Goal: Task Accomplishment & Management: Use online tool/utility

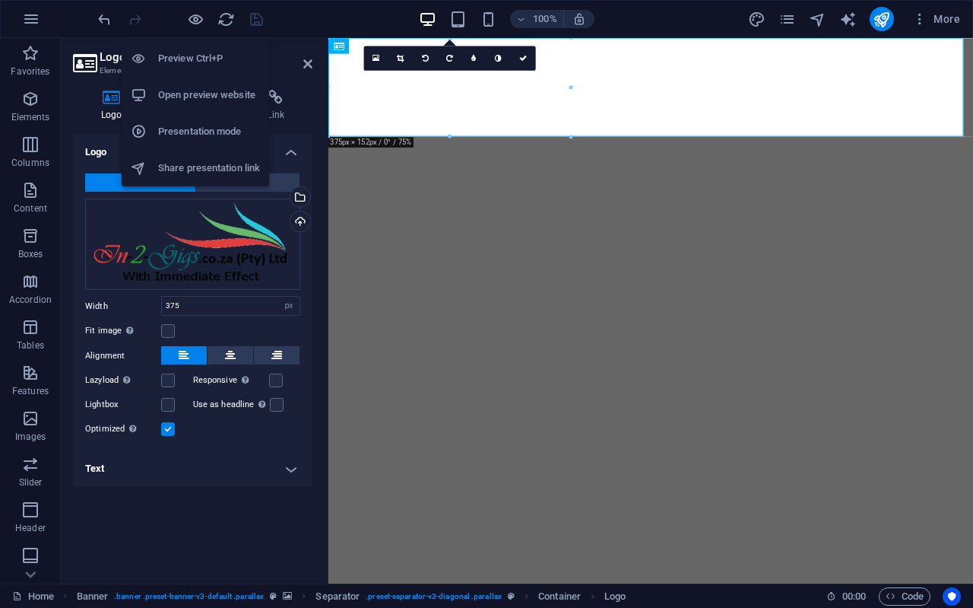
select select "px"
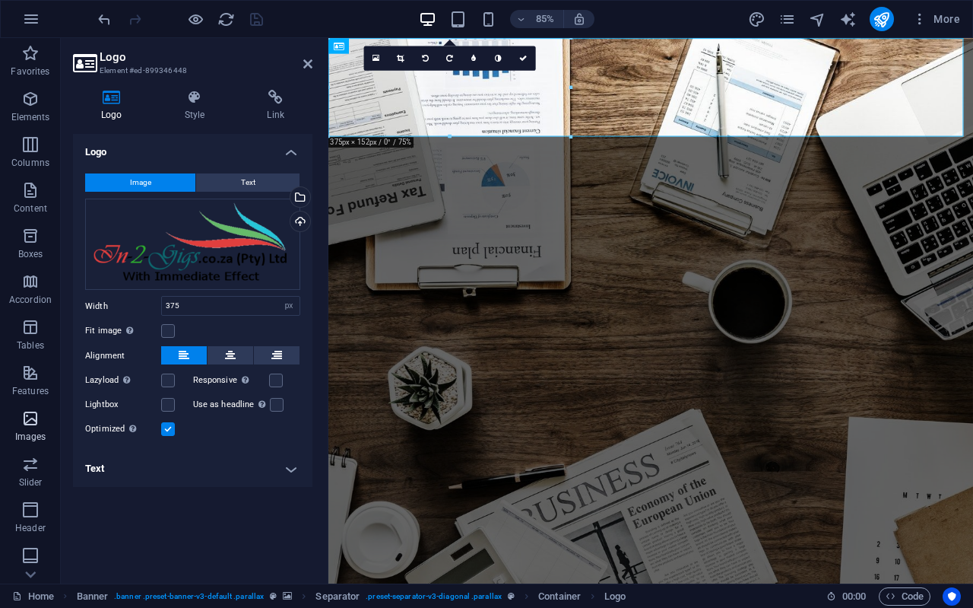
click at [40, 417] on span "Images" at bounding box center [30, 427] width 61 height 36
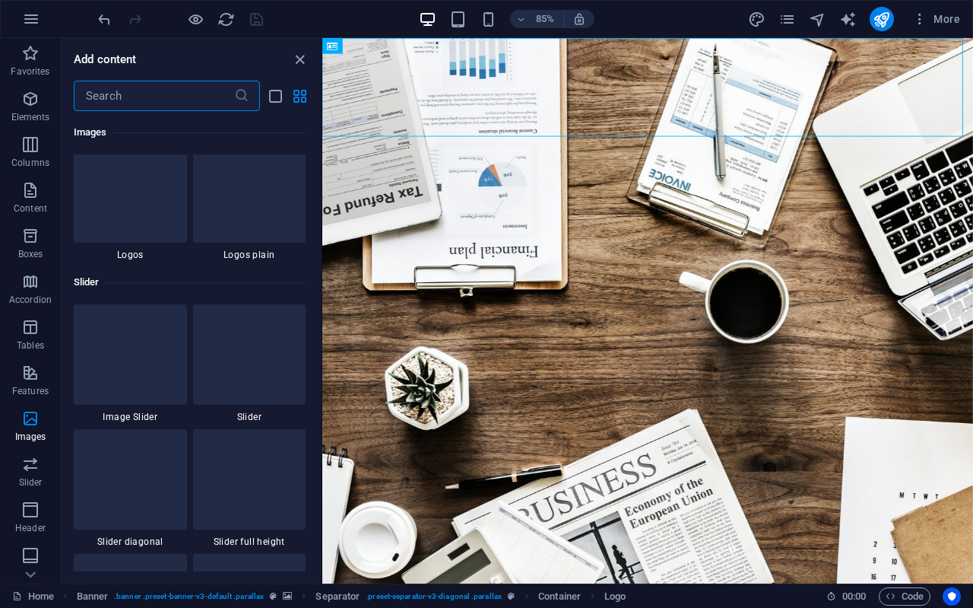
scroll to position [8367, 0]
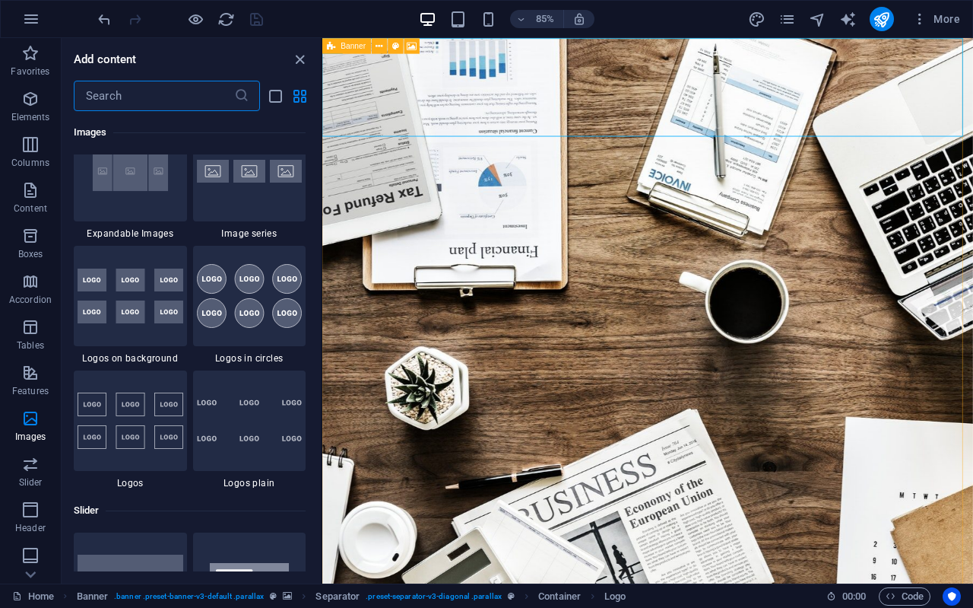
click at [354, 46] on span "Banner" at bounding box center [353, 46] width 25 height 8
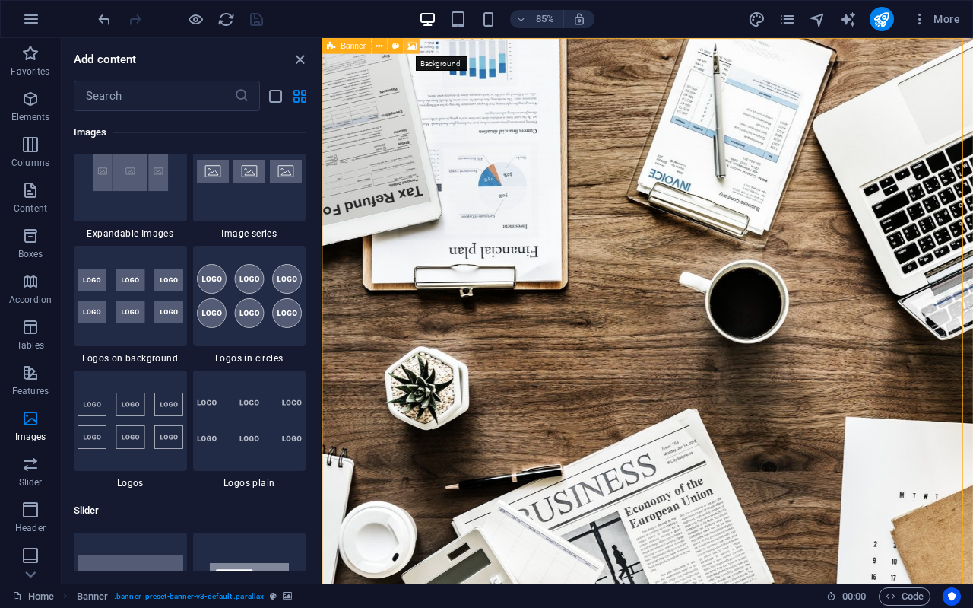
click at [409, 43] on icon at bounding box center [413, 46] width 10 height 14
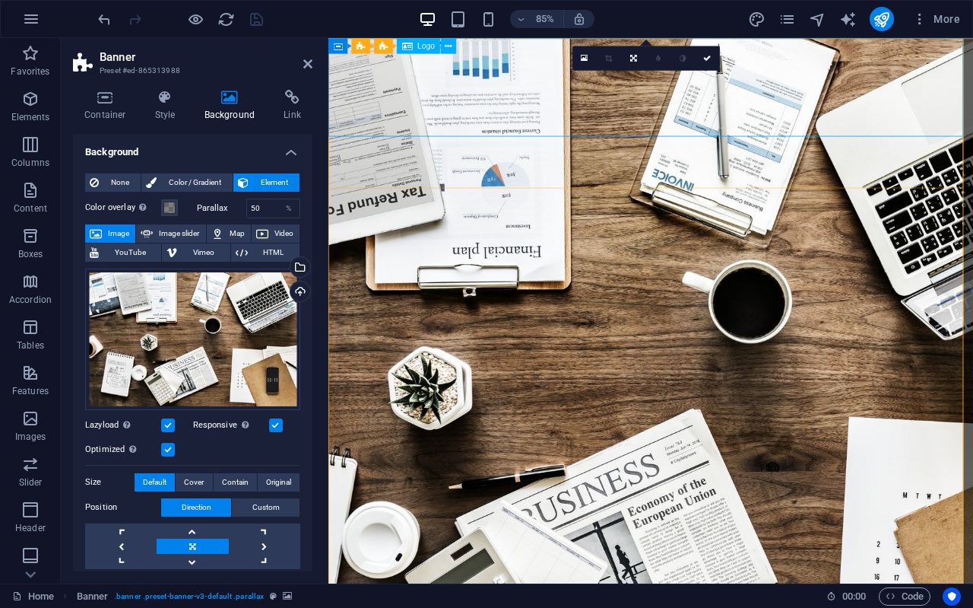
drag, startPoint x: 677, startPoint y: 116, endPoint x: 890, endPoint y: 103, distance: 213.2
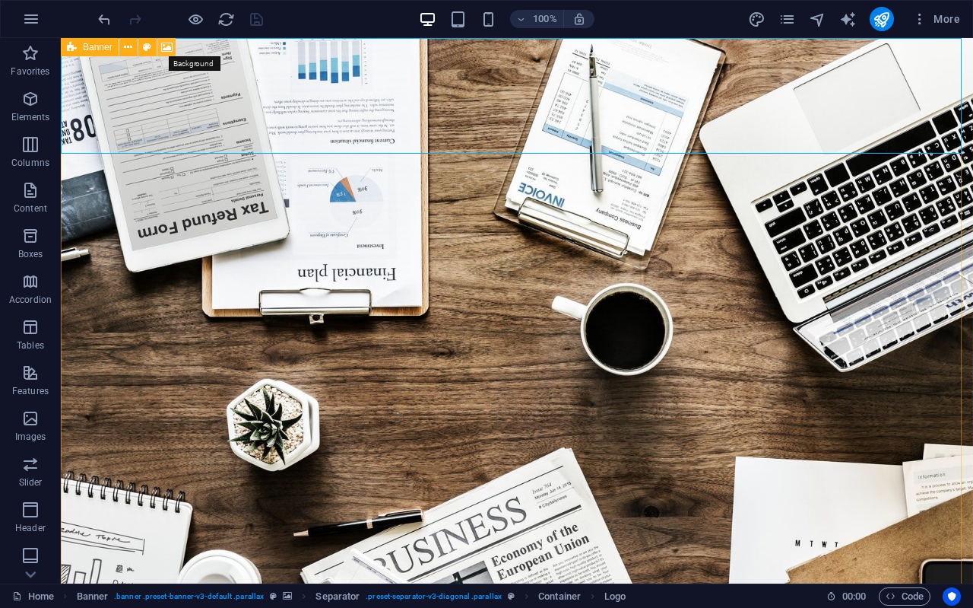
click at [162, 44] on icon at bounding box center [166, 48] width 11 height 16
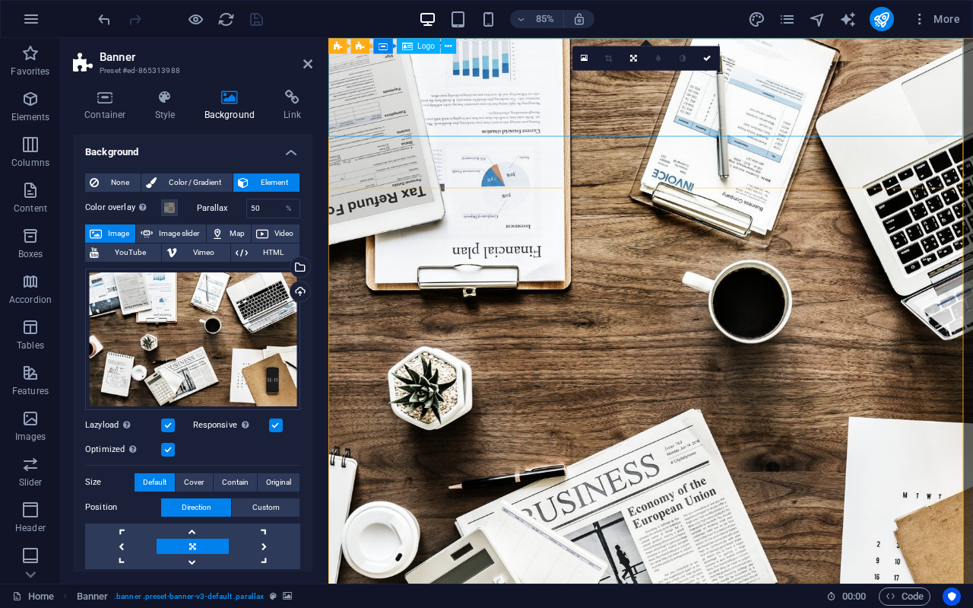
select select "px"
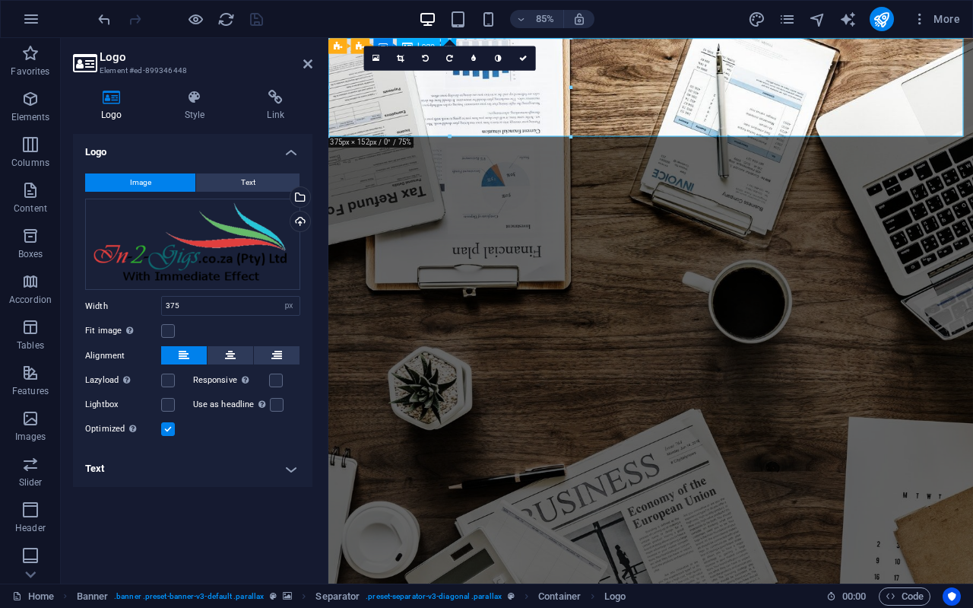
click at [190, 106] on h4 "Style" at bounding box center [198, 106] width 83 height 32
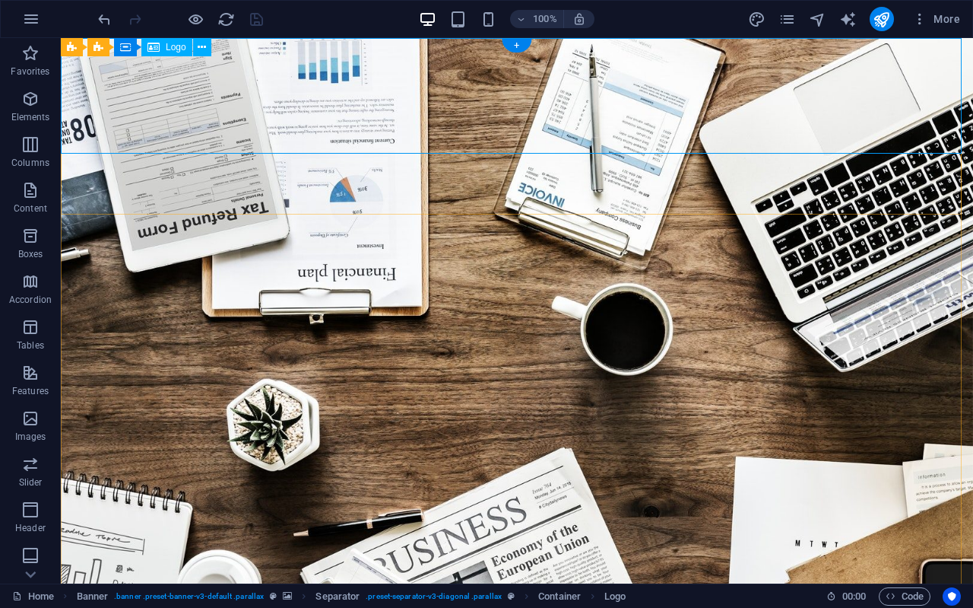
click at [202, 41] on icon at bounding box center [202, 48] width 8 height 16
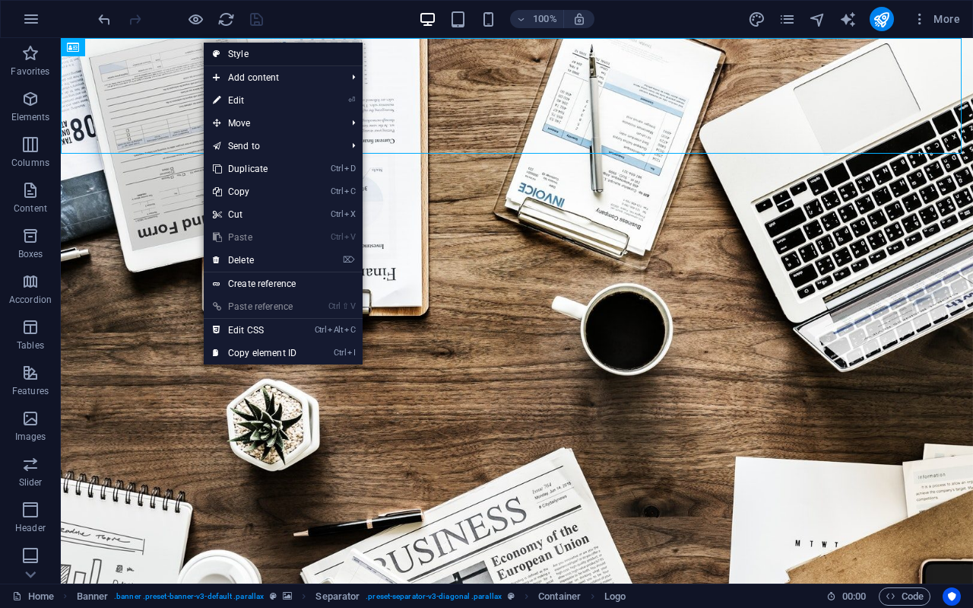
click at [227, 46] on link "Style" at bounding box center [283, 54] width 159 height 23
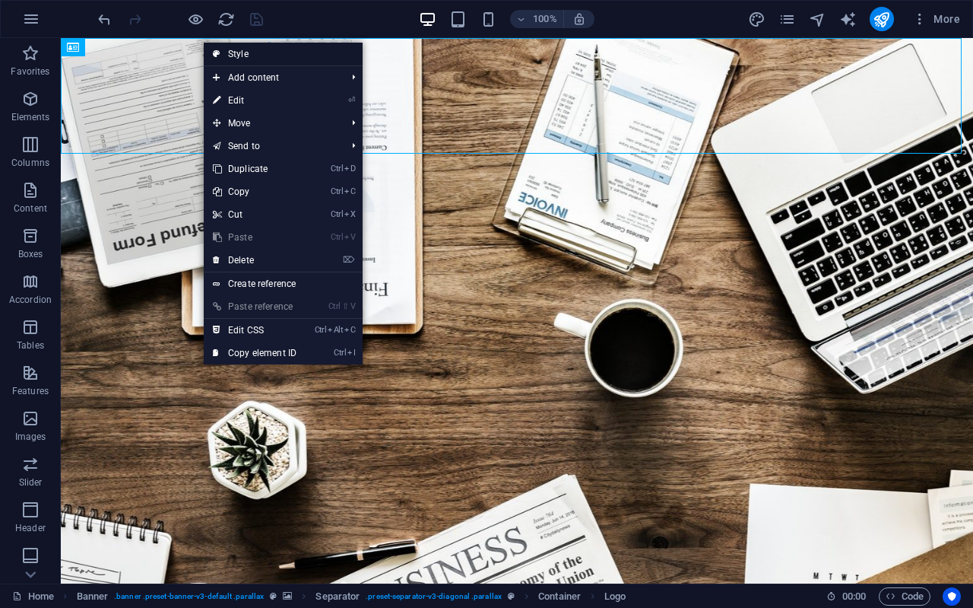
select select "diagonal"
select select "rem"
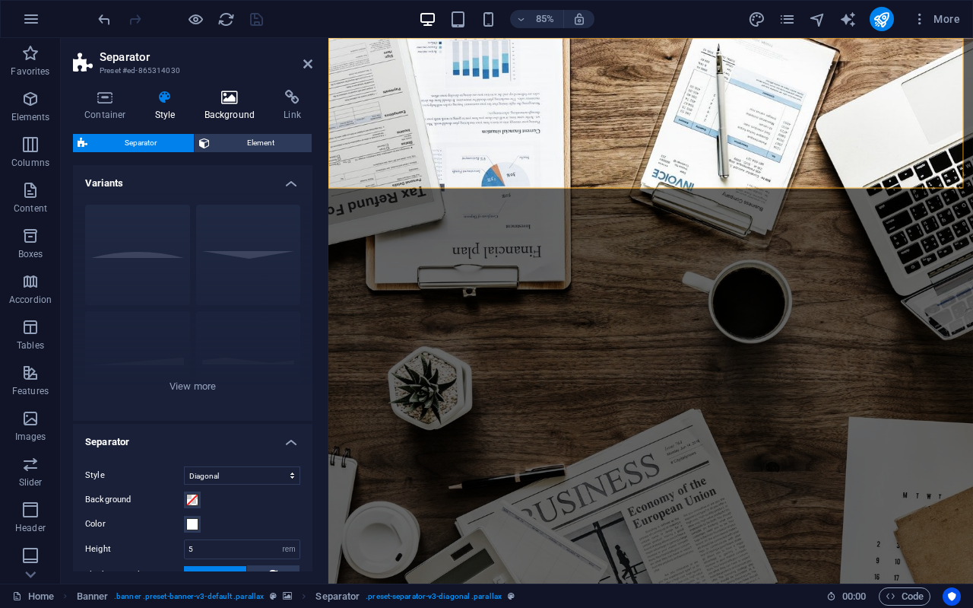
click at [228, 102] on icon at bounding box center [230, 97] width 74 height 15
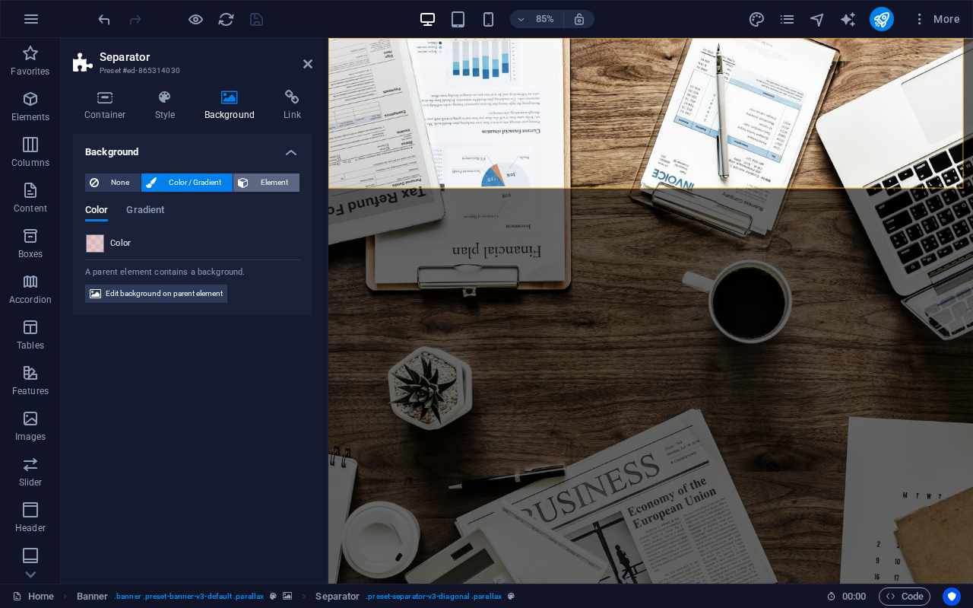
click at [281, 188] on span "Element" at bounding box center [274, 182] width 42 height 18
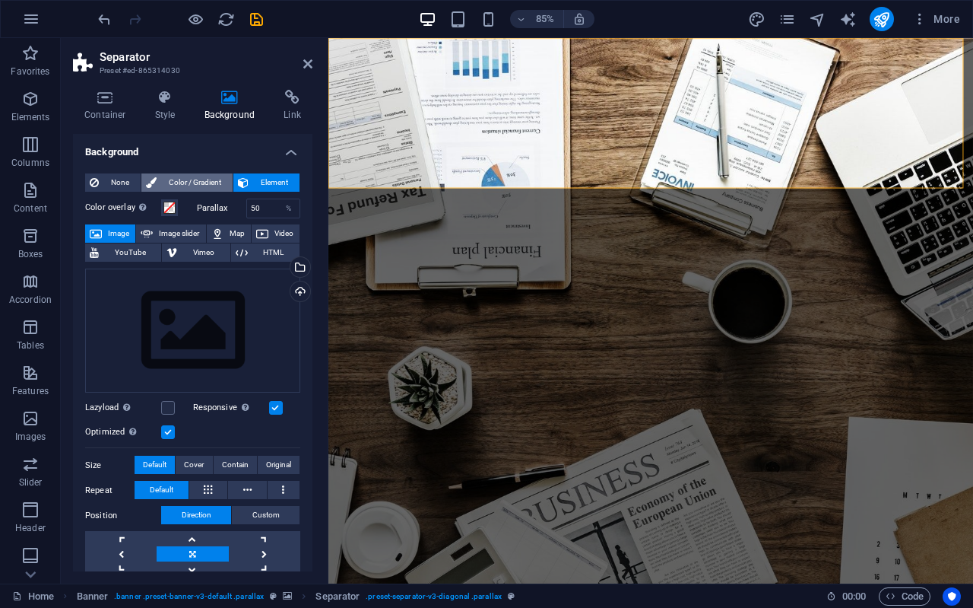
click at [184, 182] on span "Color / Gradient" at bounding box center [194, 182] width 67 height 18
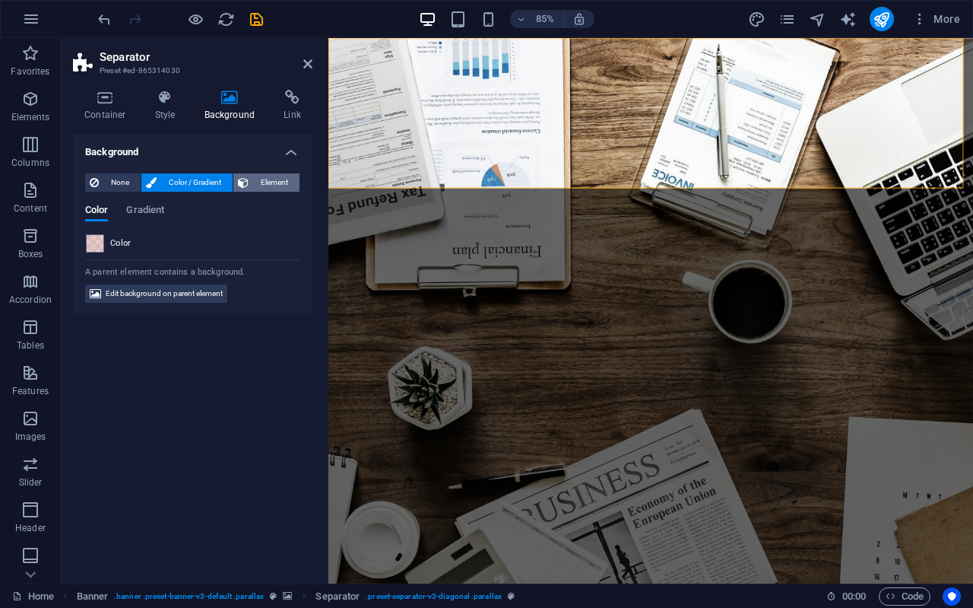
click at [265, 179] on span "Element" at bounding box center [274, 182] width 42 height 18
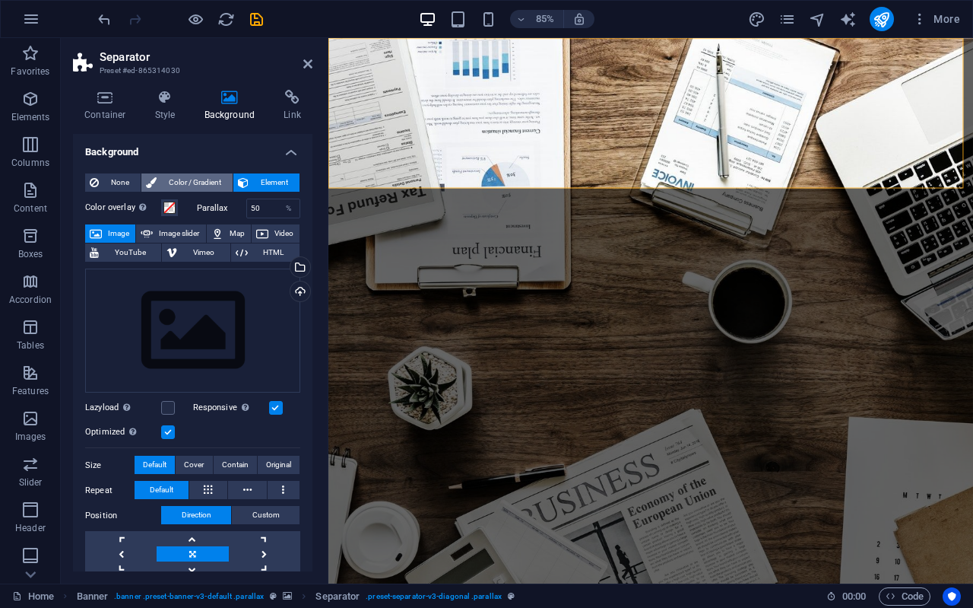
click at [211, 176] on span "Color / Gradient" at bounding box center [194, 182] width 67 height 18
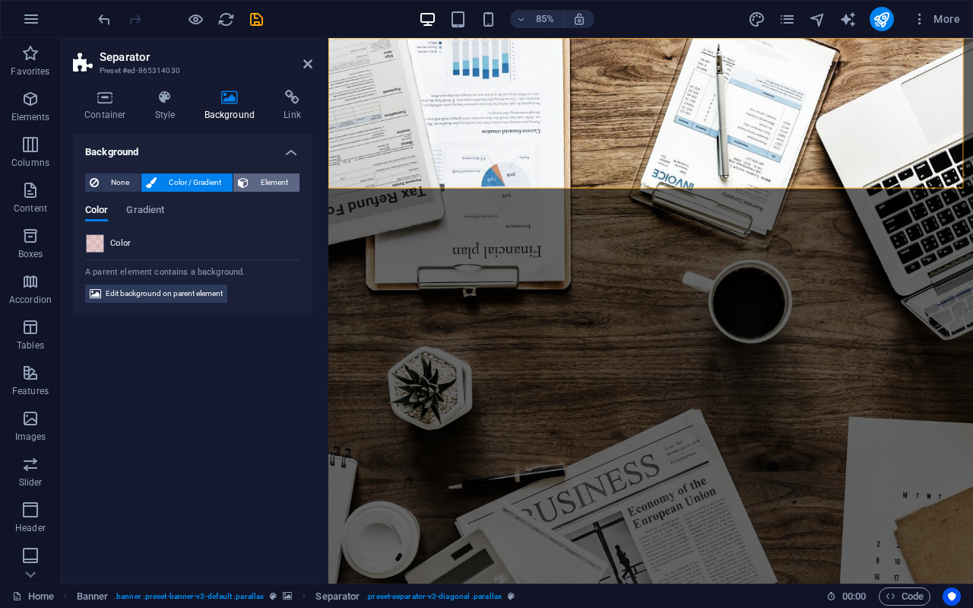
click at [249, 176] on button "Element" at bounding box center [266, 182] width 66 height 18
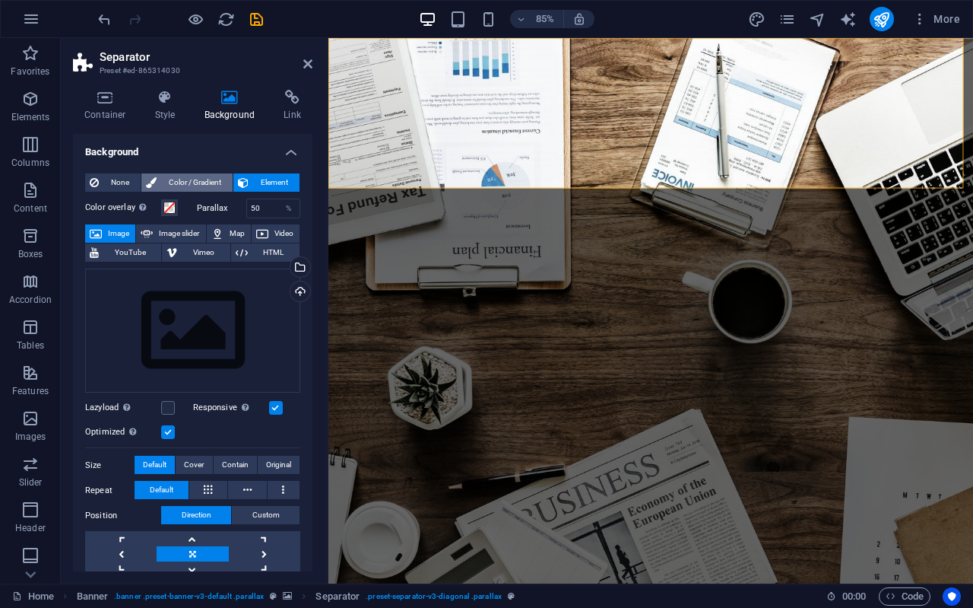
click at [178, 181] on span "Color / Gradient" at bounding box center [194, 182] width 67 height 18
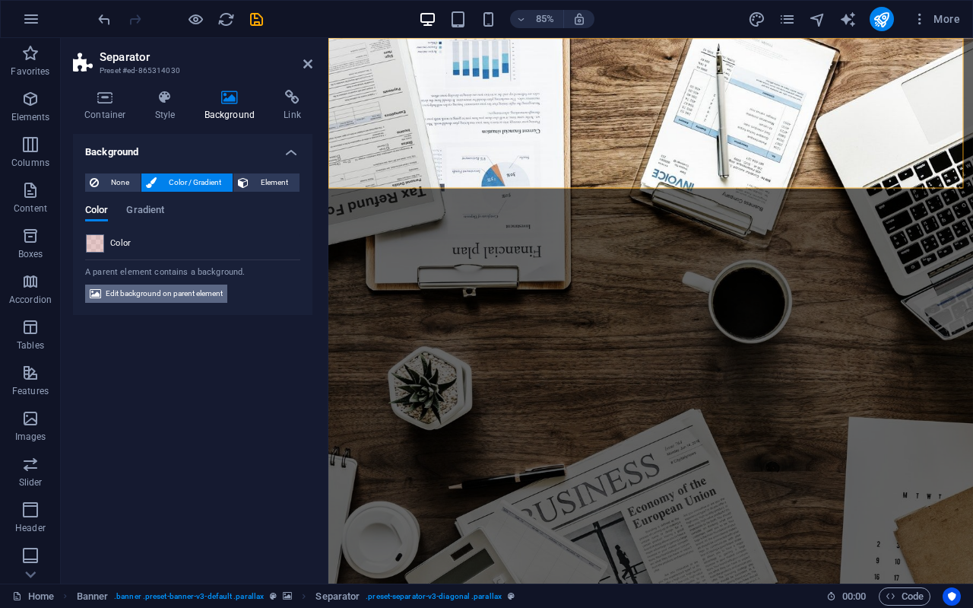
click at [207, 291] on span "Edit background on parent element" at bounding box center [164, 293] width 117 height 18
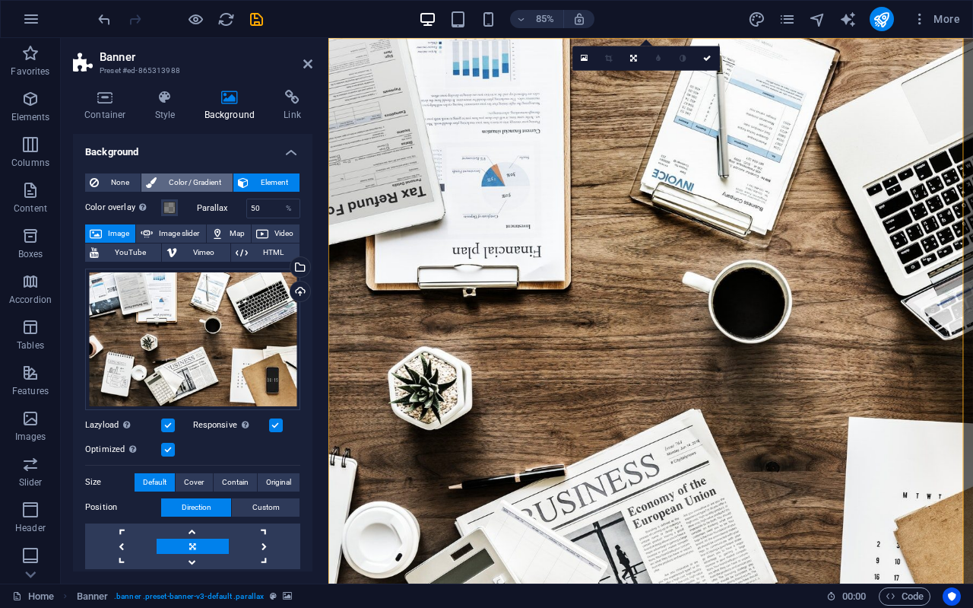
click at [170, 176] on span "Color / Gradient" at bounding box center [194, 182] width 67 height 18
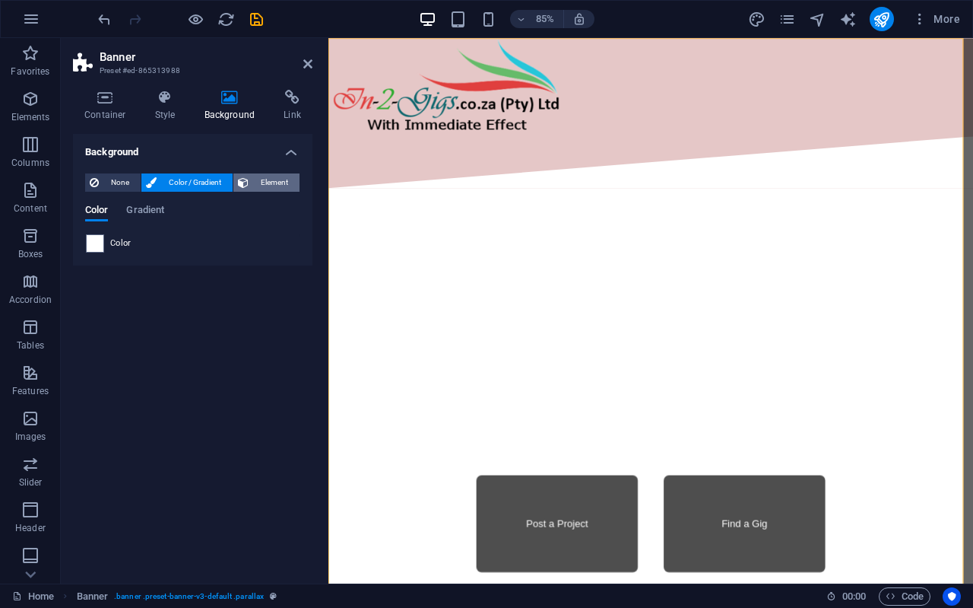
click at [251, 173] on button "Element" at bounding box center [266, 182] width 66 height 18
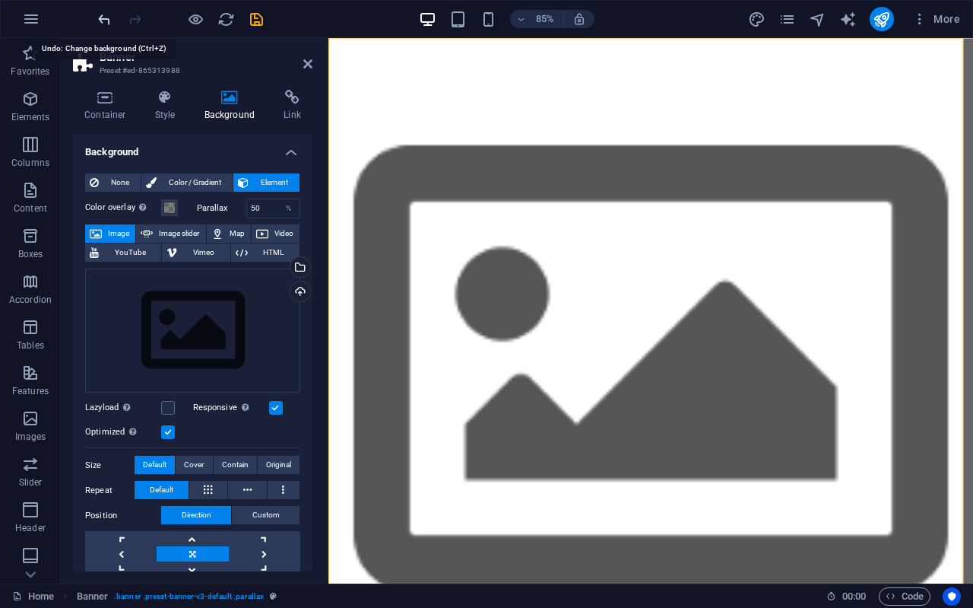
click at [104, 20] on icon "undo" at bounding box center [104, 19] width 17 height 17
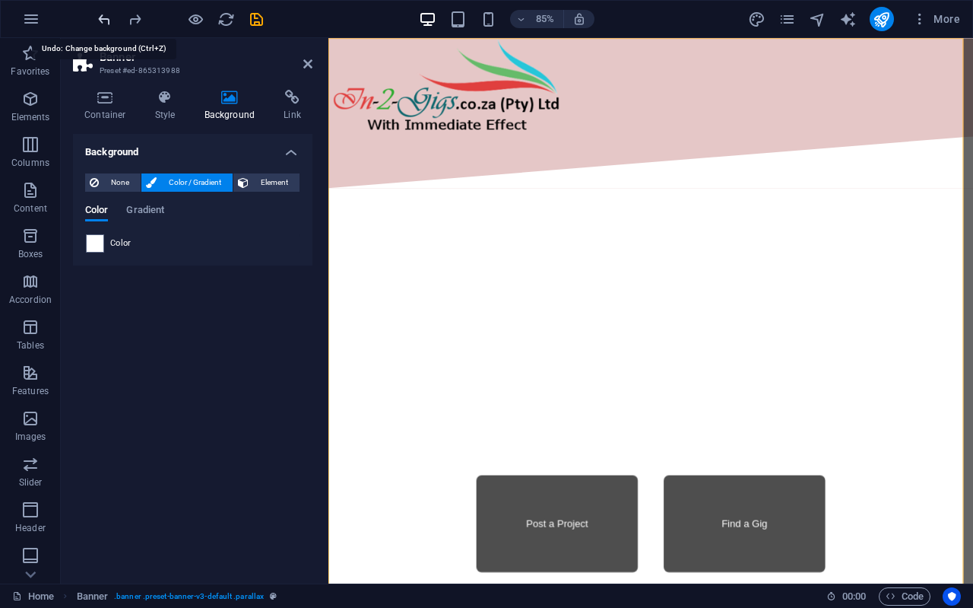
click at [104, 20] on icon "undo" at bounding box center [104, 19] width 17 height 17
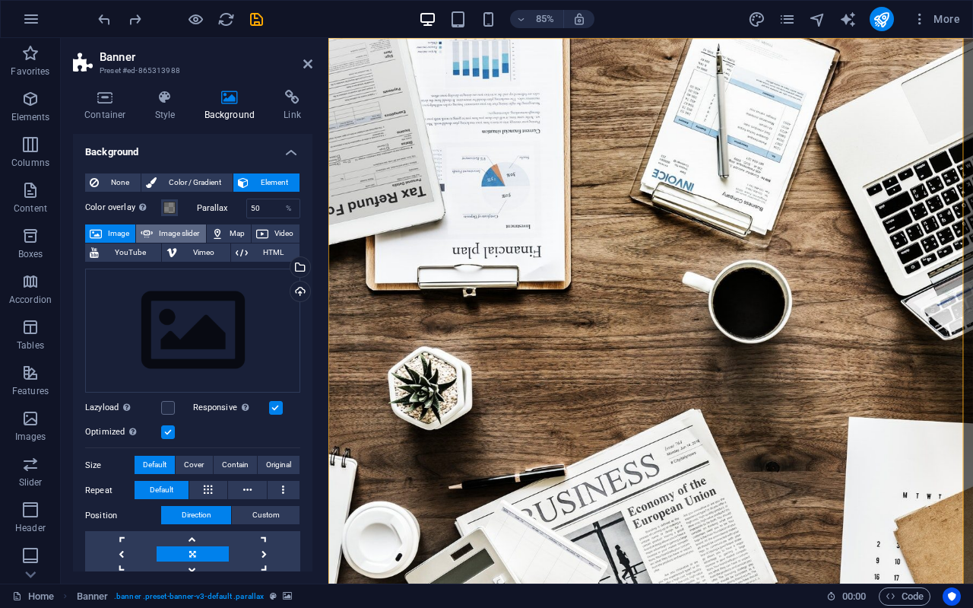
click at [171, 230] on span "Image slider" at bounding box center [178, 233] width 43 height 18
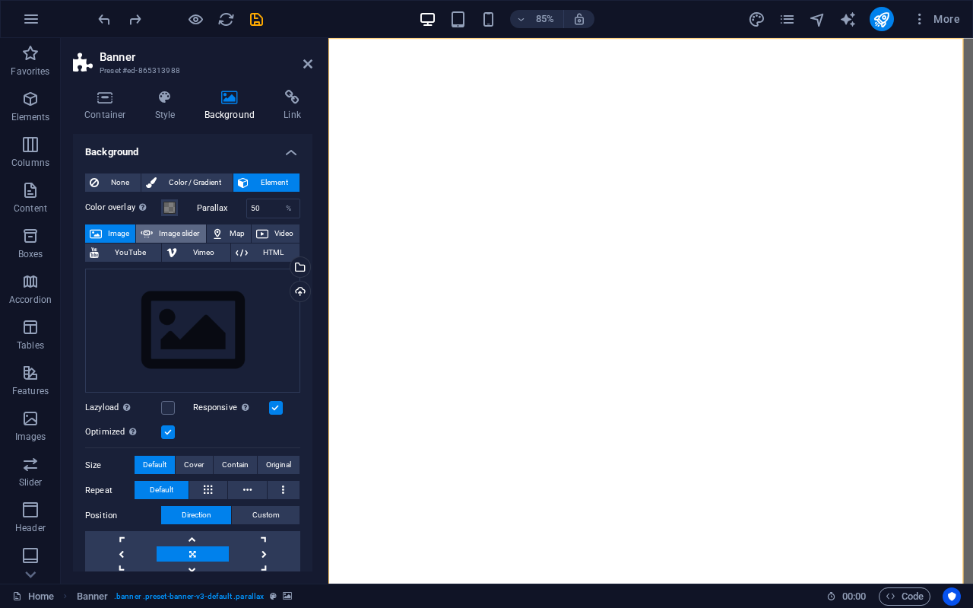
select select "ms"
select select "s"
select select "progressive"
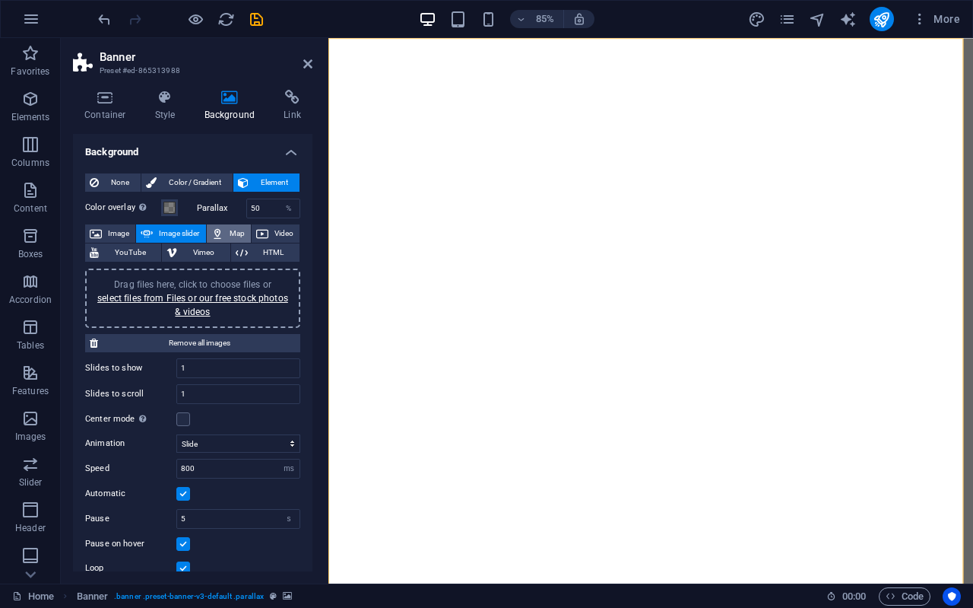
click at [217, 235] on icon at bounding box center [217, 233] width 12 height 18
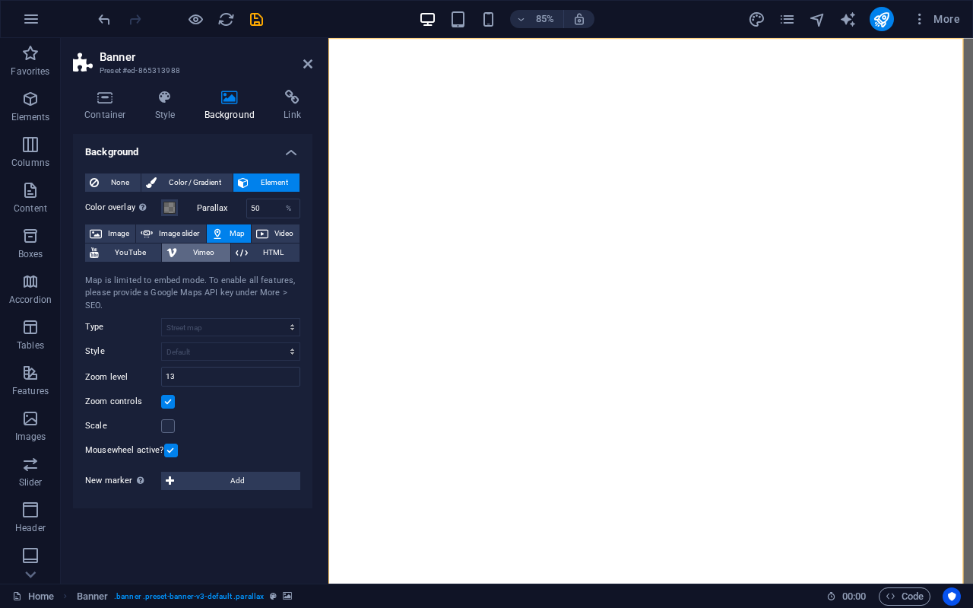
click at [211, 249] on span "Vimeo" at bounding box center [203, 252] width 43 height 18
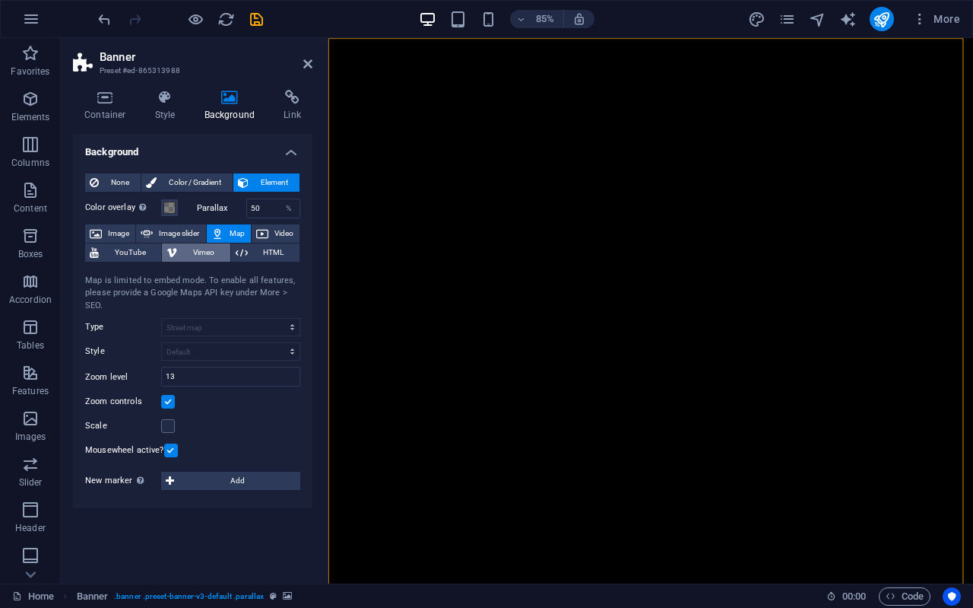
select select "ar16_9"
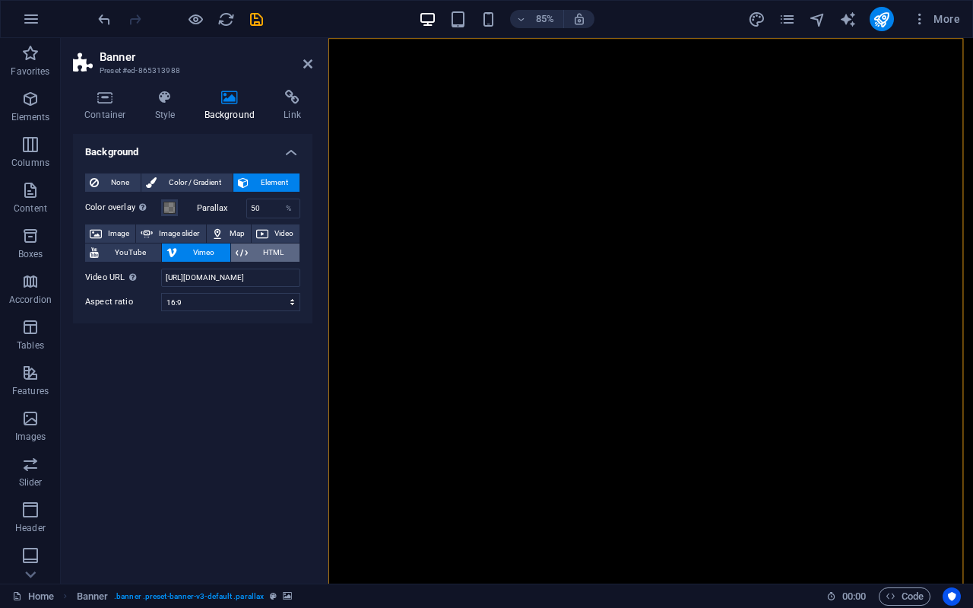
click at [259, 249] on span "HTML" at bounding box center [273, 252] width 43 height 18
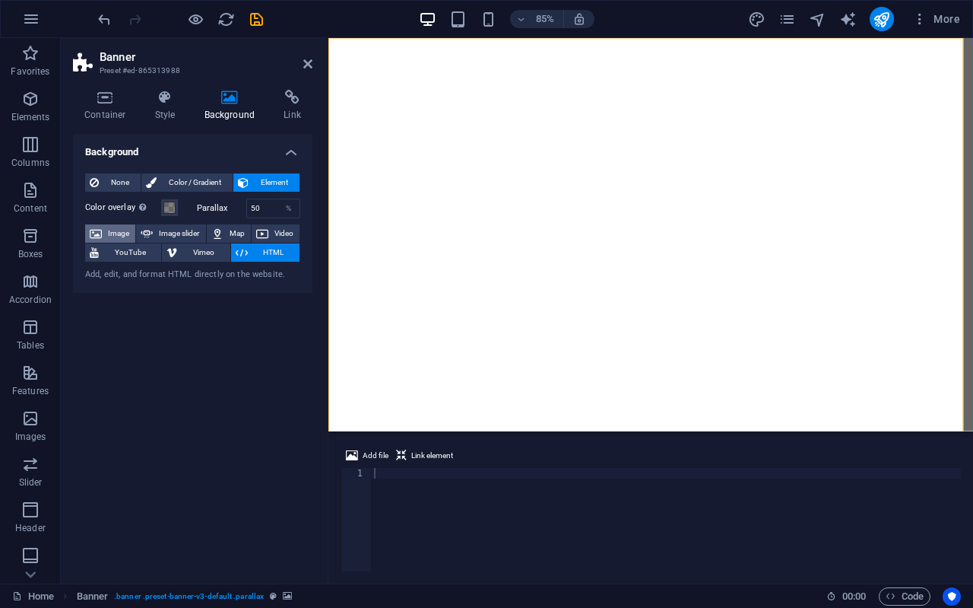
click at [119, 230] on span "Image" at bounding box center [118, 233] width 24 height 18
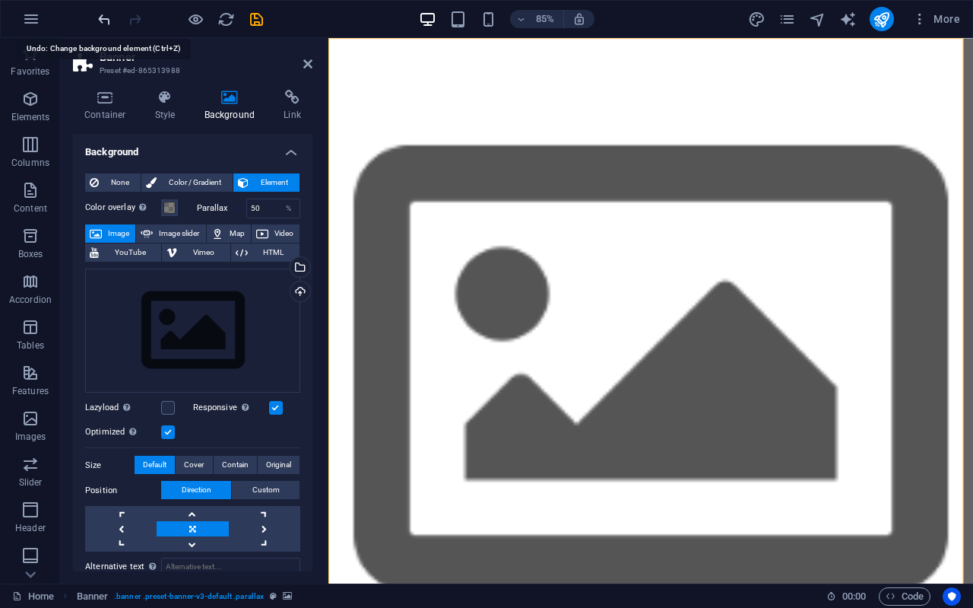
click at [103, 15] on icon "undo" at bounding box center [104, 19] width 17 height 17
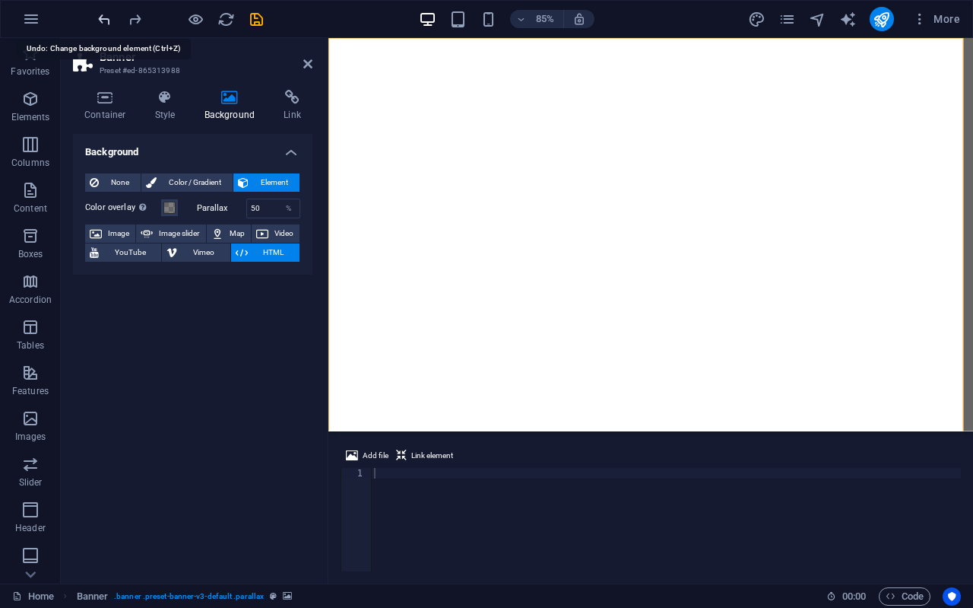
click at [103, 15] on icon "undo" at bounding box center [104, 19] width 17 height 17
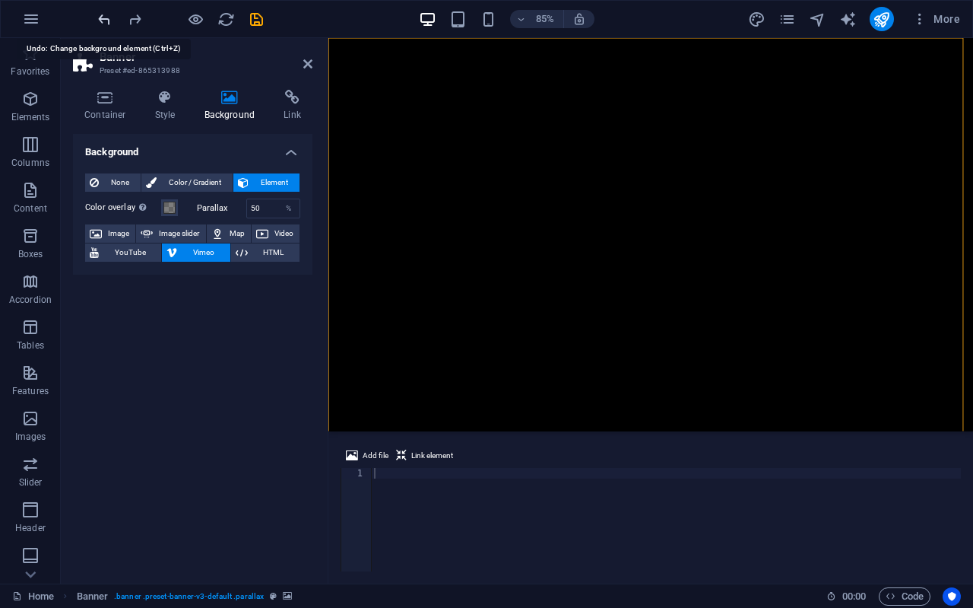
click at [103, 15] on icon "undo" at bounding box center [104, 19] width 17 height 17
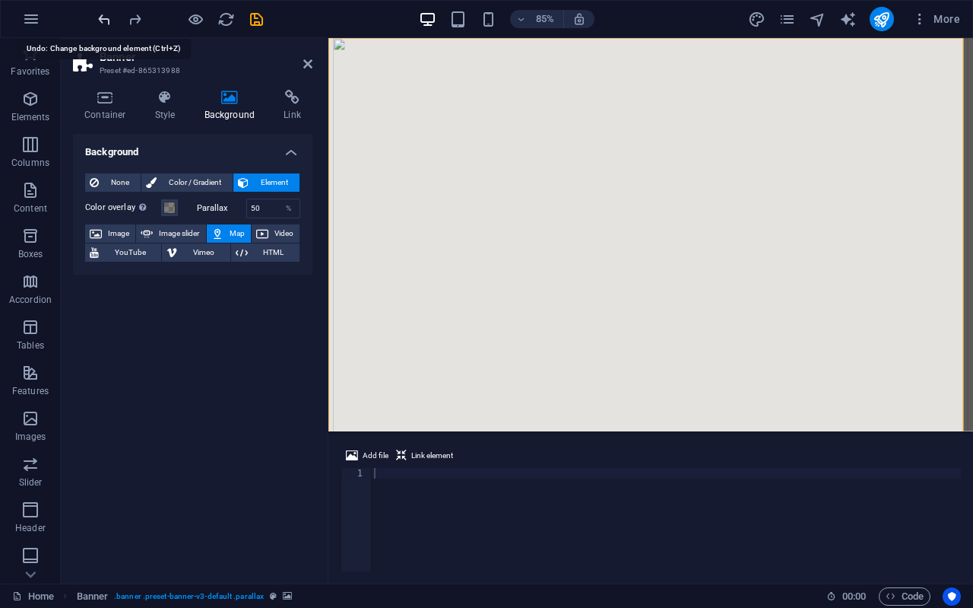
click at [103, 15] on icon "undo" at bounding box center [104, 19] width 17 height 17
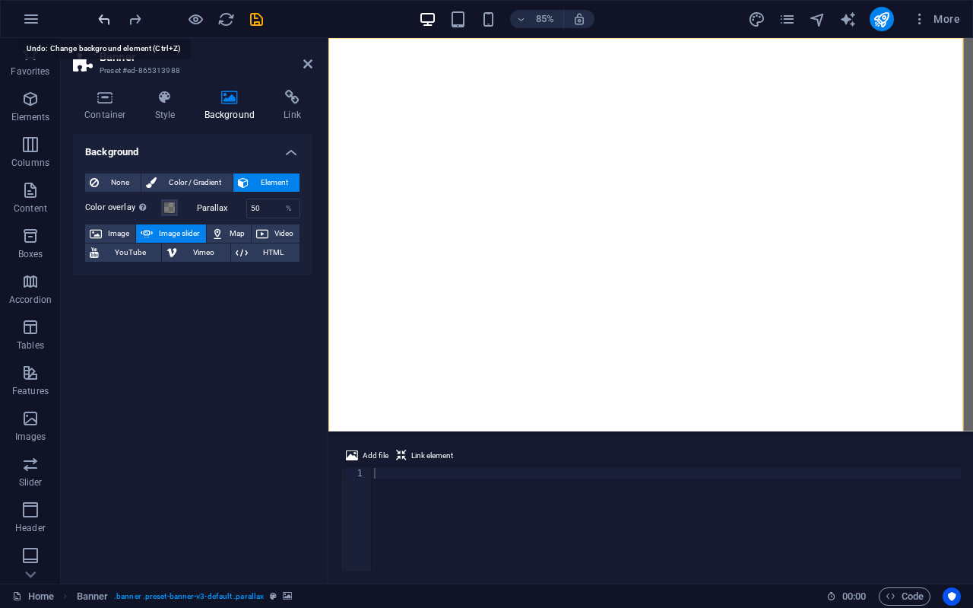
click at [103, 15] on icon "undo" at bounding box center [104, 19] width 17 height 17
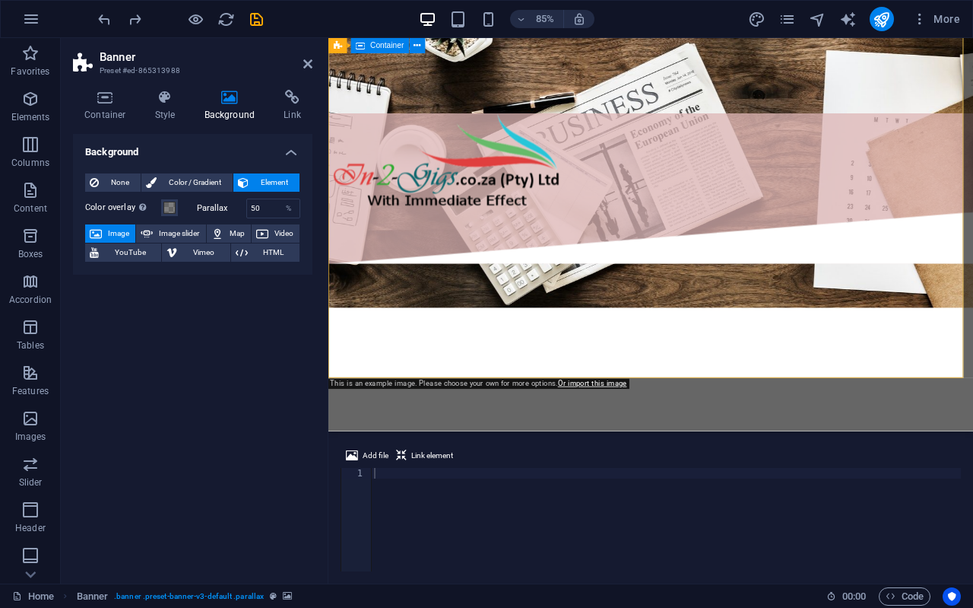
scroll to position [380, 0]
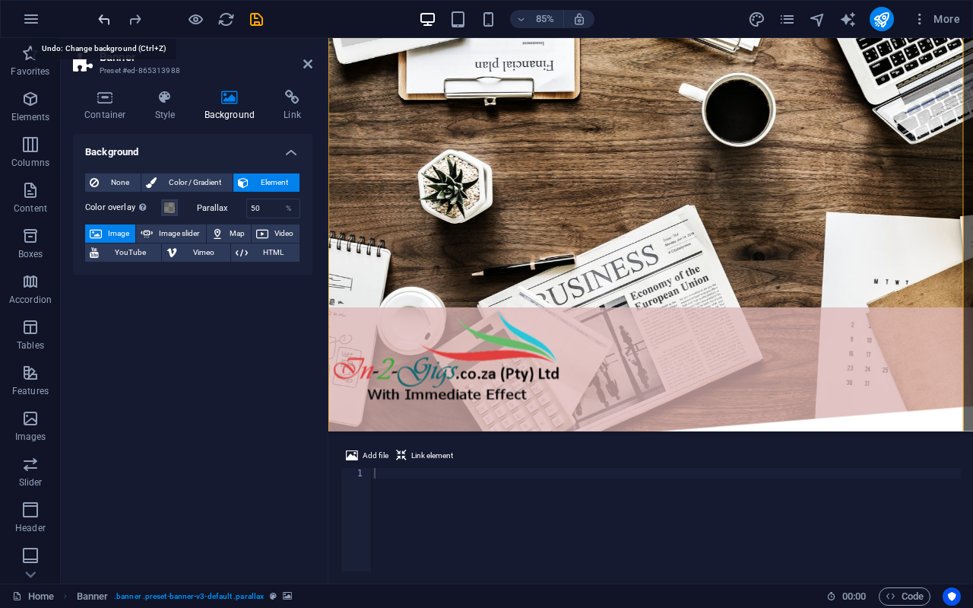
click at [106, 17] on icon "undo" at bounding box center [104, 19] width 17 height 17
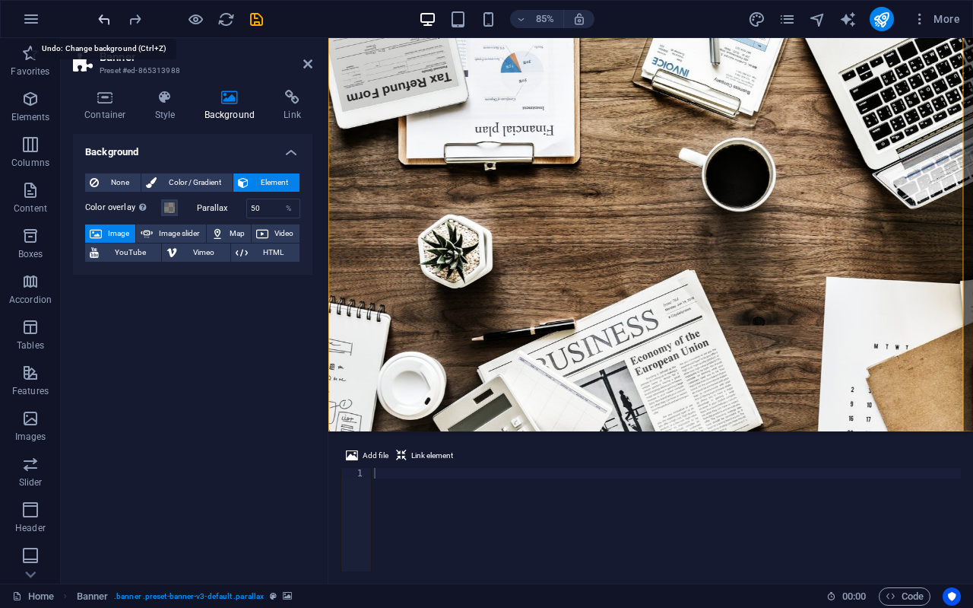
scroll to position [0, 0]
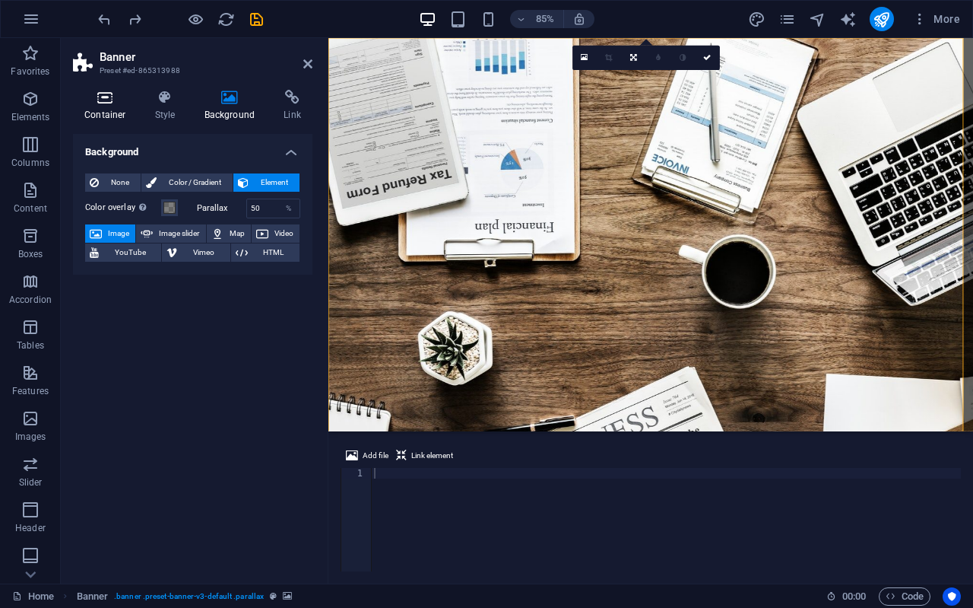
click at [109, 107] on h4 "Container" at bounding box center [108, 106] width 71 height 32
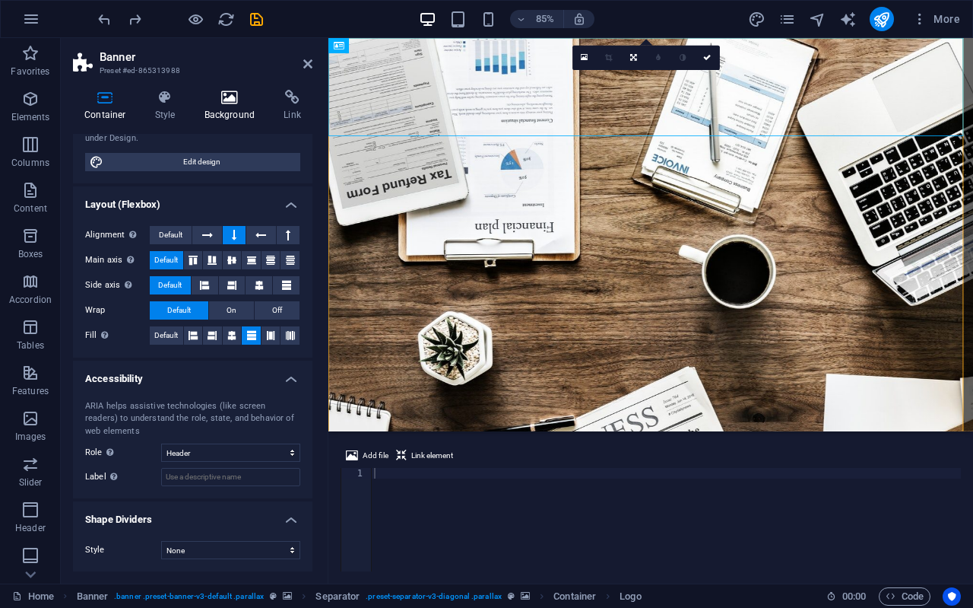
click at [240, 106] on h4 "Background" at bounding box center [233, 106] width 80 height 32
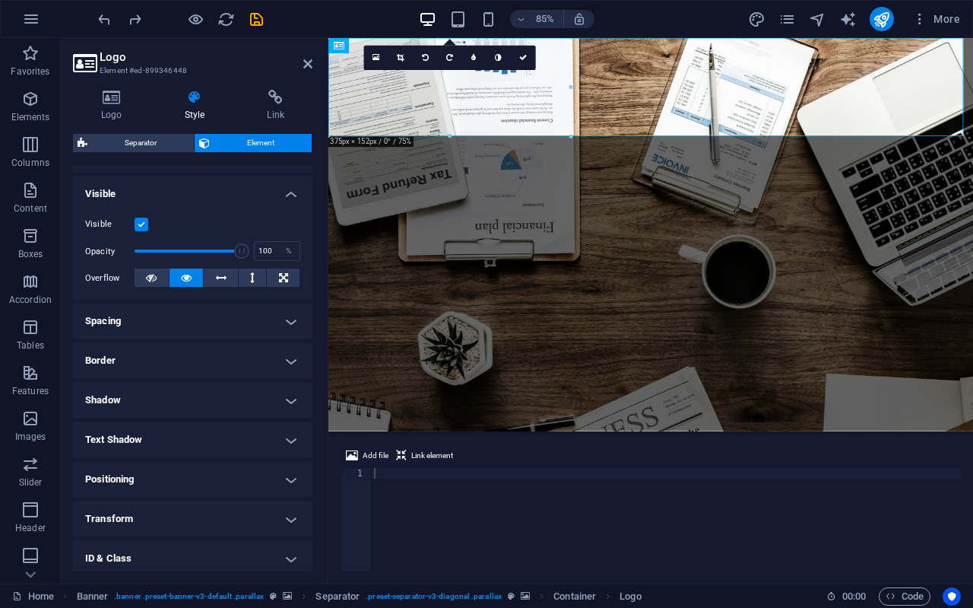
scroll to position [228, 0]
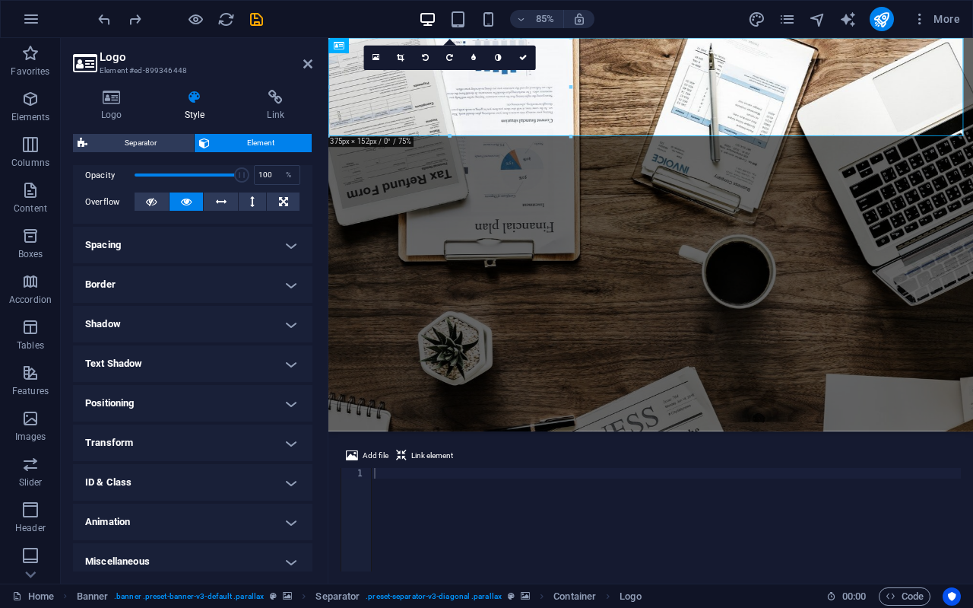
click at [261, 446] on h4 "Transform" at bounding box center [193, 442] width 240 height 36
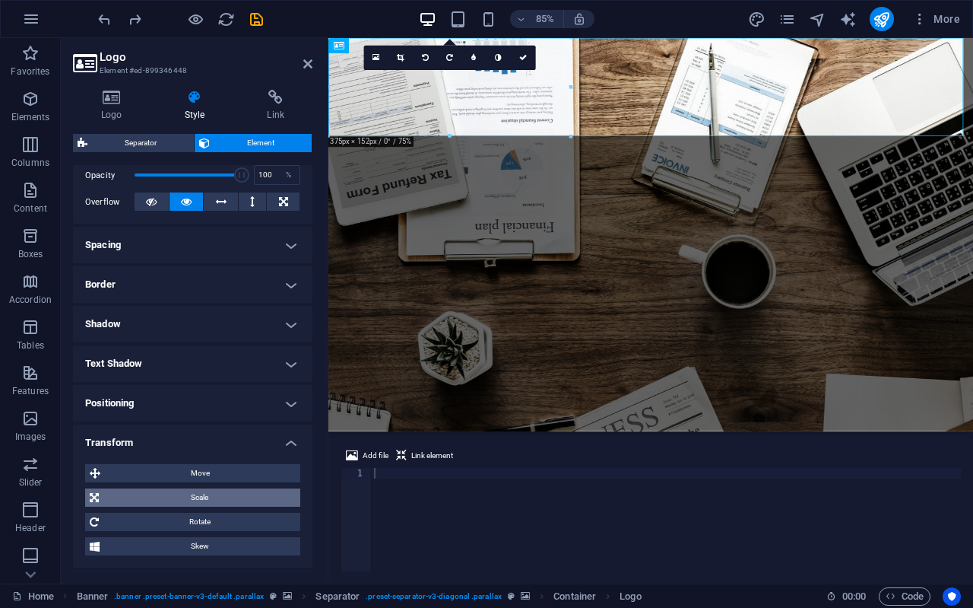
click at [233, 490] on span "Scale" at bounding box center [199, 497] width 192 height 18
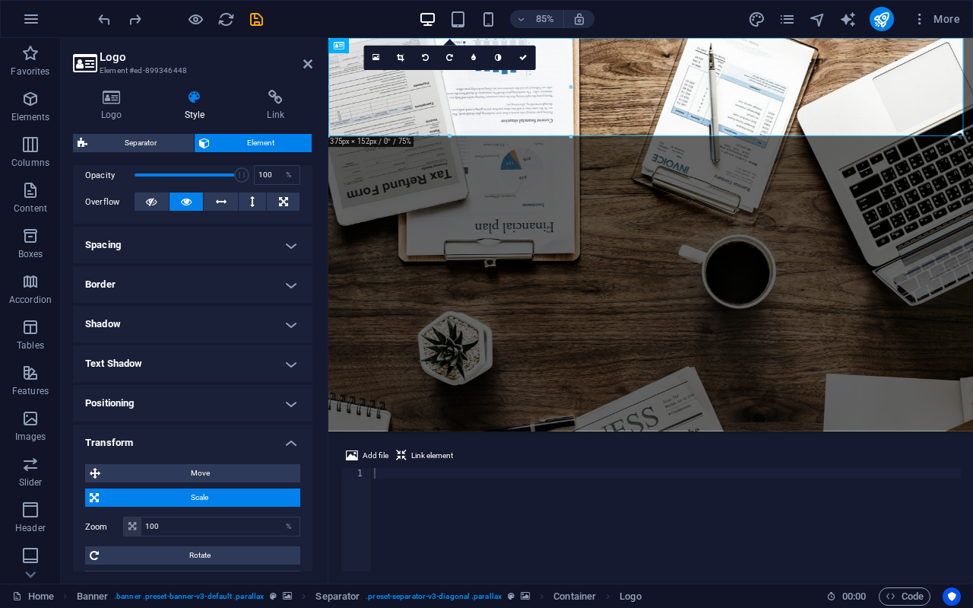
scroll to position [376, 0]
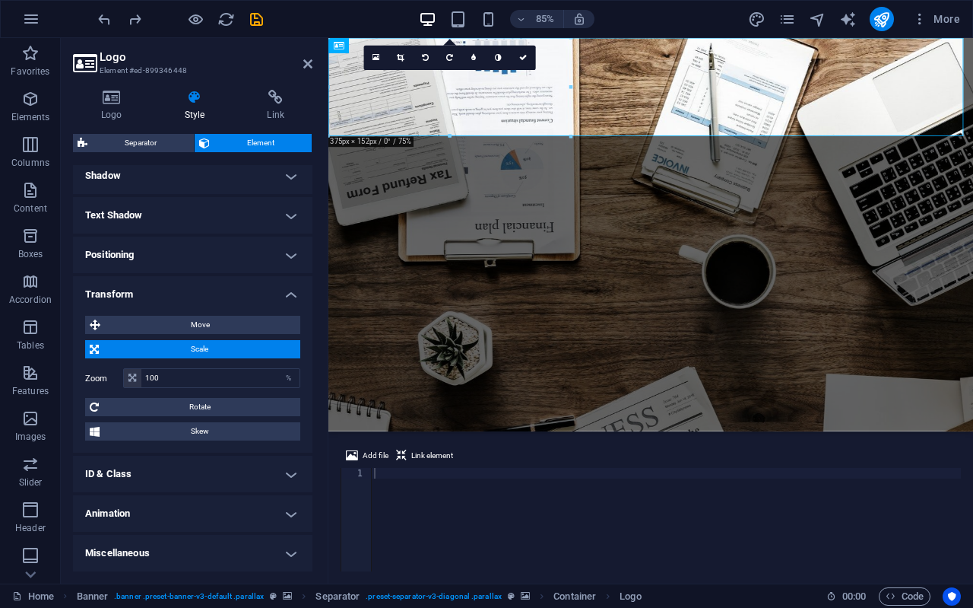
click at [242, 544] on h4 "Miscellaneous" at bounding box center [193, 553] width 240 height 36
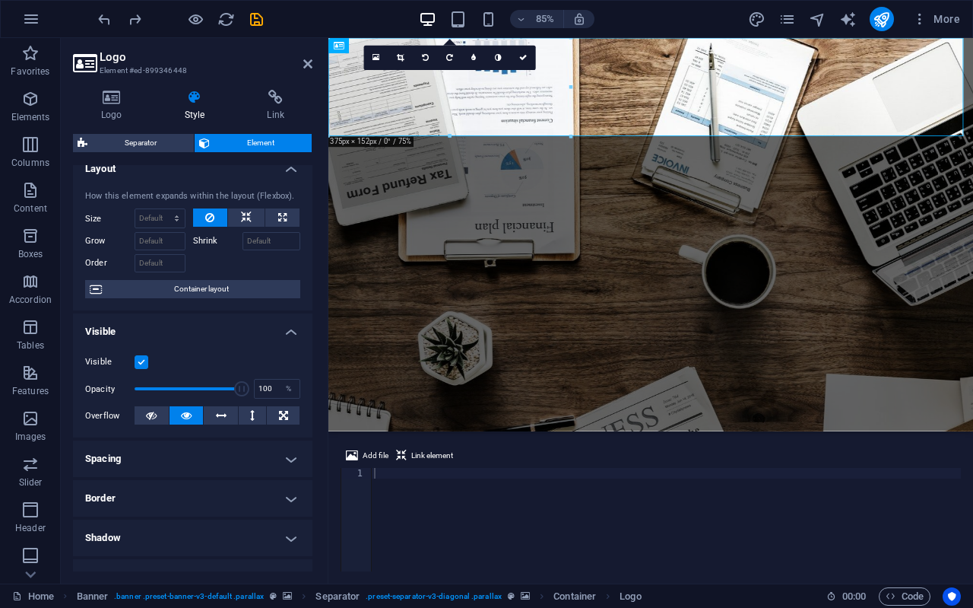
scroll to position [0, 0]
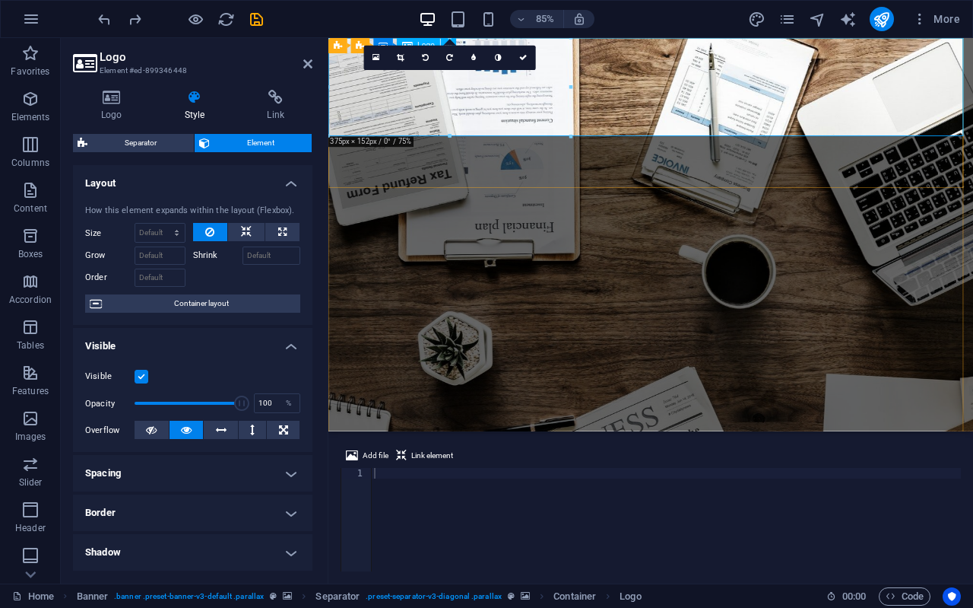
click at [271, 113] on h4 "Link" at bounding box center [276, 106] width 74 height 32
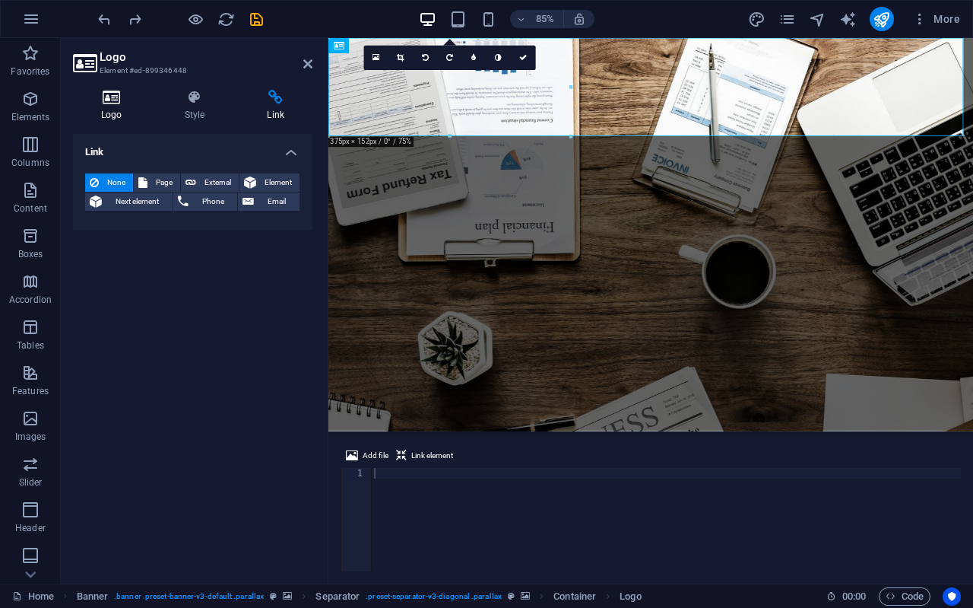
click at [125, 100] on icon at bounding box center [112, 97] width 78 height 15
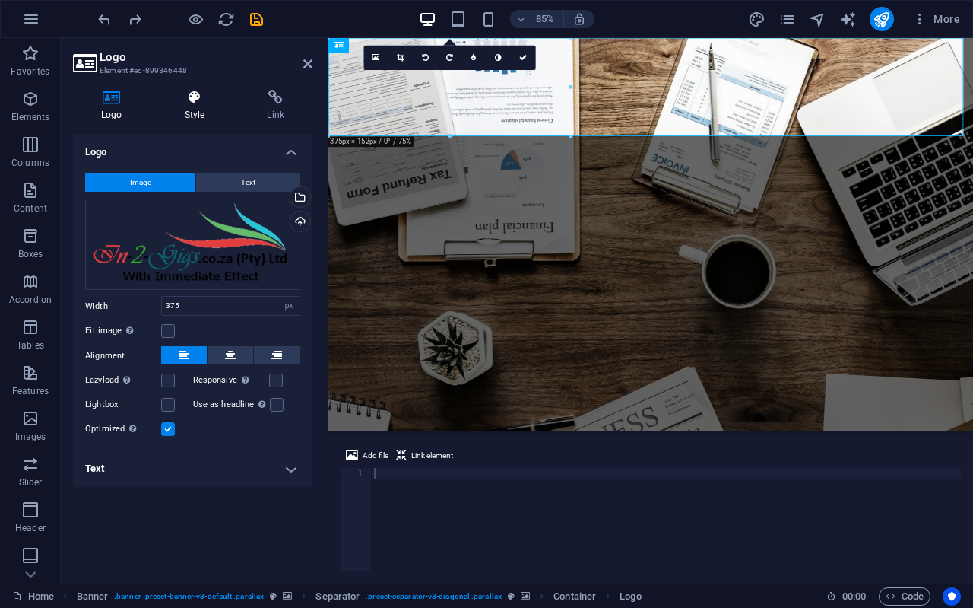
click at [184, 99] on icon at bounding box center [195, 97] width 77 height 15
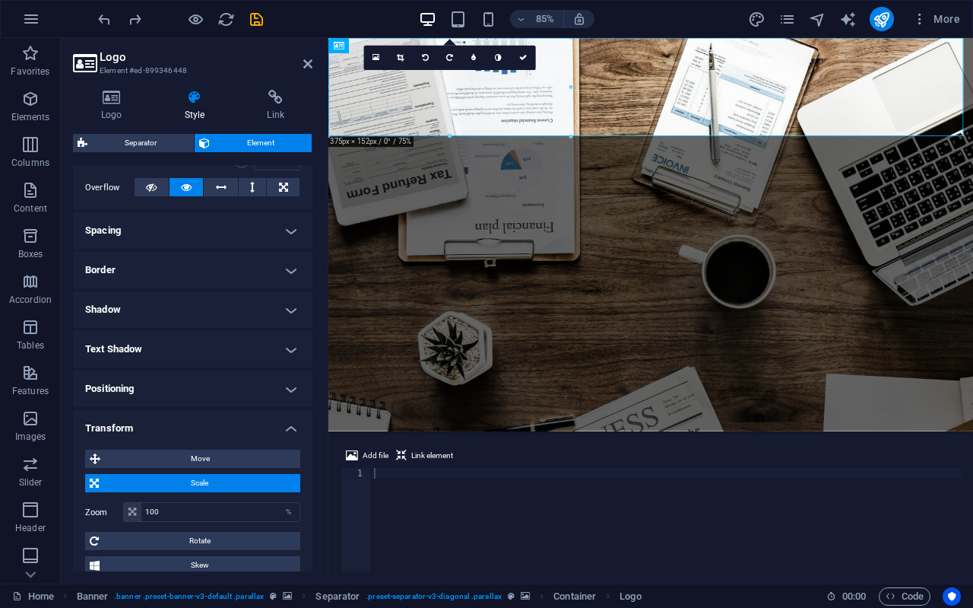
scroll to position [167, 0]
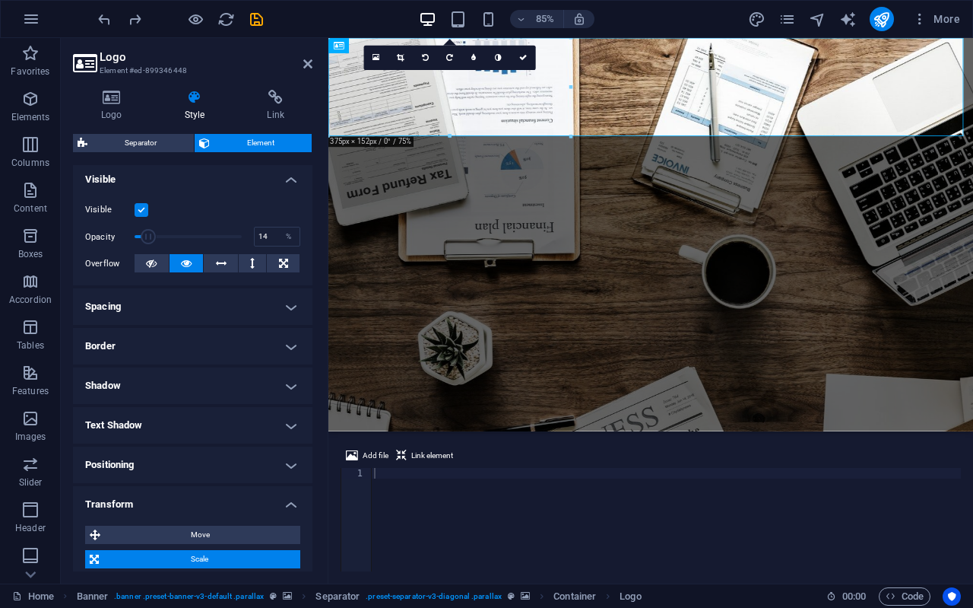
drag, startPoint x: 226, startPoint y: 231, endPoint x: 148, endPoint y: 236, distance: 77.7
click at [148, 236] on span at bounding box center [188, 236] width 107 height 23
type input "100"
drag, startPoint x: 148, startPoint y: 236, endPoint x: 300, endPoint y: 265, distance: 154.8
click at [300, 265] on div "Visible Opacity 100 % Overflow" at bounding box center [193, 237] width 240 height 97
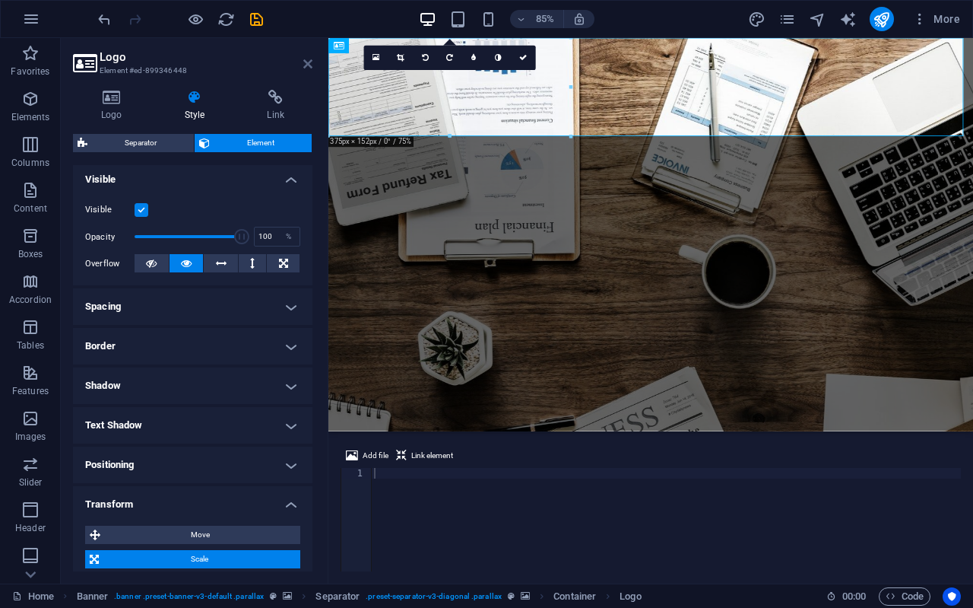
click at [308, 62] on icon at bounding box center [307, 64] width 9 height 12
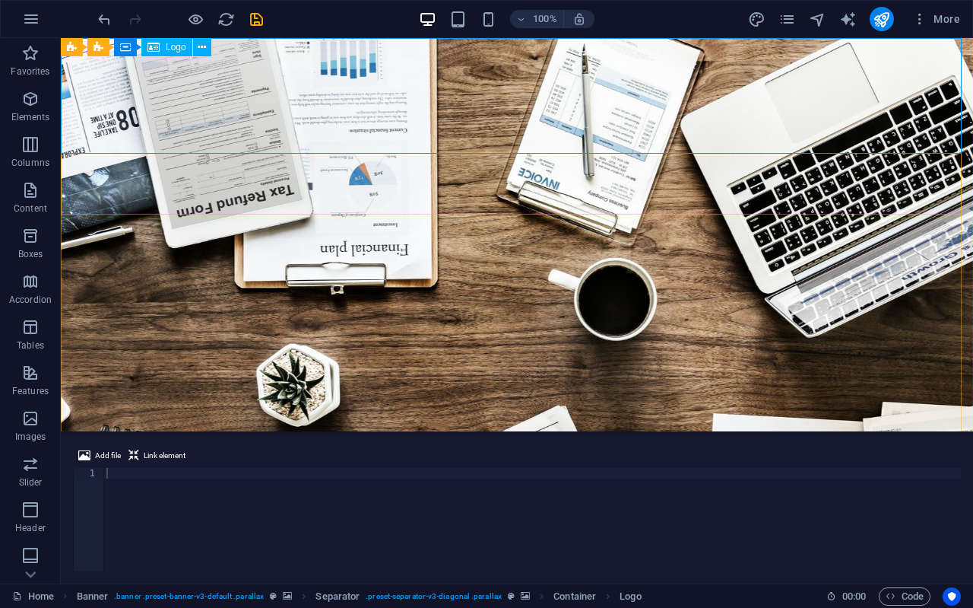
click at [204, 47] on icon at bounding box center [202, 48] width 8 height 16
click at [167, 45] on icon at bounding box center [166, 48] width 11 height 16
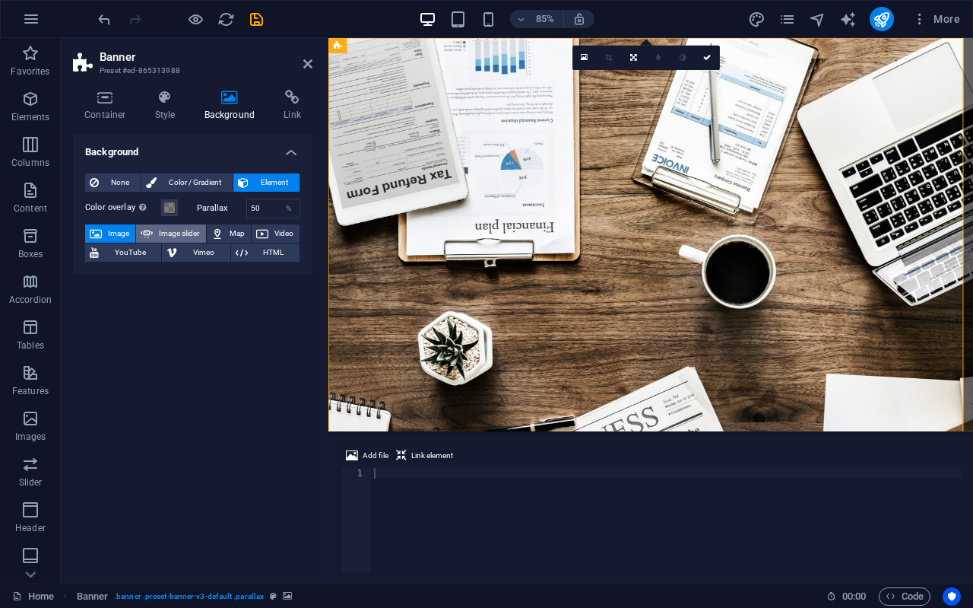
click at [185, 227] on span "Image slider" at bounding box center [178, 233] width 43 height 18
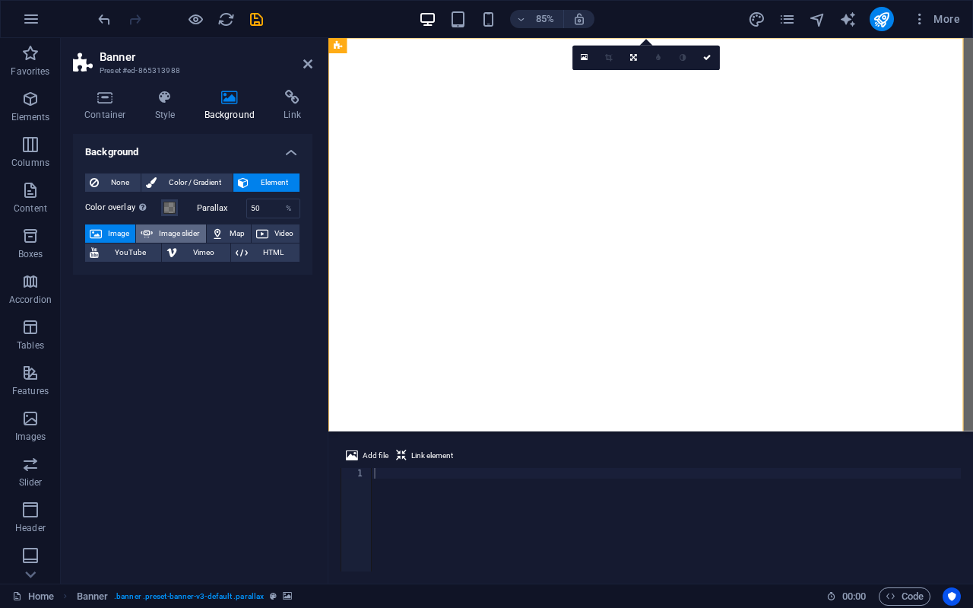
select select "ms"
select select "s"
select select "progressive"
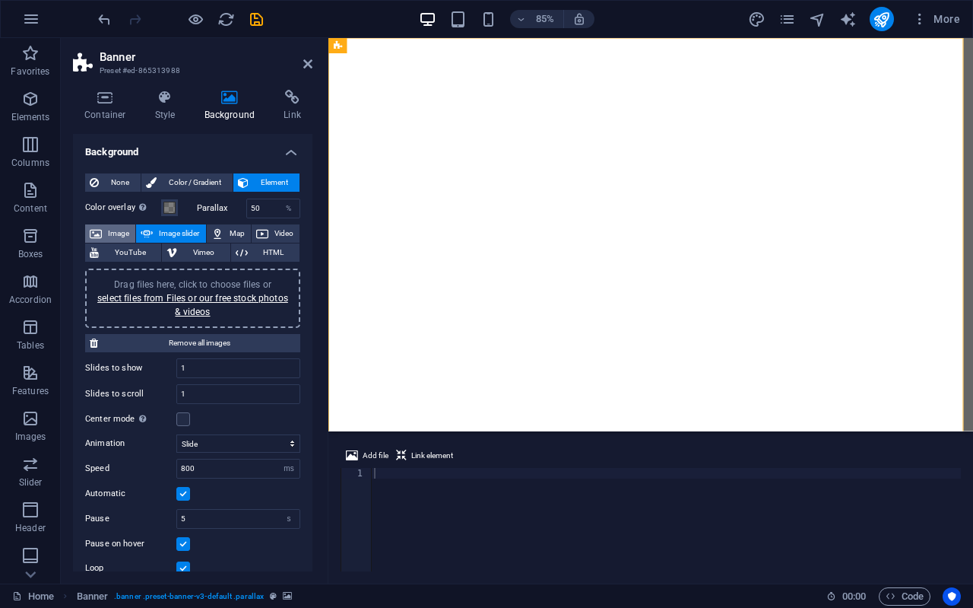
click at [118, 230] on span "Image" at bounding box center [118, 233] width 24 height 18
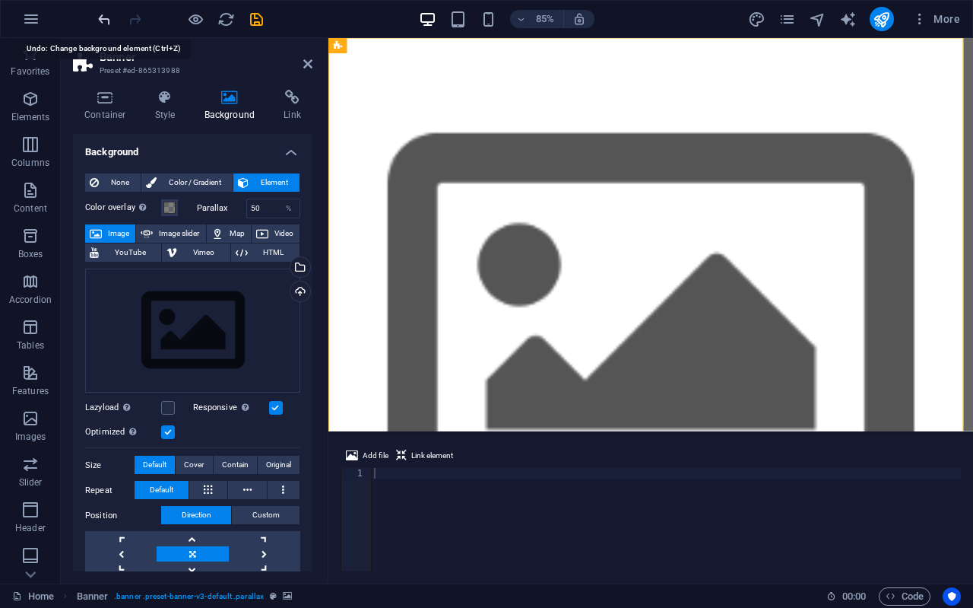
click at [104, 23] on icon "undo" at bounding box center [104, 19] width 17 height 17
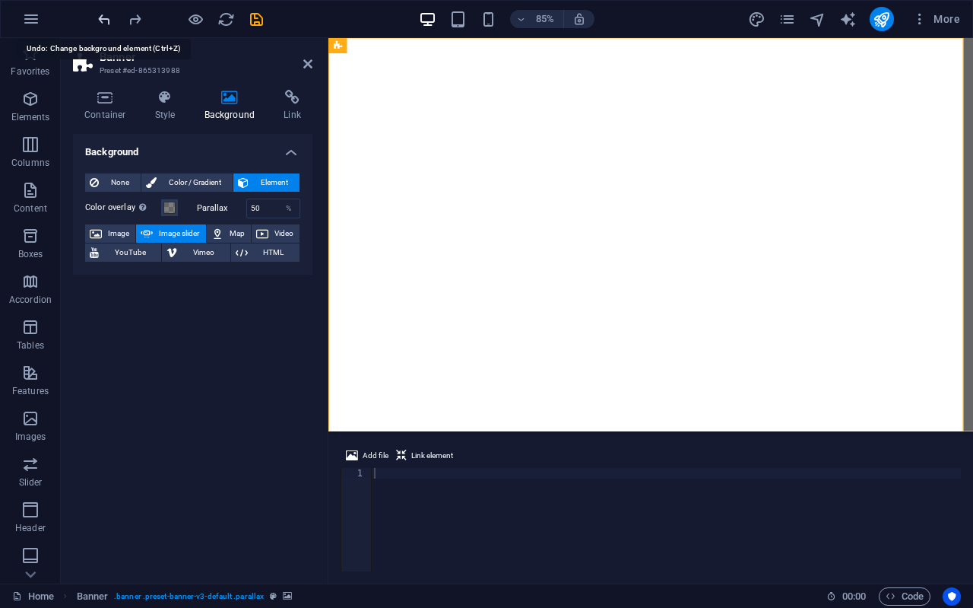
click at [104, 23] on icon "undo" at bounding box center [104, 19] width 17 height 17
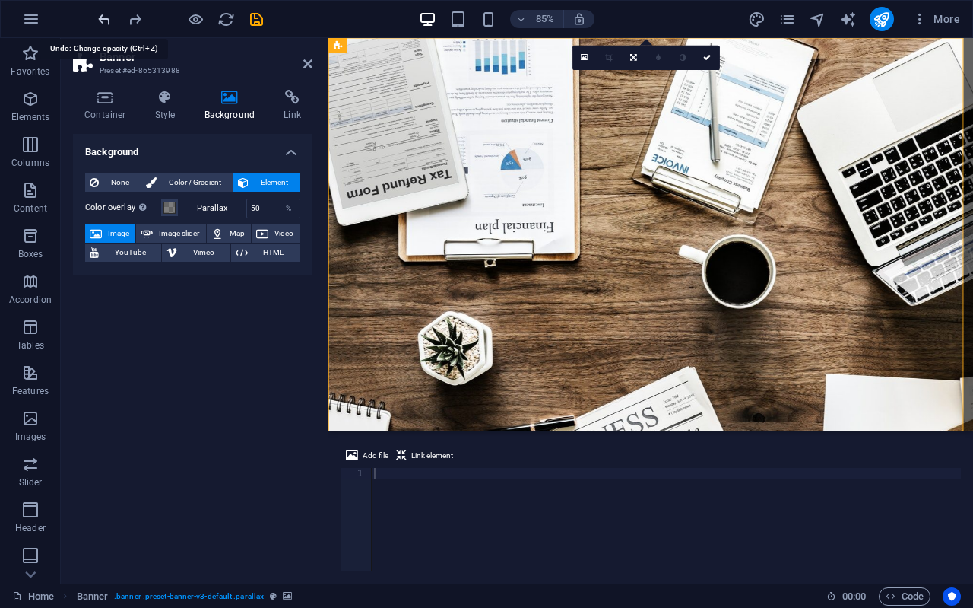
click at [104, 23] on icon "undo" at bounding box center [104, 19] width 17 height 17
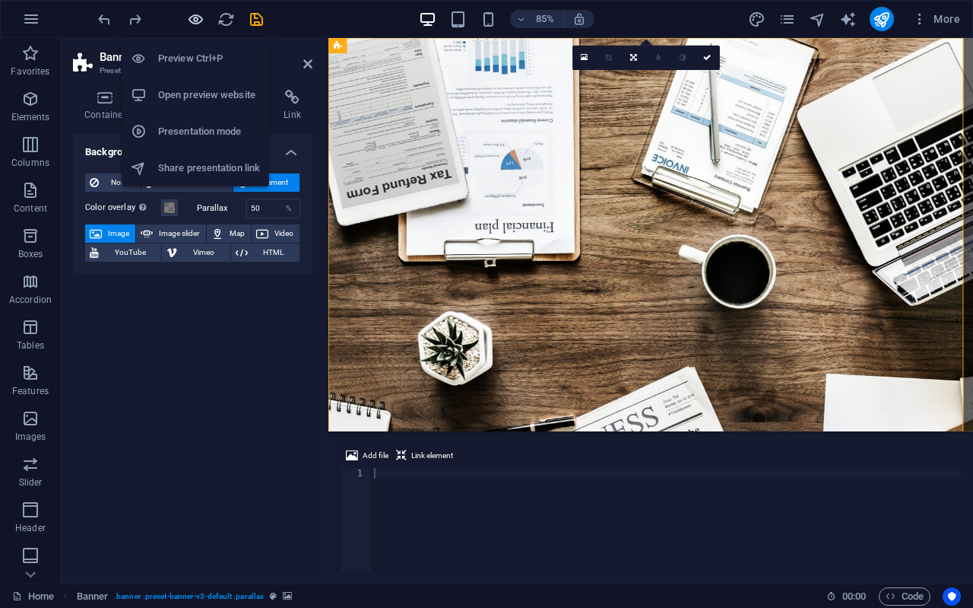
click at [198, 20] on icon "button" at bounding box center [195, 19] width 17 height 17
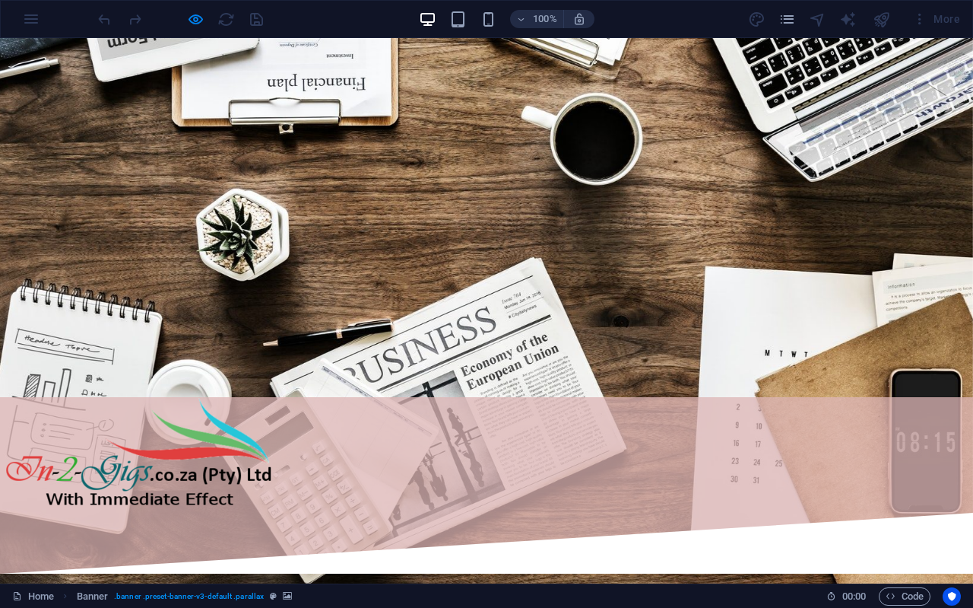
scroll to position [0, 0]
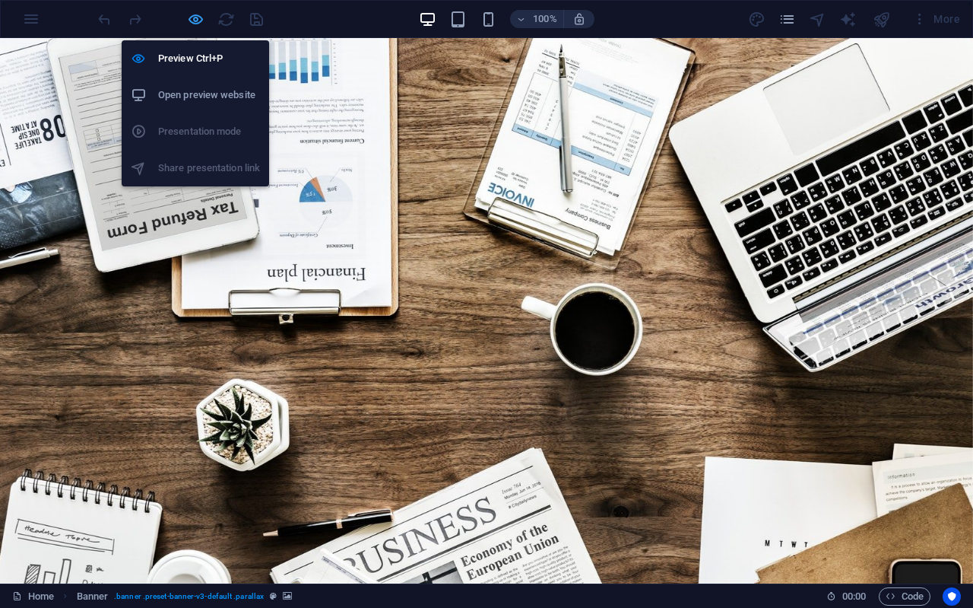
click at [191, 21] on icon "button" at bounding box center [195, 19] width 17 height 17
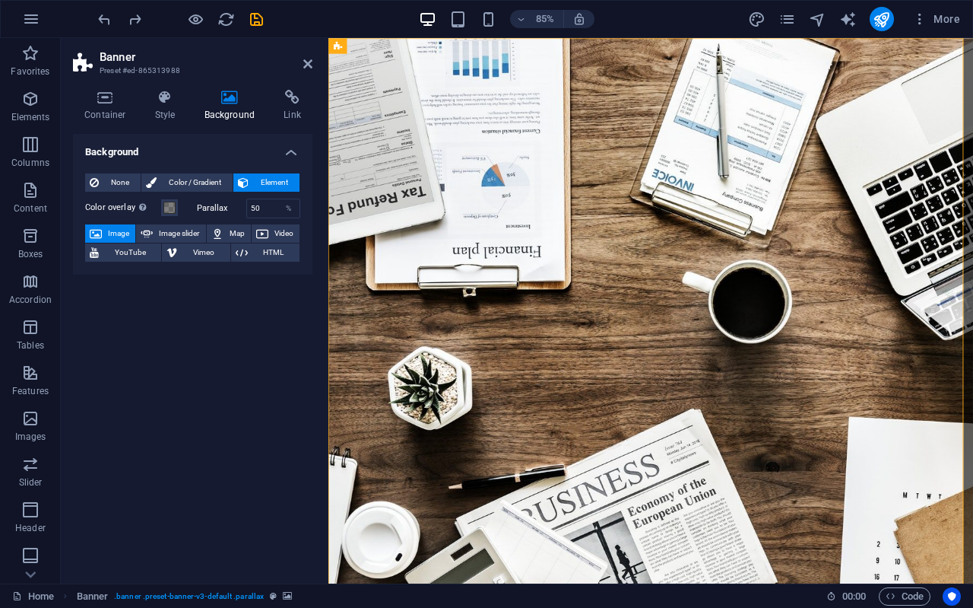
click at [103, 233] on button "Image" at bounding box center [110, 233] width 50 height 18
click at [420, 47] on icon at bounding box center [419, 46] width 10 height 14
click at [405, 43] on icon at bounding box center [401, 46] width 7 height 14
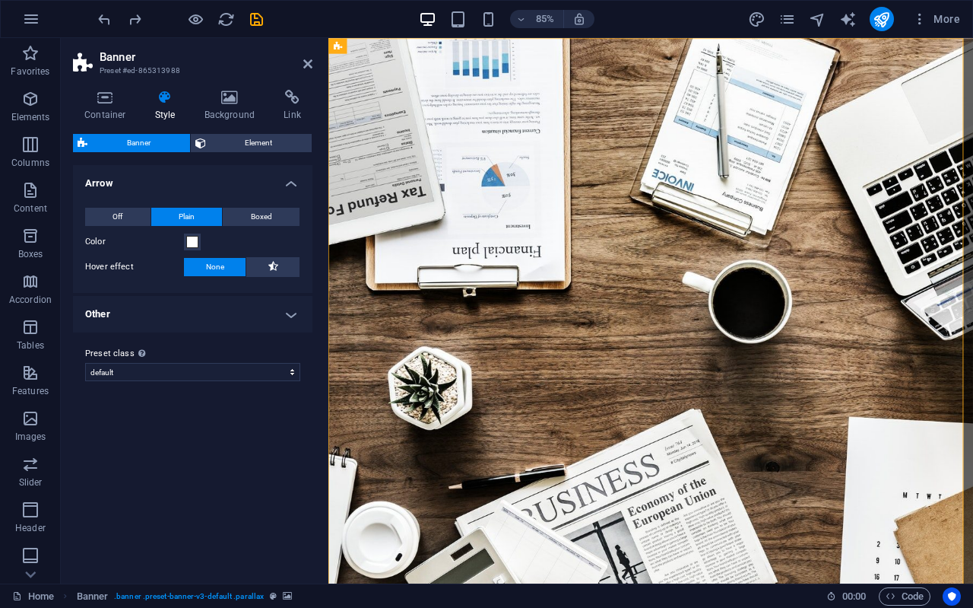
click at [227, 87] on div "Container Style Background Link Size Height Default px rem % vh vw Min. height …" at bounding box center [193, 331] width 264 height 506
click at [226, 103] on icon at bounding box center [230, 97] width 74 height 15
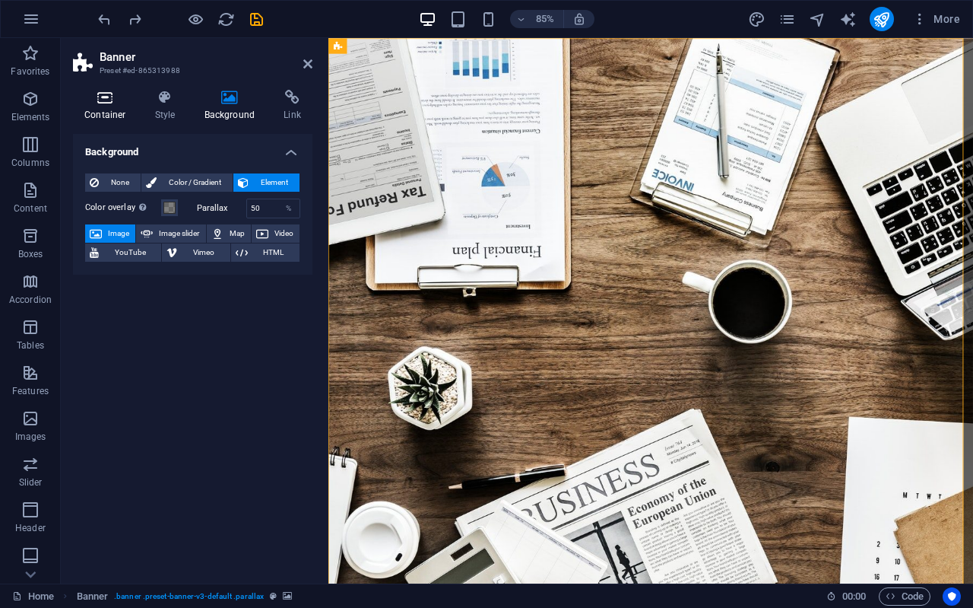
click at [106, 112] on h4 "Container" at bounding box center [108, 106] width 71 height 32
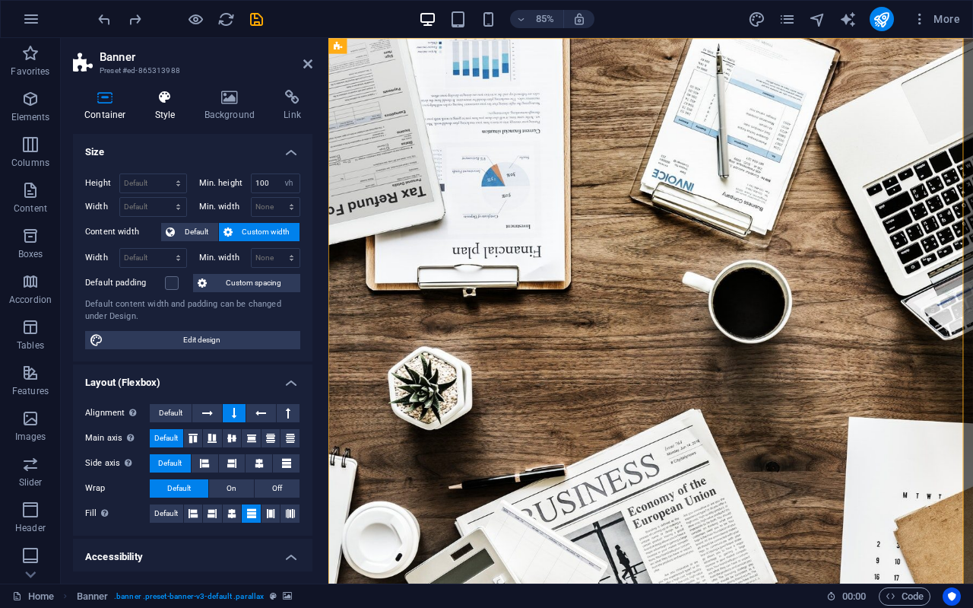
click at [171, 97] on icon at bounding box center [165, 97] width 43 height 15
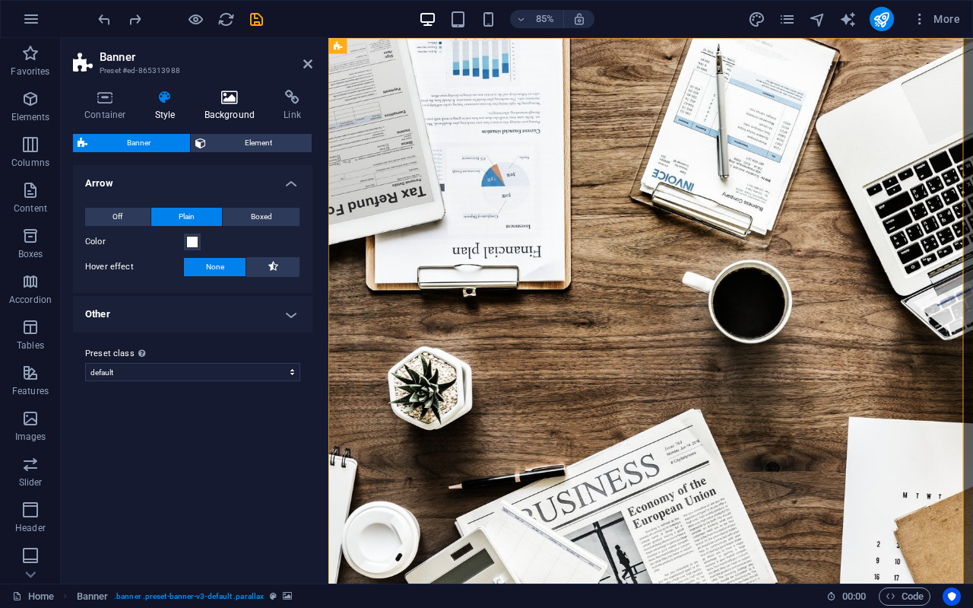
click at [229, 98] on icon at bounding box center [230, 97] width 74 height 15
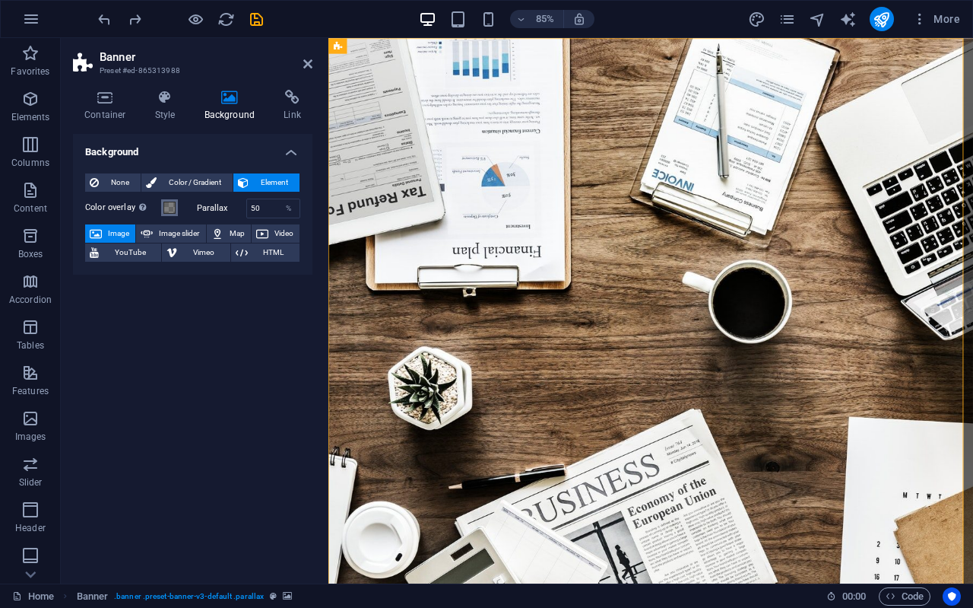
click at [171, 204] on span at bounding box center [169, 207] width 12 height 12
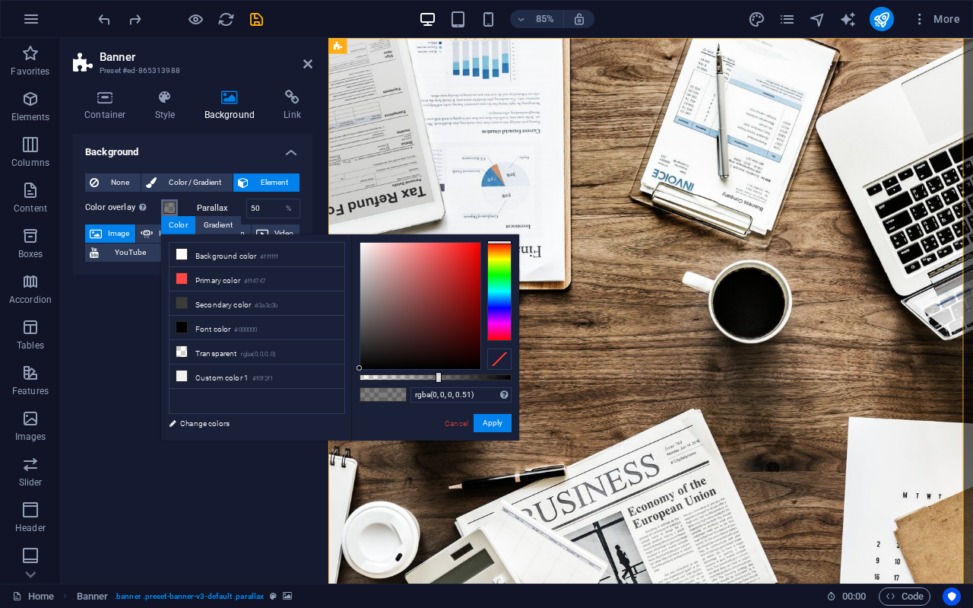
click at [171, 204] on span at bounding box center [169, 207] width 12 height 12
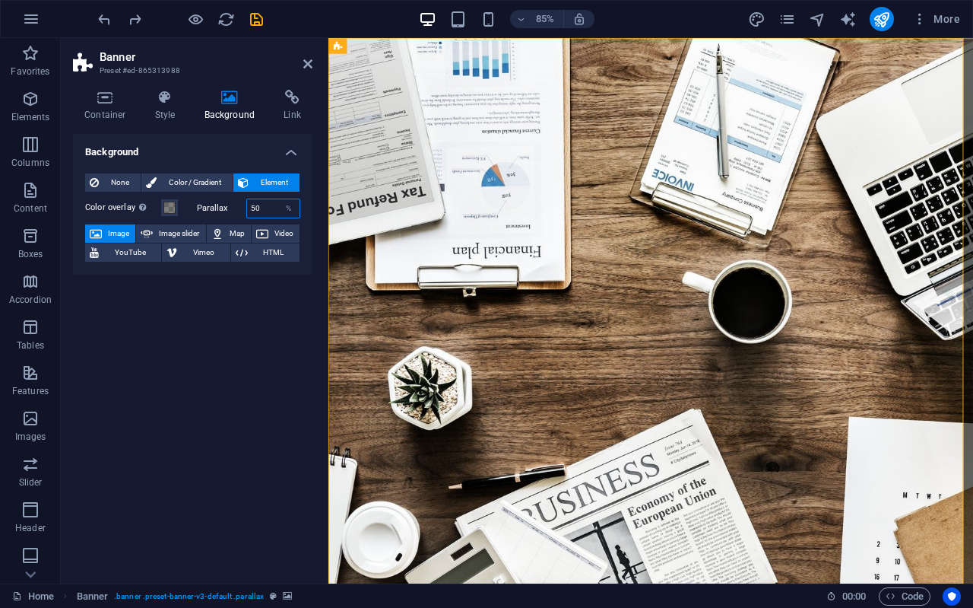
click at [258, 208] on input "50" at bounding box center [273, 208] width 53 height 18
drag, startPoint x: 265, startPoint y: 205, endPoint x: 231, endPoint y: 208, distance: 34.3
click at [233, 214] on div "Parallax 50 %" at bounding box center [249, 208] width 104 height 20
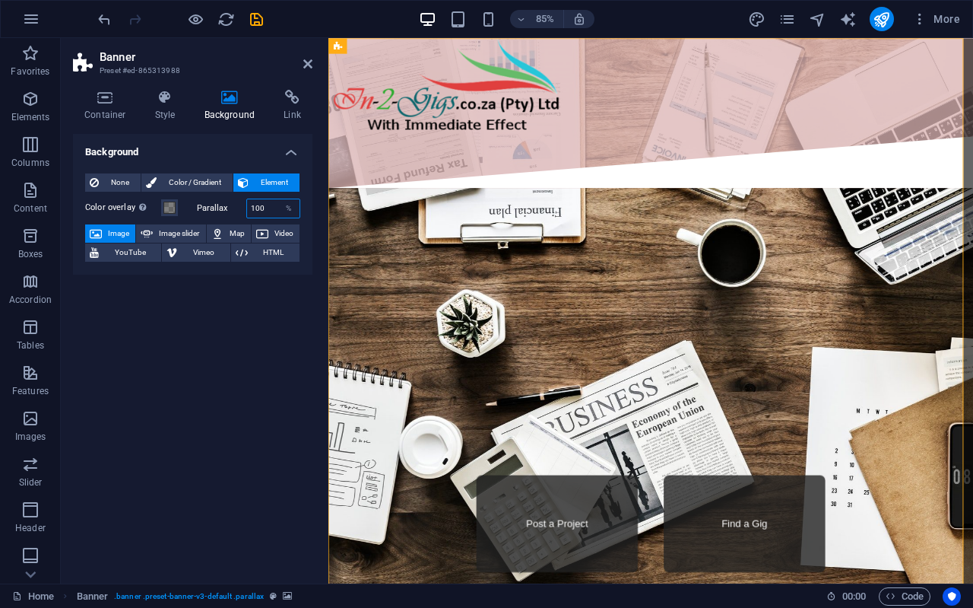
drag, startPoint x: 268, startPoint y: 208, endPoint x: 225, endPoint y: 214, distance: 43.8
click at [225, 214] on div "Parallax 100 %" at bounding box center [249, 208] width 104 height 20
type input "50"
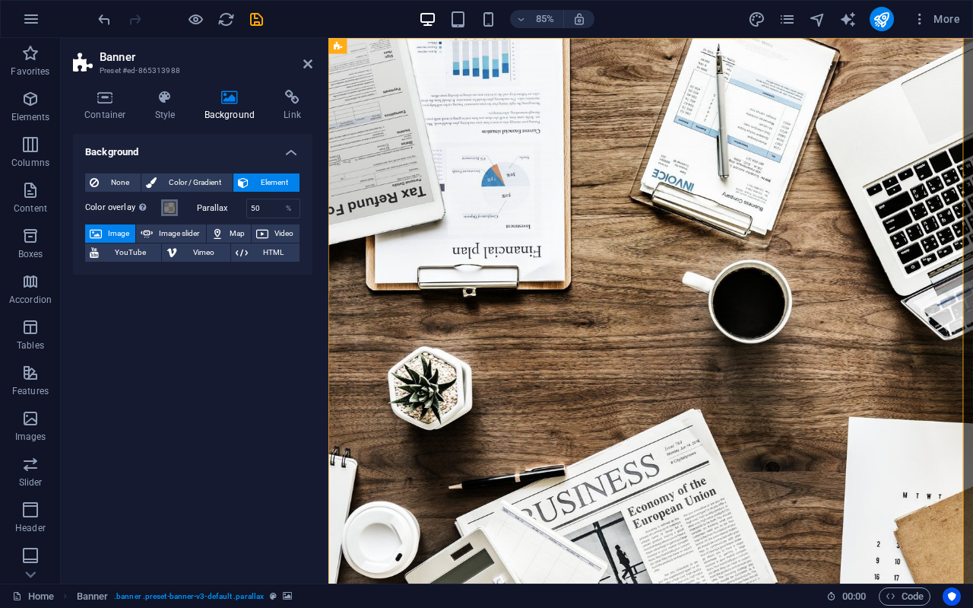
click at [173, 204] on span at bounding box center [169, 207] width 12 height 12
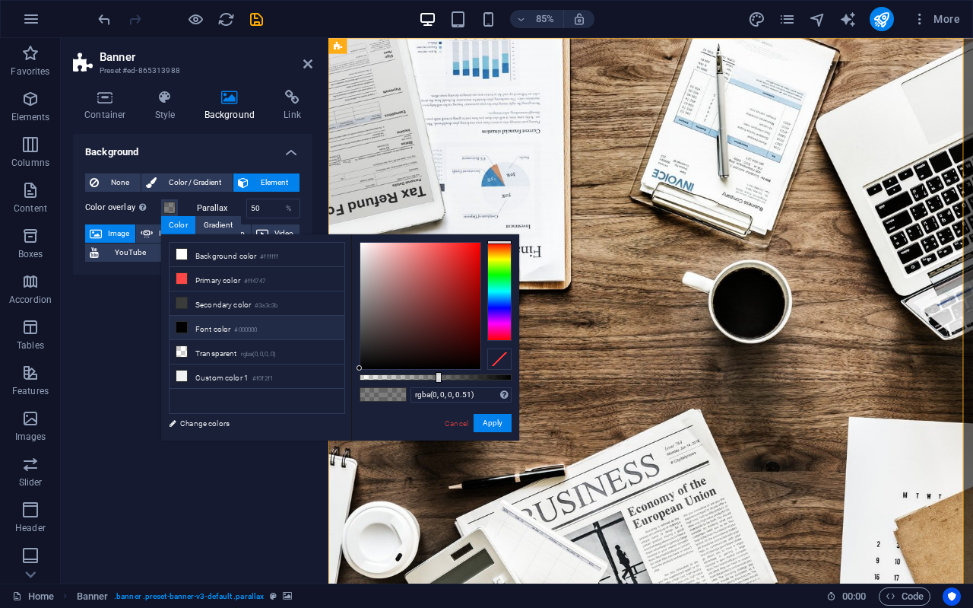
click at [227, 317] on li "Font color #000000" at bounding box center [257, 328] width 175 height 24
click at [206, 333] on li "Font color #000000" at bounding box center [257, 328] width 175 height 24
click at [488, 422] on button "Apply" at bounding box center [493, 423] width 38 height 18
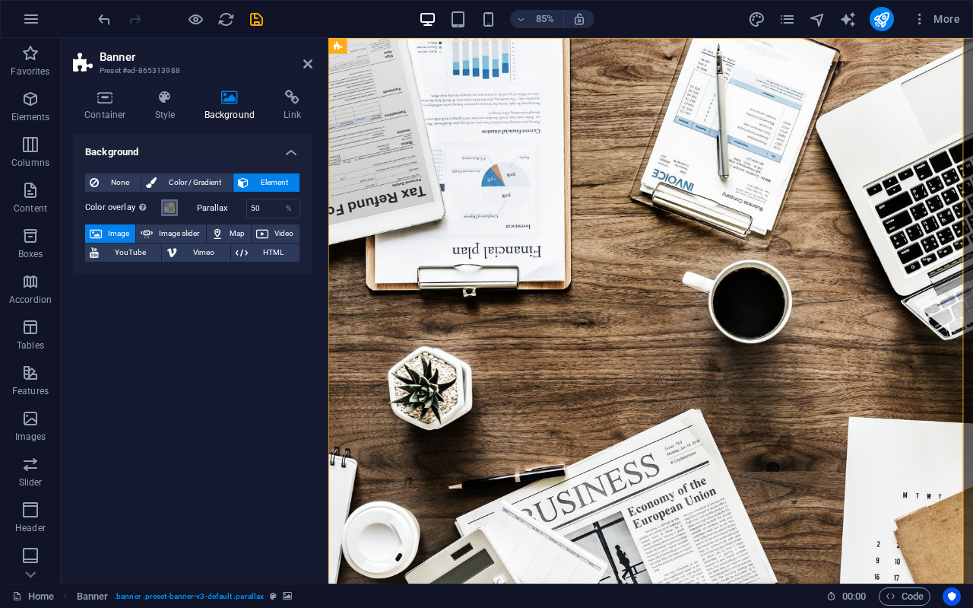
click at [165, 205] on span at bounding box center [169, 207] width 12 height 12
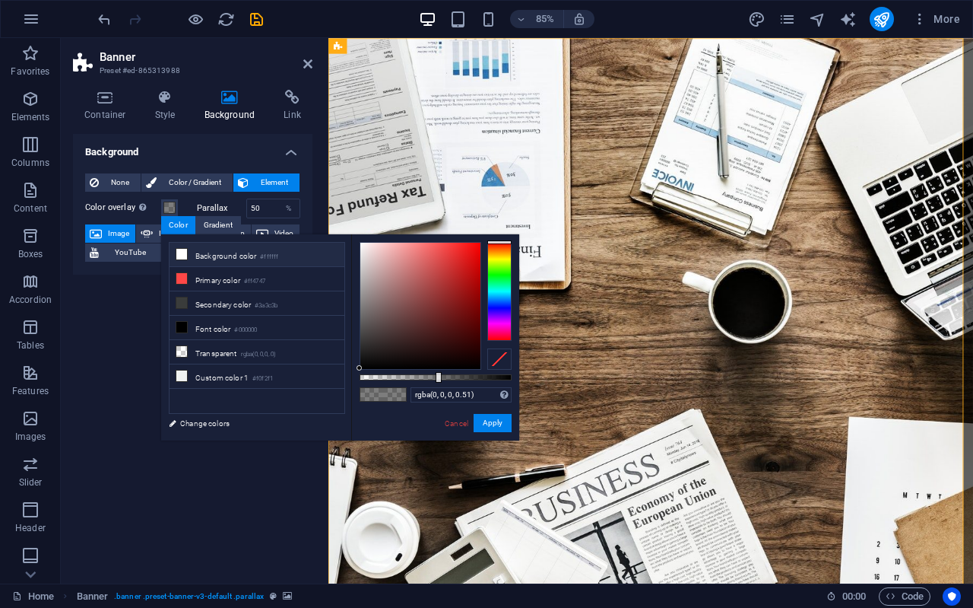
click at [198, 255] on li "Background color #ffffff" at bounding box center [257, 255] width 175 height 24
type input "rgba(255, 255, 255, 0.51)"
click at [452, 421] on link "Cancel" at bounding box center [456, 422] width 27 height 11
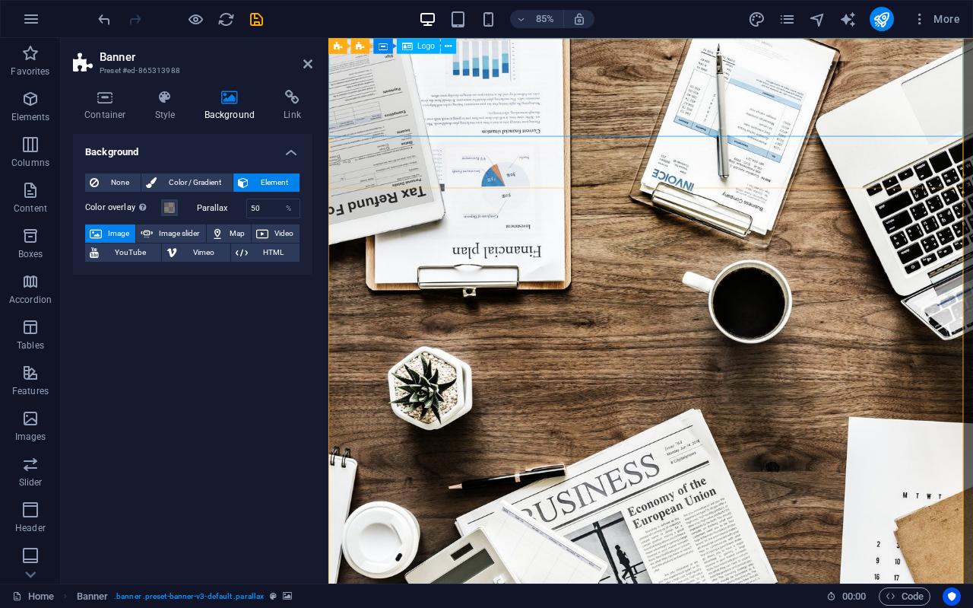
click at [436, 46] on button at bounding box center [440, 45] width 15 height 15
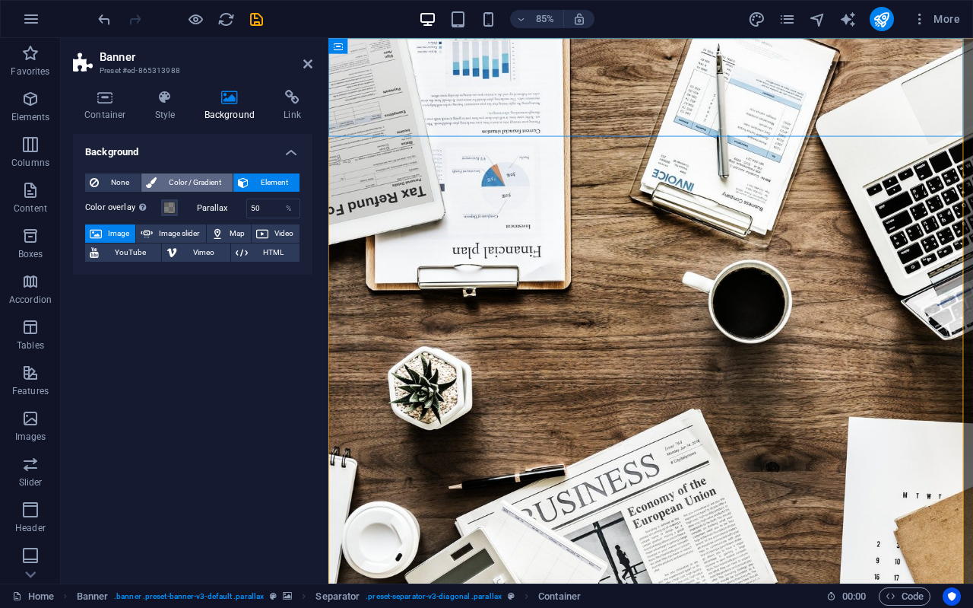
click at [201, 185] on span "Color / Gradient" at bounding box center [194, 182] width 67 height 18
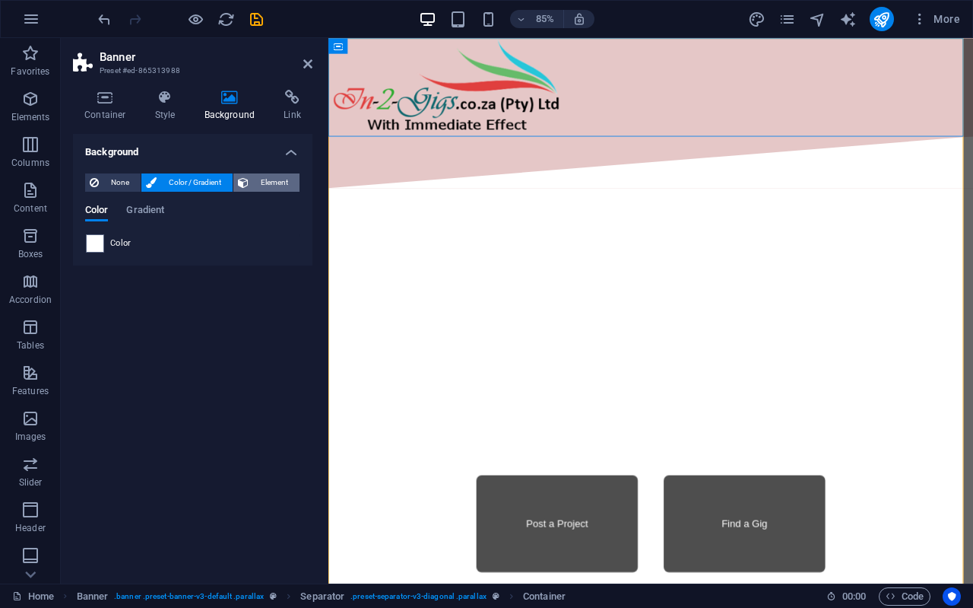
click at [259, 182] on span "Element" at bounding box center [274, 182] width 42 height 18
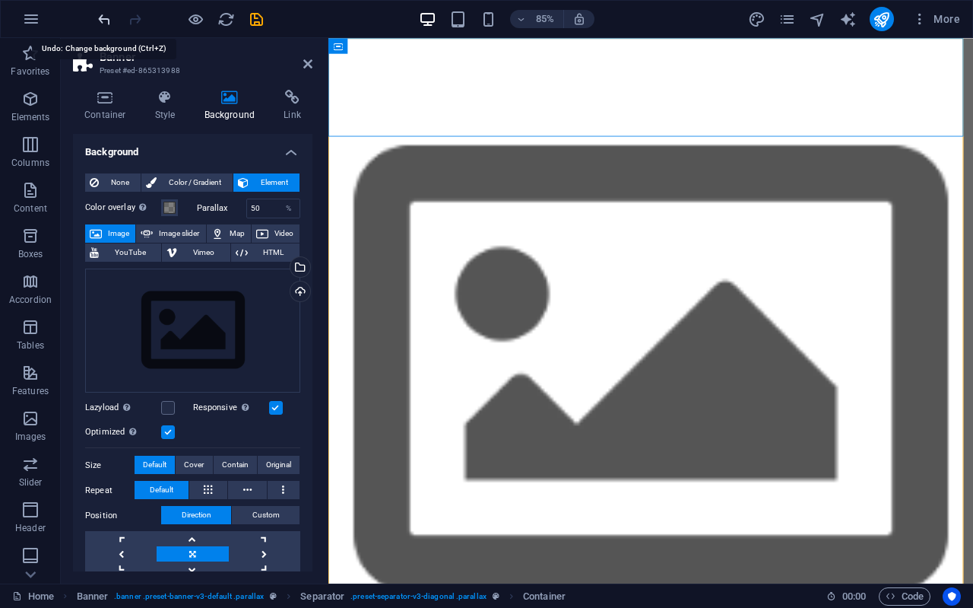
click at [102, 14] on icon "undo" at bounding box center [104, 19] width 17 height 17
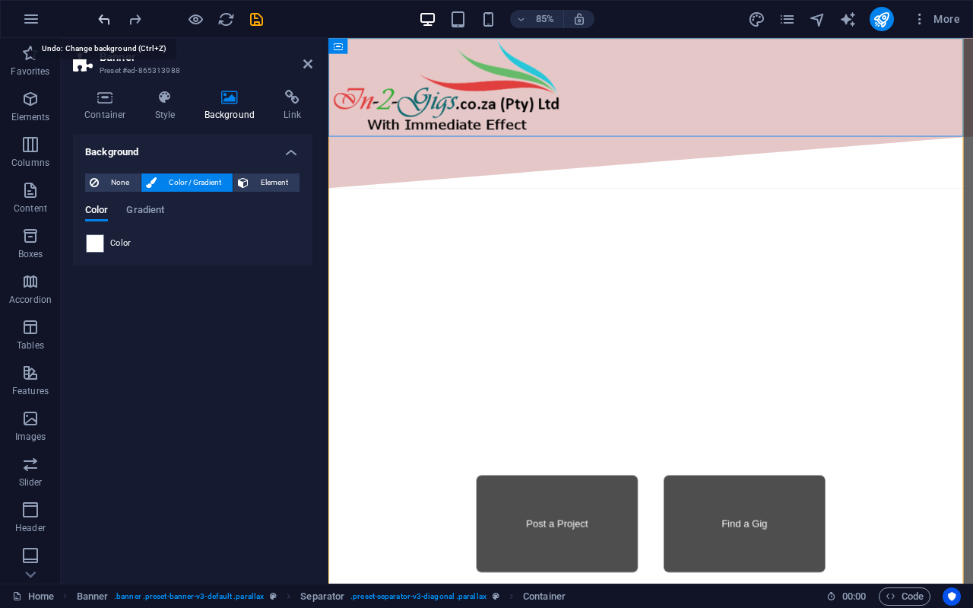
click at [102, 14] on icon "undo" at bounding box center [104, 19] width 17 height 17
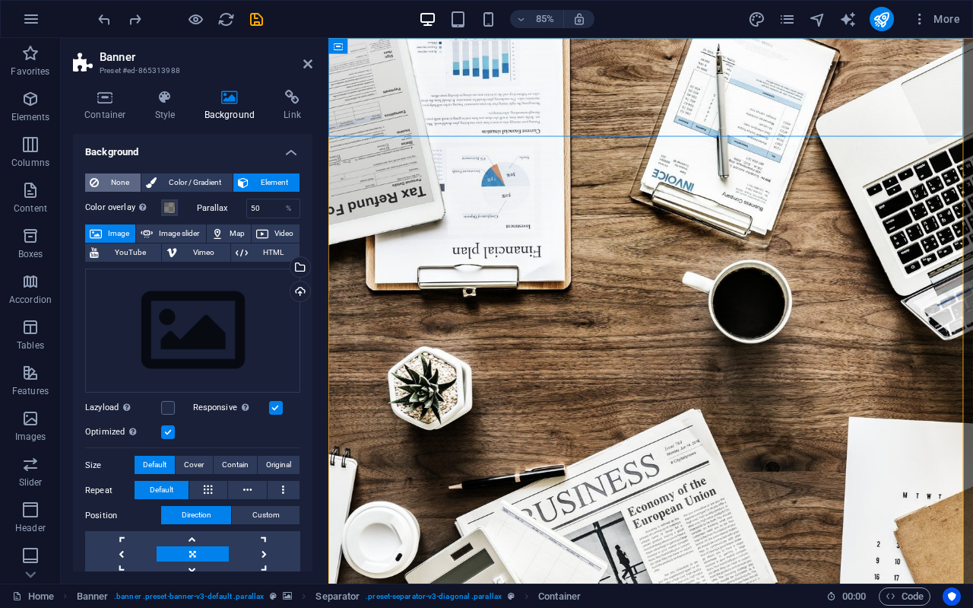
click at [133, 179] on span "None" at bounding box center [119, 182] width 33 height 18
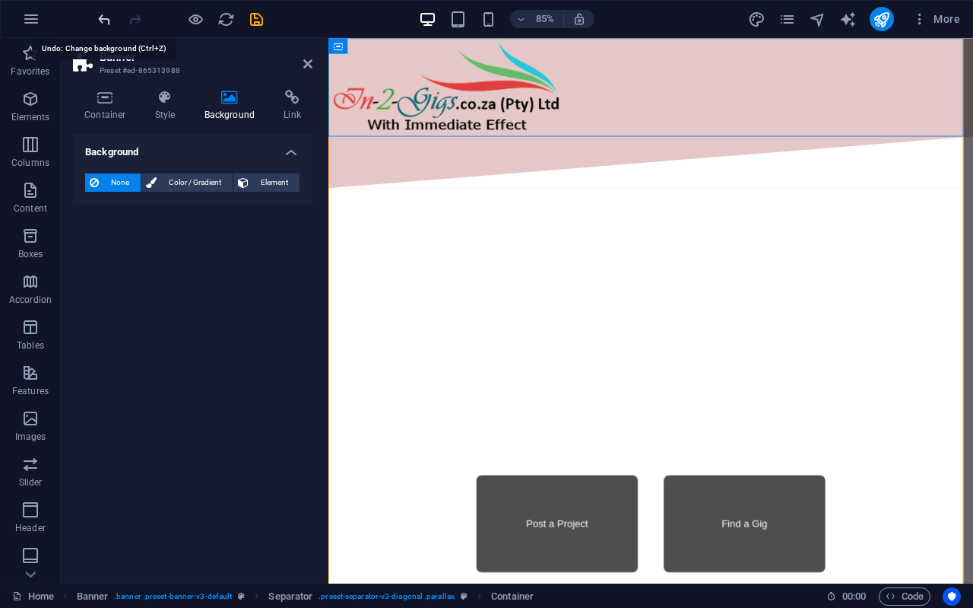
click at [105, 14] on icon "undo" at bounding box center [104, 19] width 17 height 17
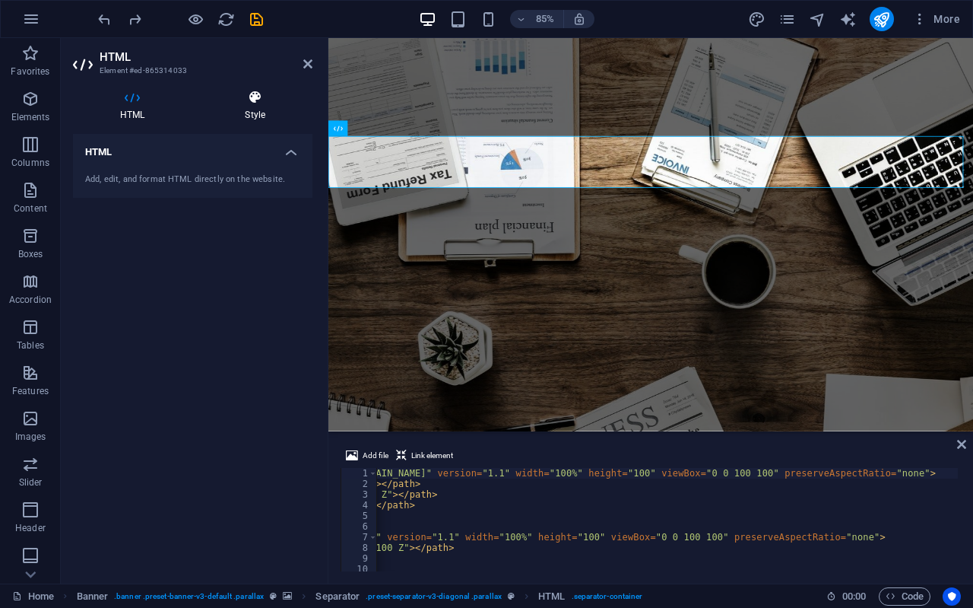
click at [265, 99] on icon at bounding box center [255, 97] width 115 height 15
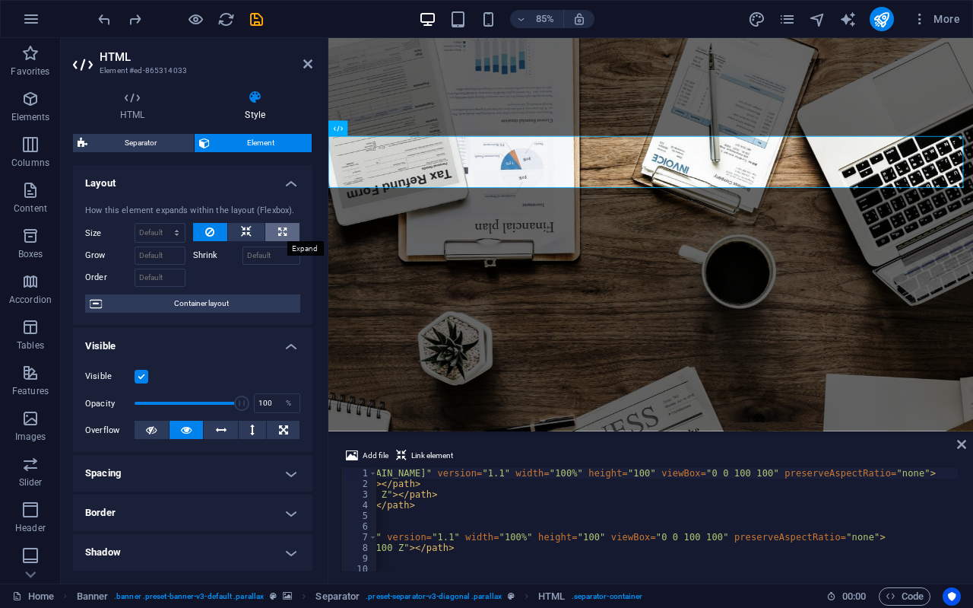
click at [274, 228] on button at bounding box center [282, 232] width 34 height 18
type input "100"
select select "%"
click at [249, 227] on icon at bounding box center [246, 232] width 11 height 18
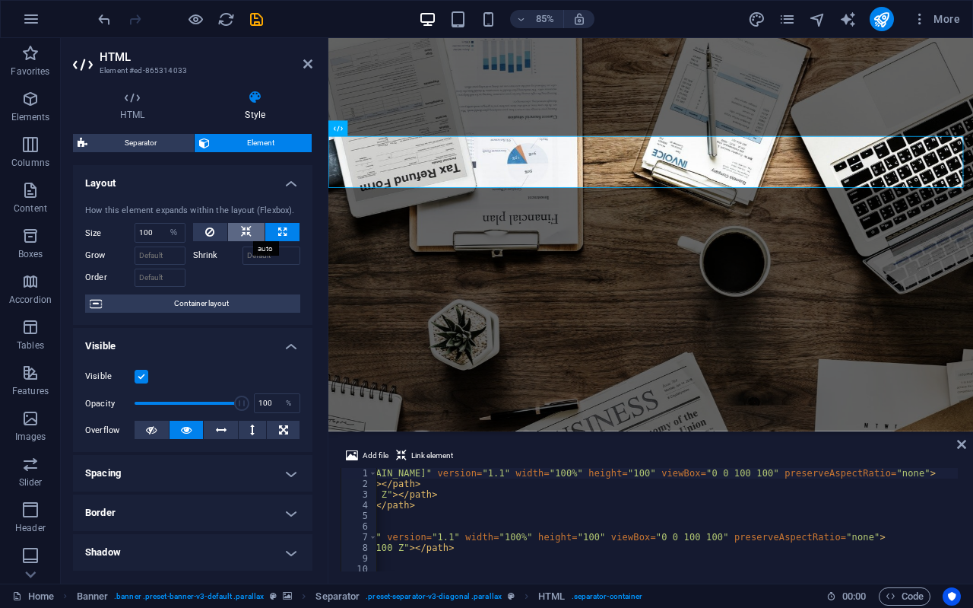
select select "DISABLED_OPTION_VALUE"
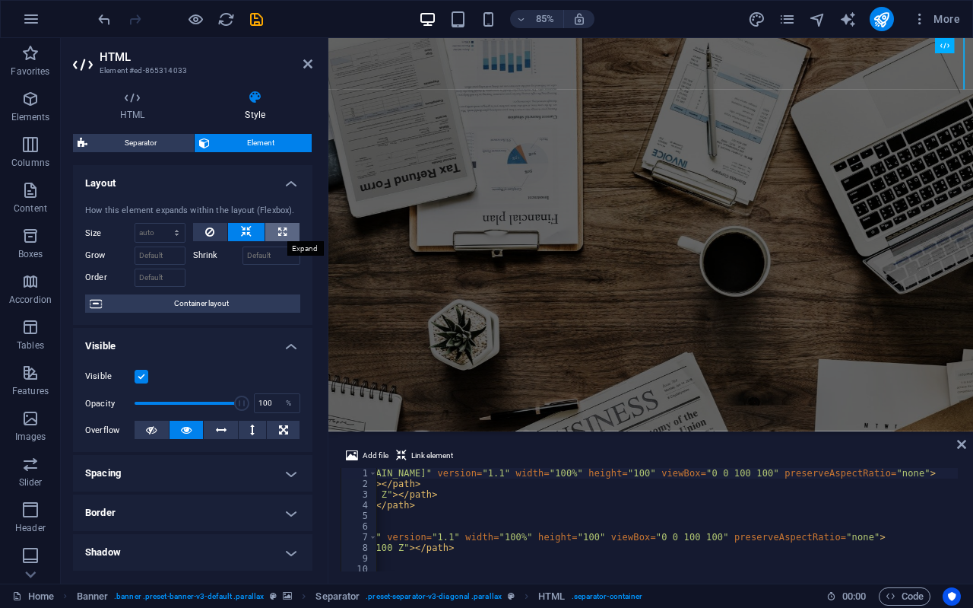
click at [271, 227] on button at bounding box center [282, 232] width 34 height 18
type input "100"
select select "%"
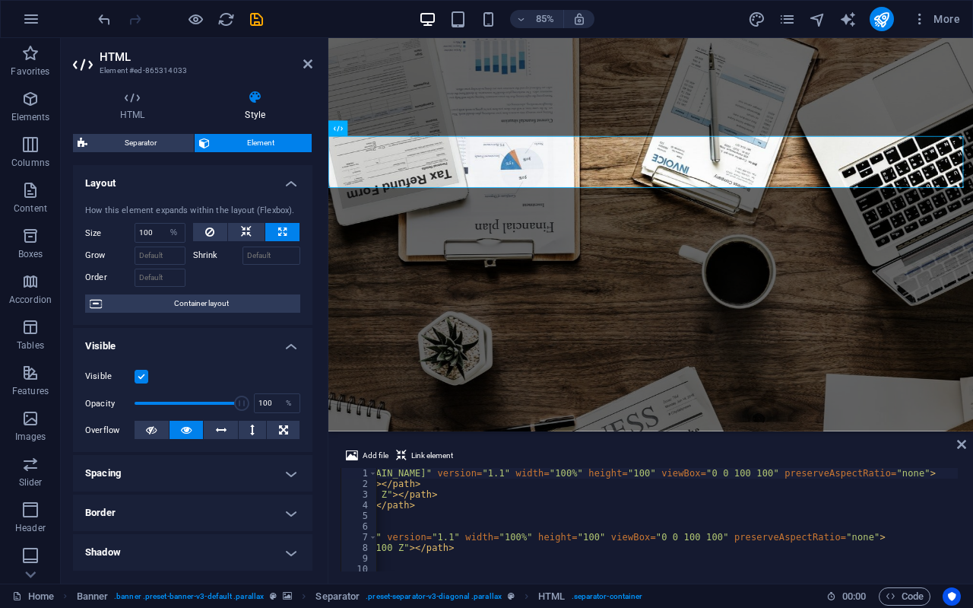
click at [207, 221] on div "How this element expands within the layout (Flexbox). Size 100 Default auto px …" at bounding box center [193, 258] width 240 height 133
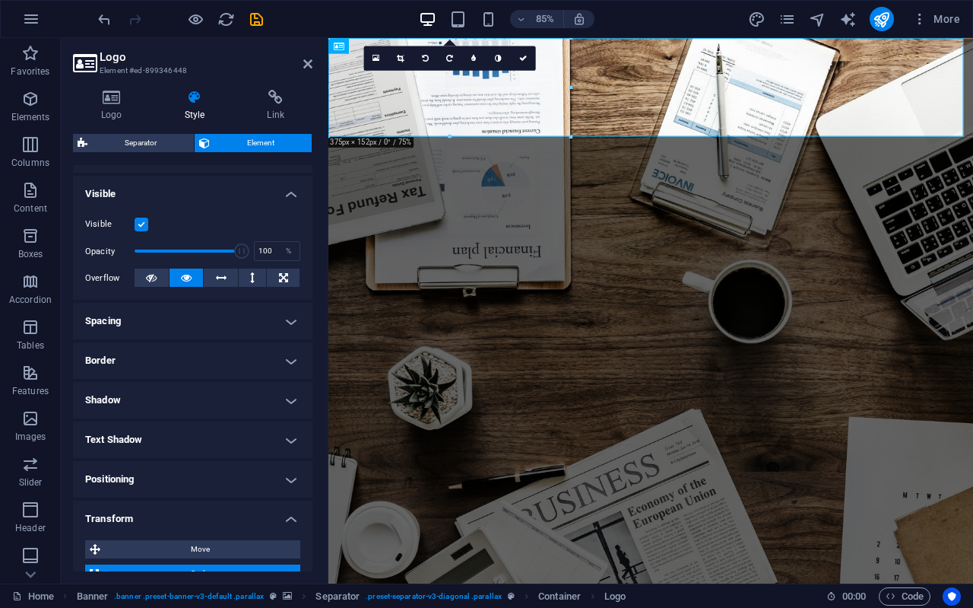
scroll to position [228, 0]
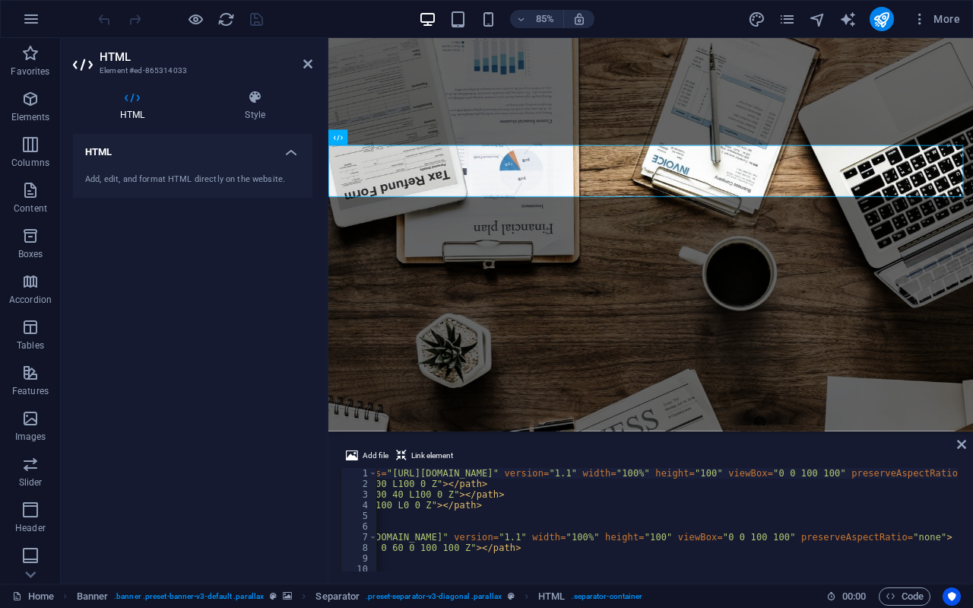
scroll to position [0, 184]
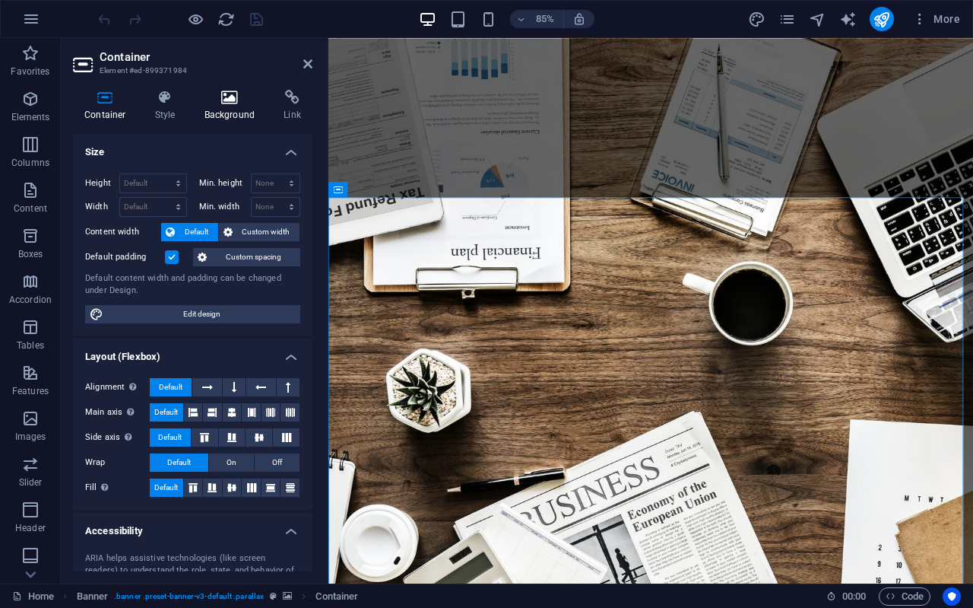
click at [215, 100] on icon at bounding box center [230, 97] width 74 height 15
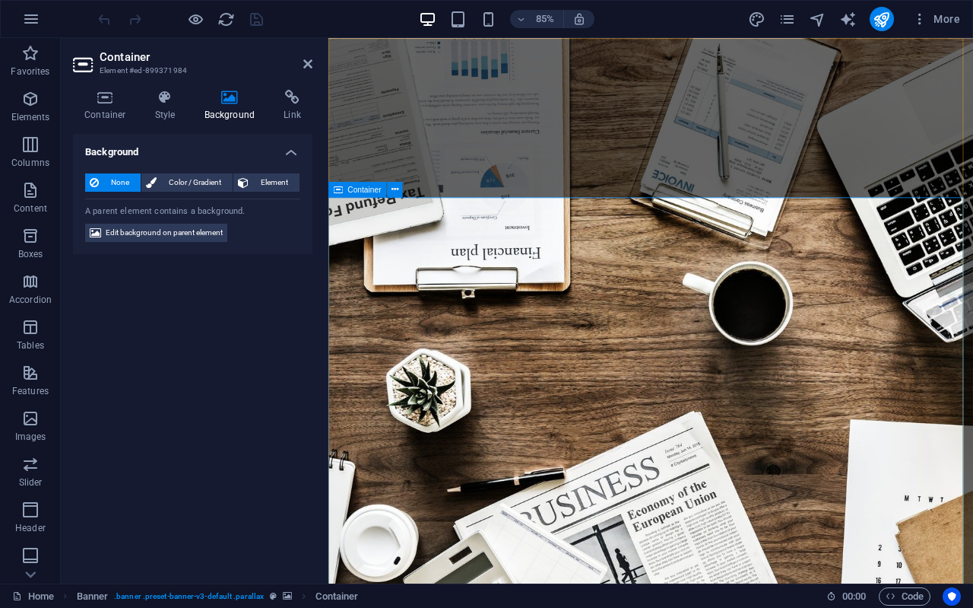
click at [394, 188] on icon at bounding box center [395, 189] width 7 height 14
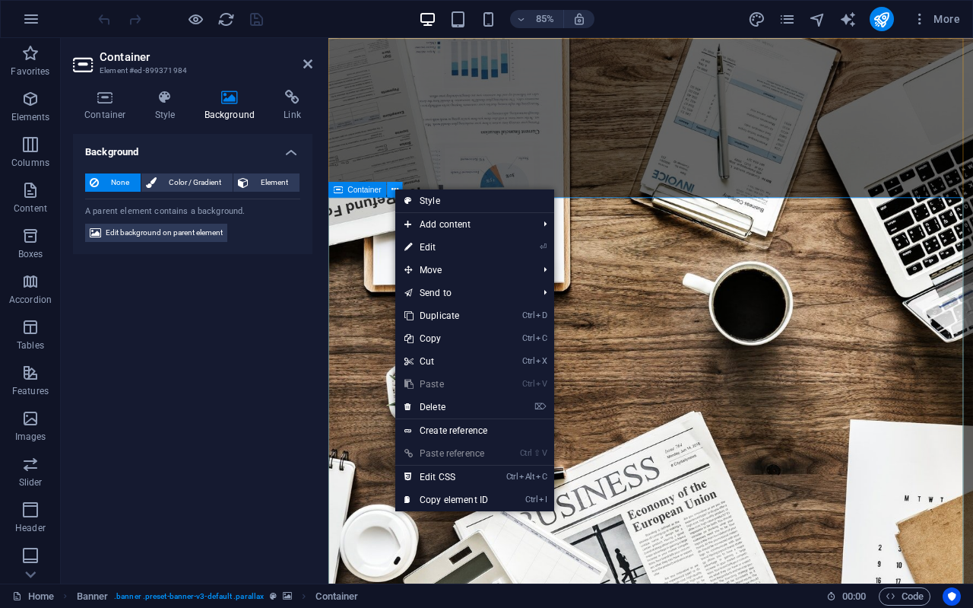
click at [394, 188] on icon at bounding box center [395, 189] width 7 height 14
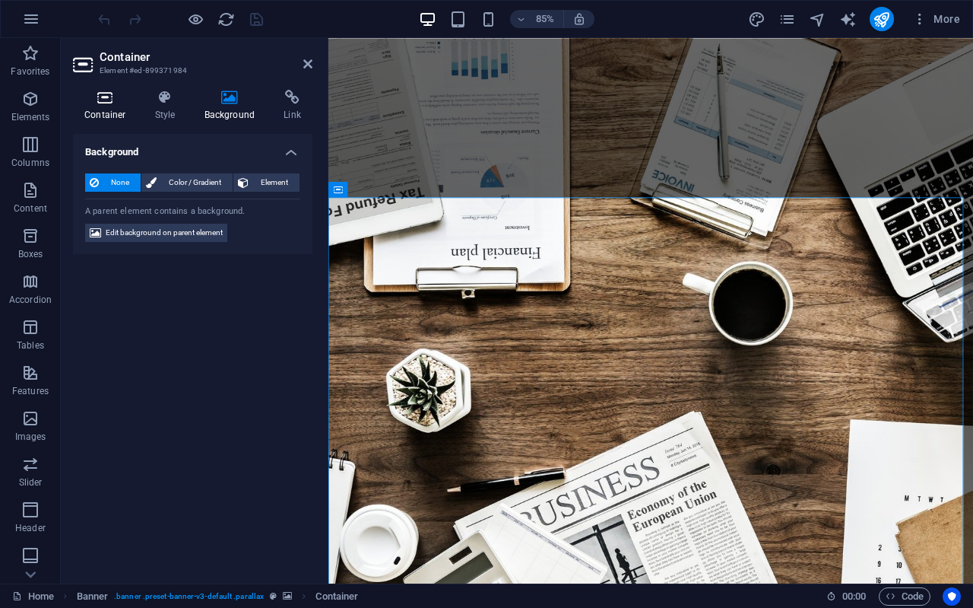
click at [113, 103] on icon at bounding box center [105, 97] width 65 height 15
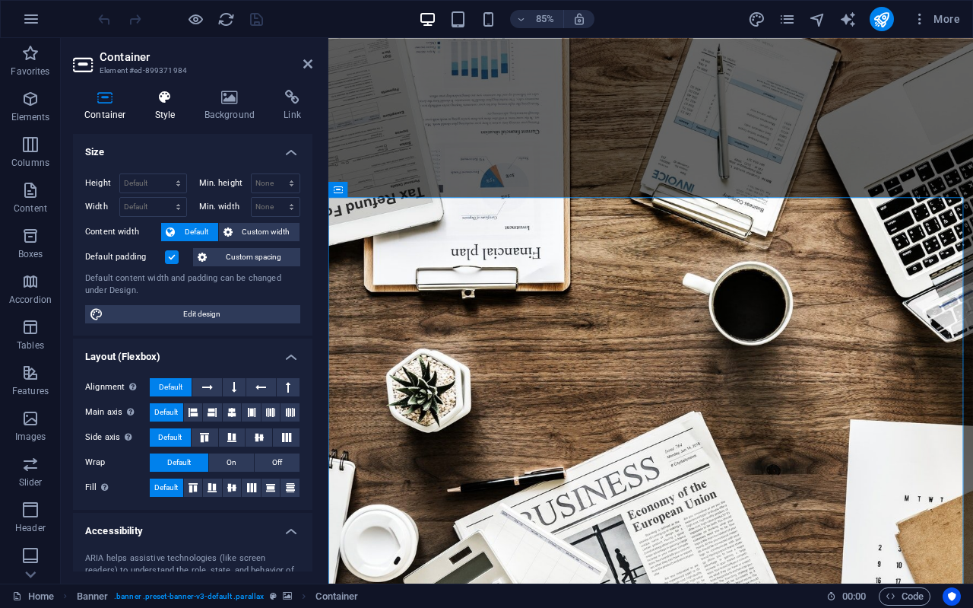
click at [171, 105] on h4 "Style" at bounding box center [168, 106] width 49 height 32
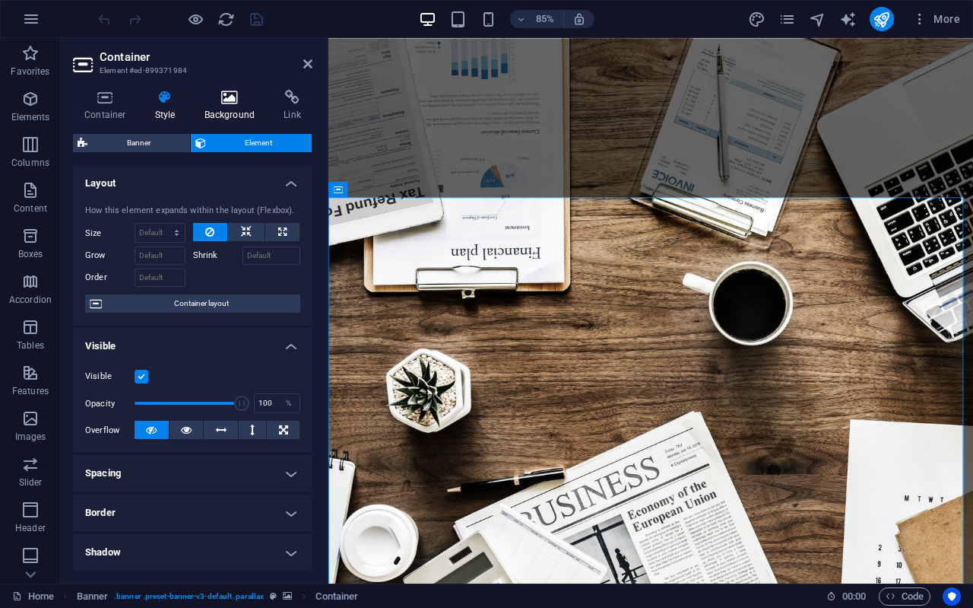
click at [227, 100] on icon at bounding box center [230, 97] width 74 height 15
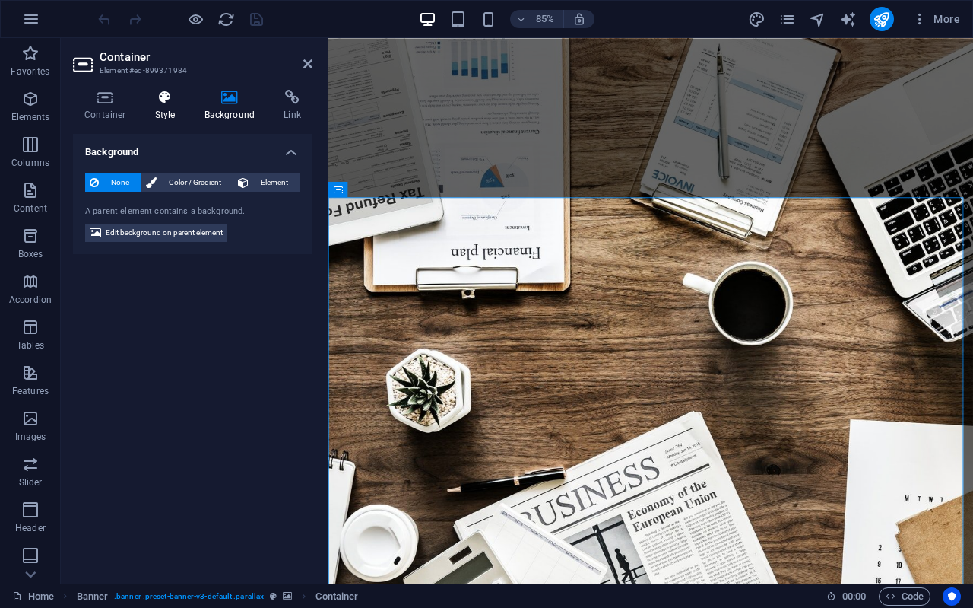
click at [178, 92] on icon at bounding box center [165, 97] width 43 height 15
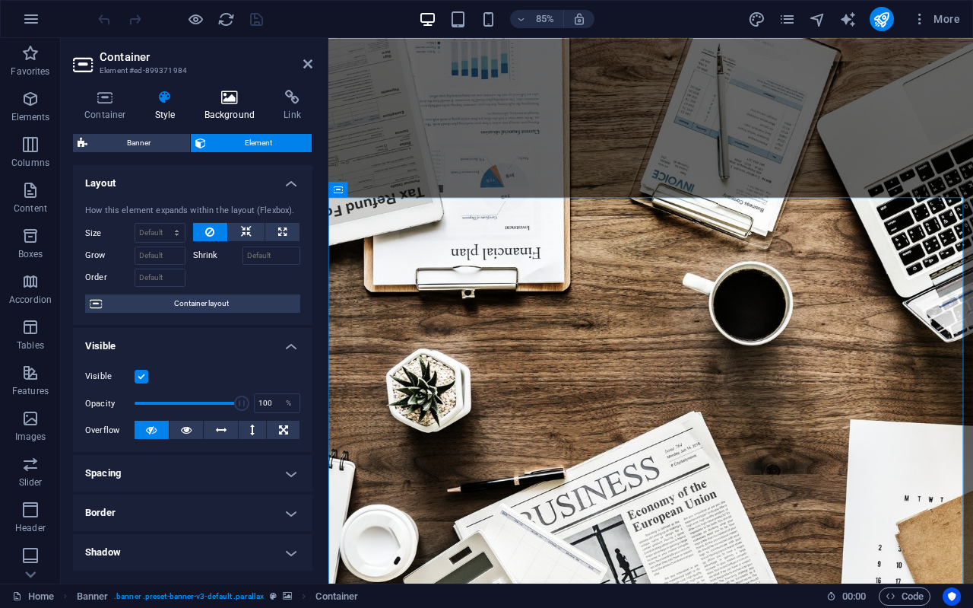
click at [227, 98] on icon at bounding box center [230, 97] width 74 height 15
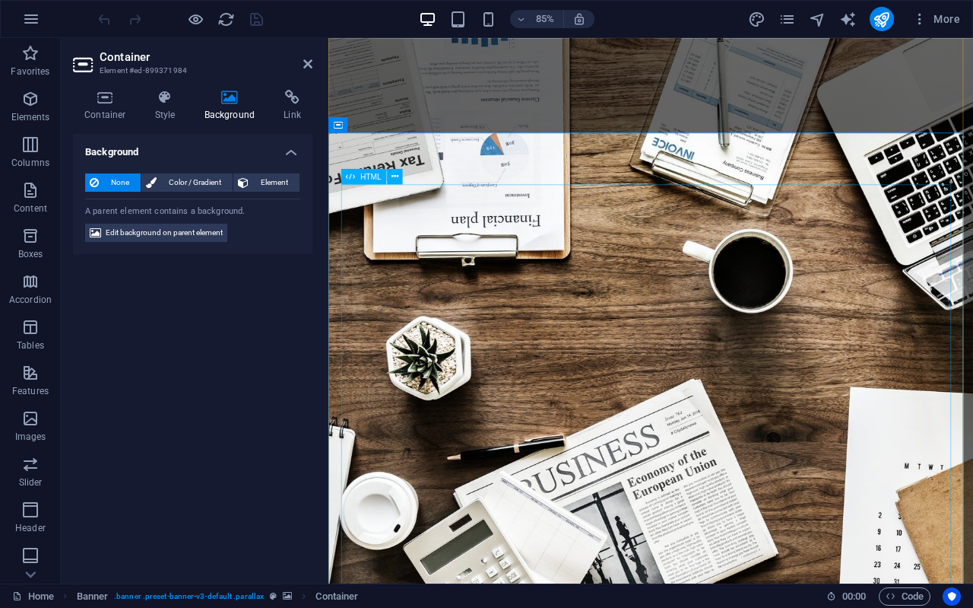
scroll to position [0, 0]
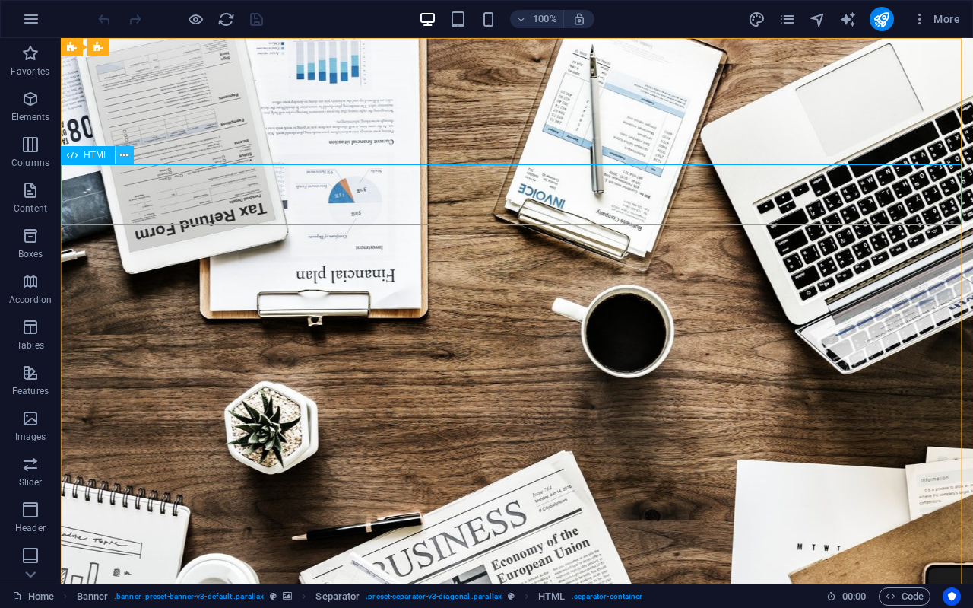
click at [125, 151] on icon at bounding box center [124, 156] width 8 height 16
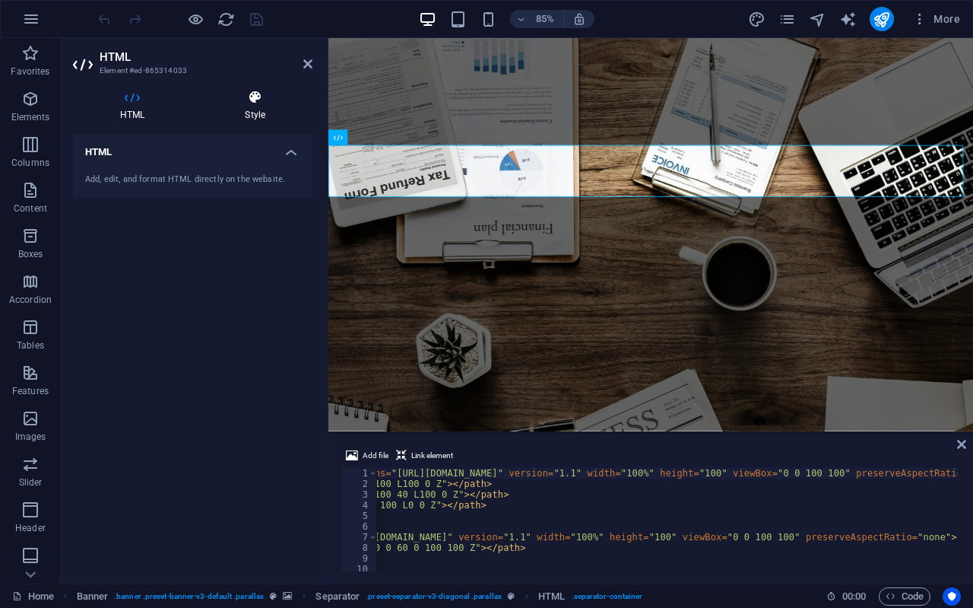
click at [259, 100] on icon at bounding box center [255, 97] width 115 height 15
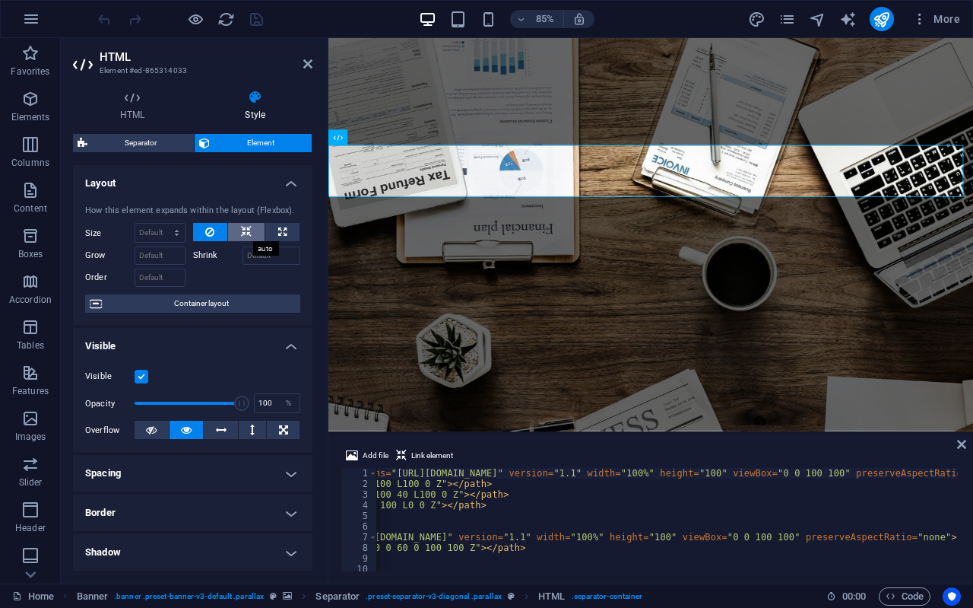
click at [248, 228] on icon at bounding box center [246, 232] width 11 height 18
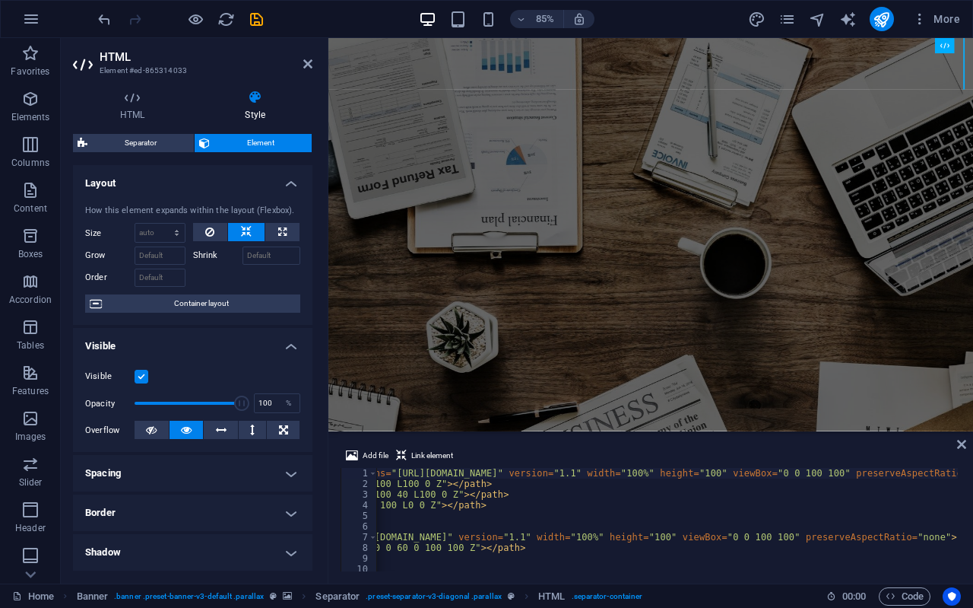
click at [248, 228] on icon at bounding box center [246, 232] width 11 height 18
click at [213, 230] on icon at bounding box center [209, 232] width 9 height 18
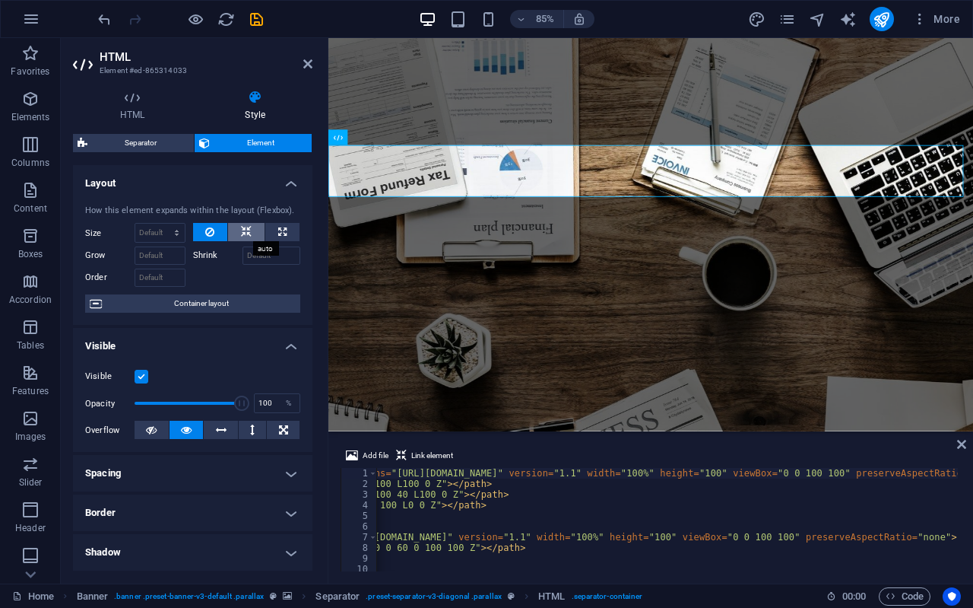
click at [243, 231] on icon at bounding box center [246, 232] width 11 height 18
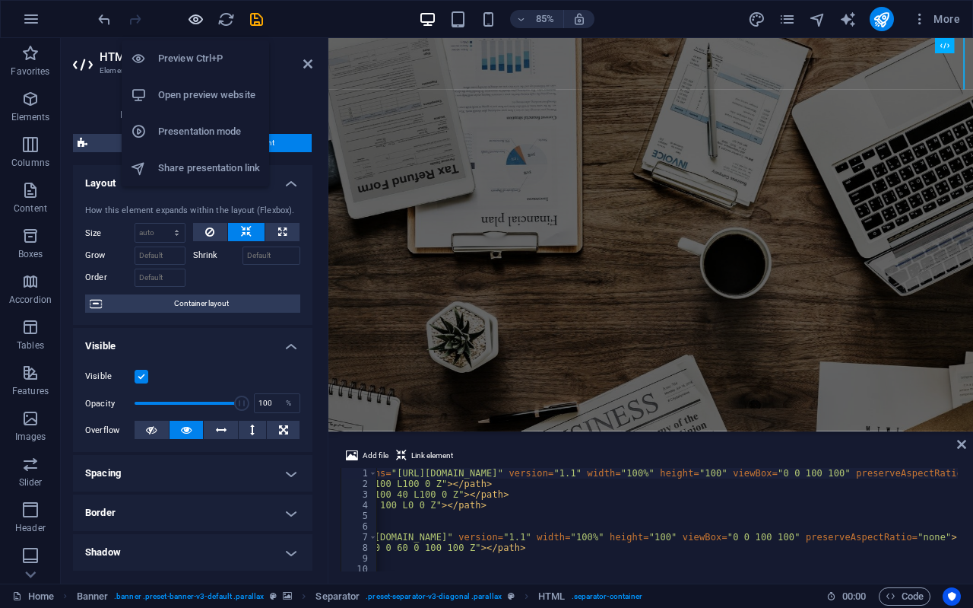
click at [198, 18] on icon "button" at bounding box center [195, 19] width 17 height 17
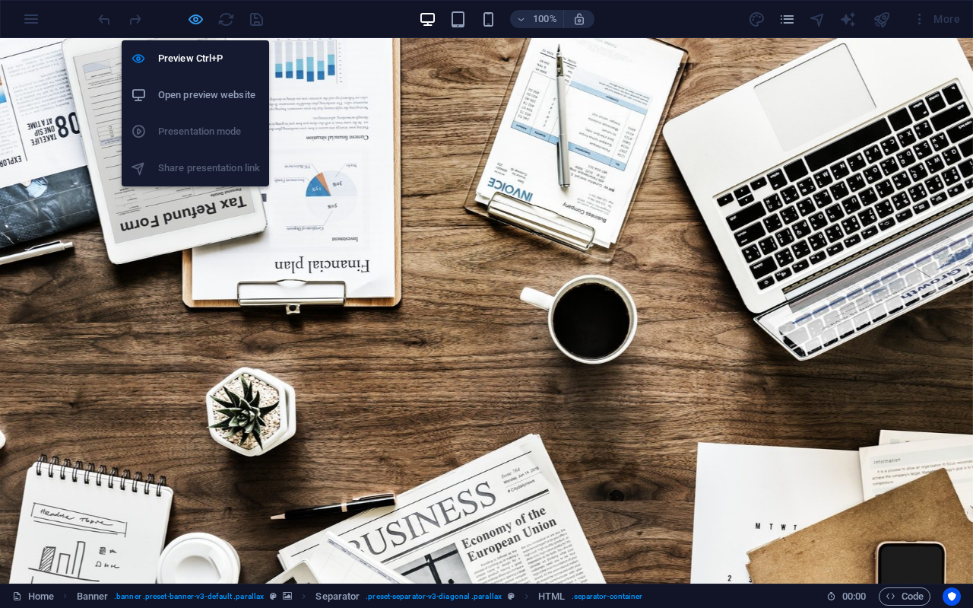
click at [197, 16] on icon "button" at bounding box center [195, 19] width 17 height 17
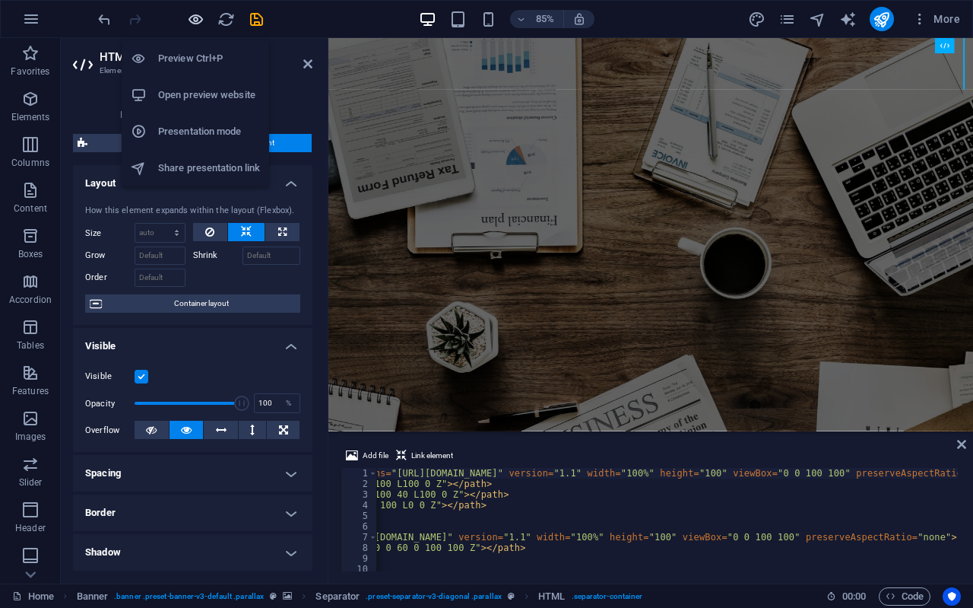
click at [192, 17] on icon "button" at bounding box center [195, 19] width 17 height 17
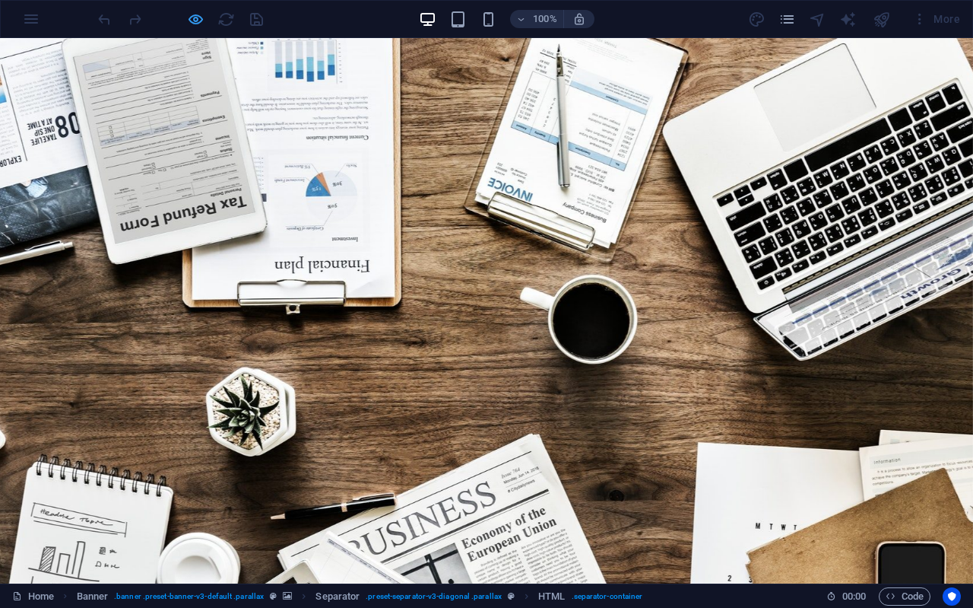
click at [202, 16] on div at bounding box center [180, 19] width 170 height 24
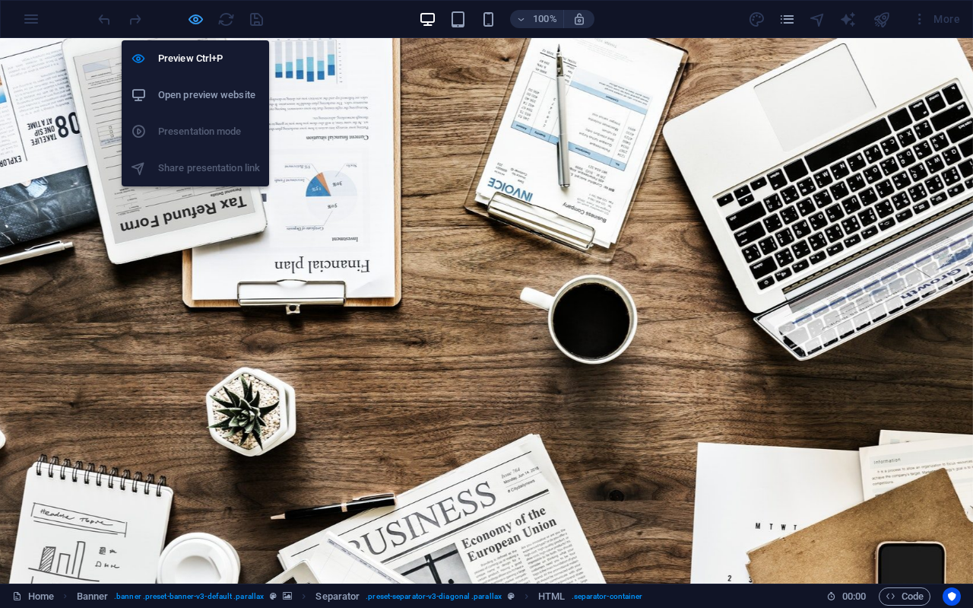
click at [200, 16] on icon "button" at bounding box center [195, 19] width 17 height 17
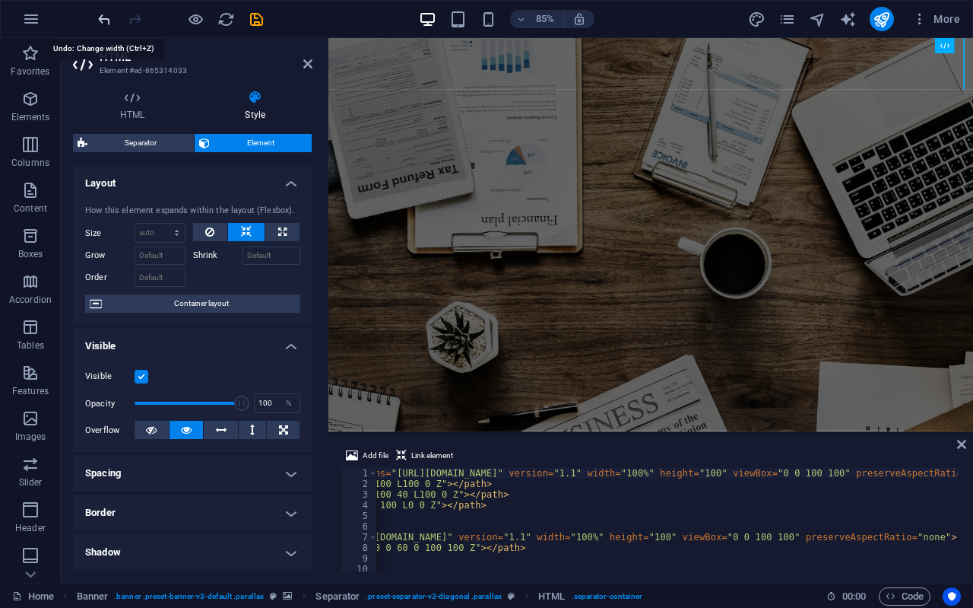
click at [111, 21] on icon "undo" at bounding box center [104, 19] width 17 height 17
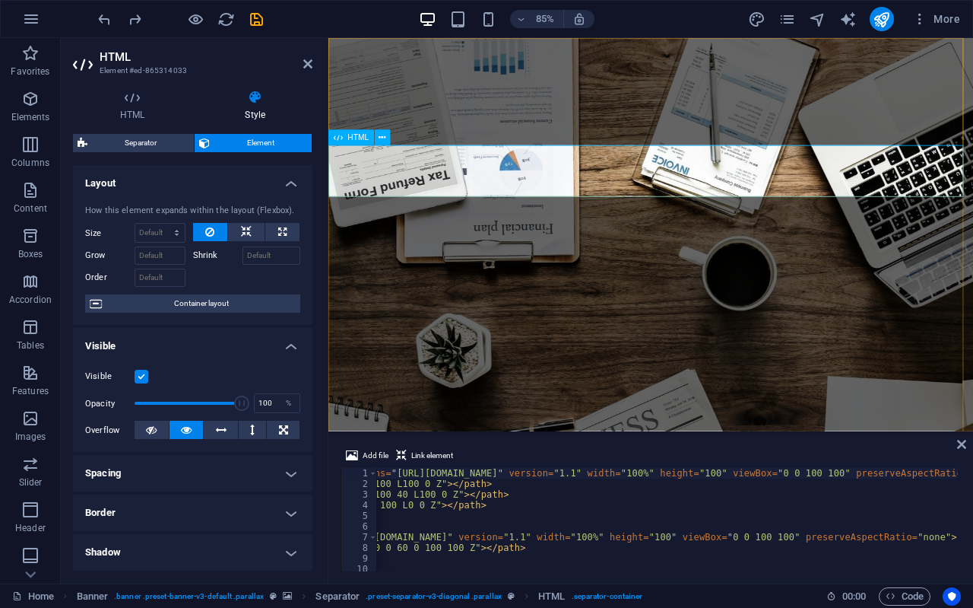
click at [278, 230] on icon at bounding box center [282, 232] width 8 height 18
type input "100"
select select "%"
click at [244, 233] on icon at bounding box center [246, 232] width 11 height 18
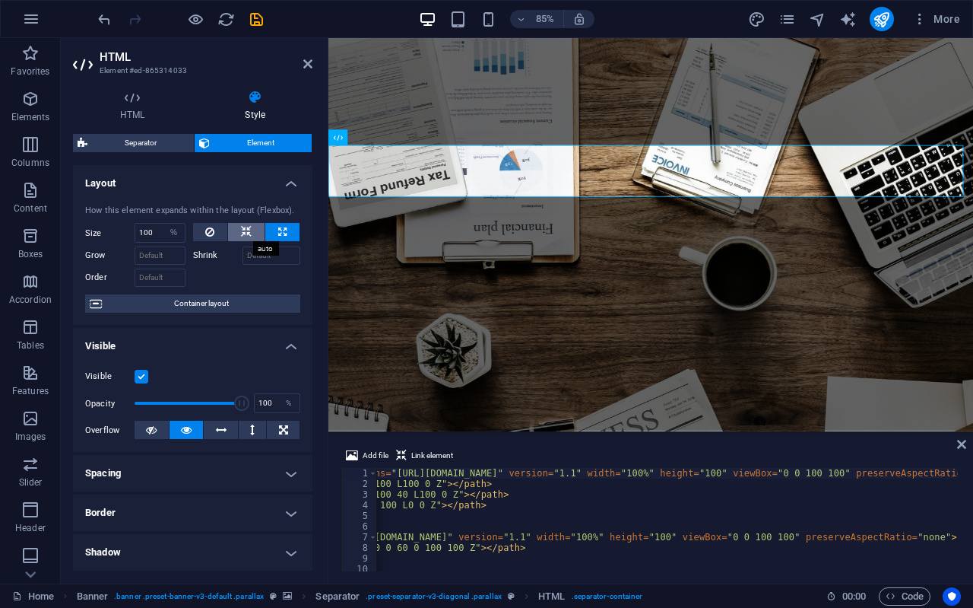
select select "DISABLED_OPTION_VALUE"
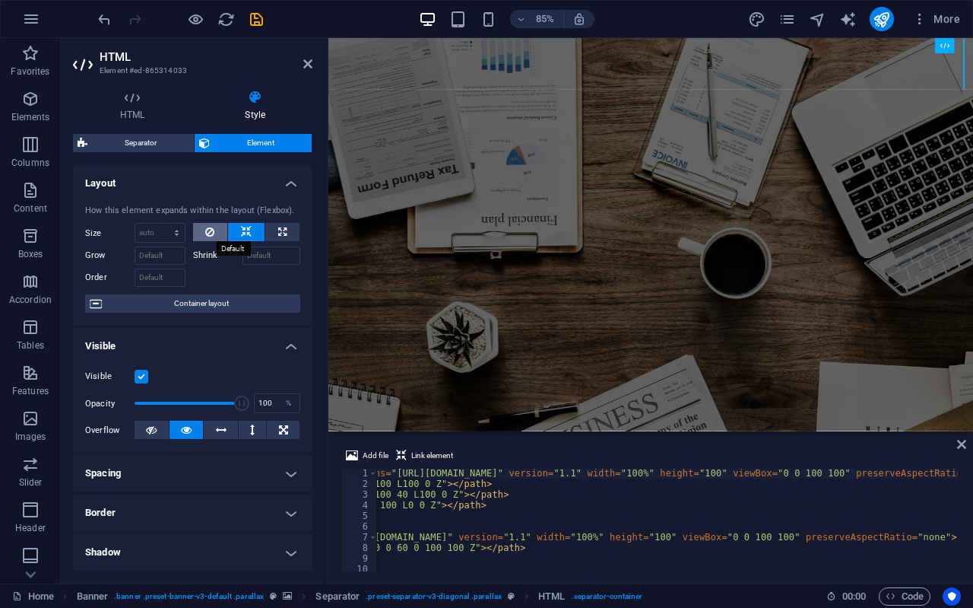
click at [216, 227] on button at bounding box center [210, 232] width 35 height 18
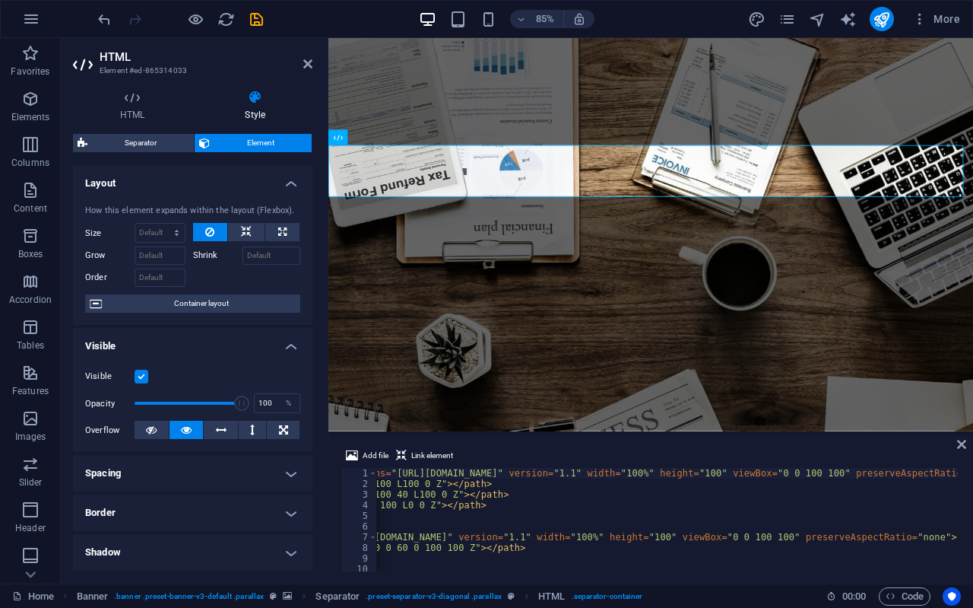
scroll to position [76, 0]
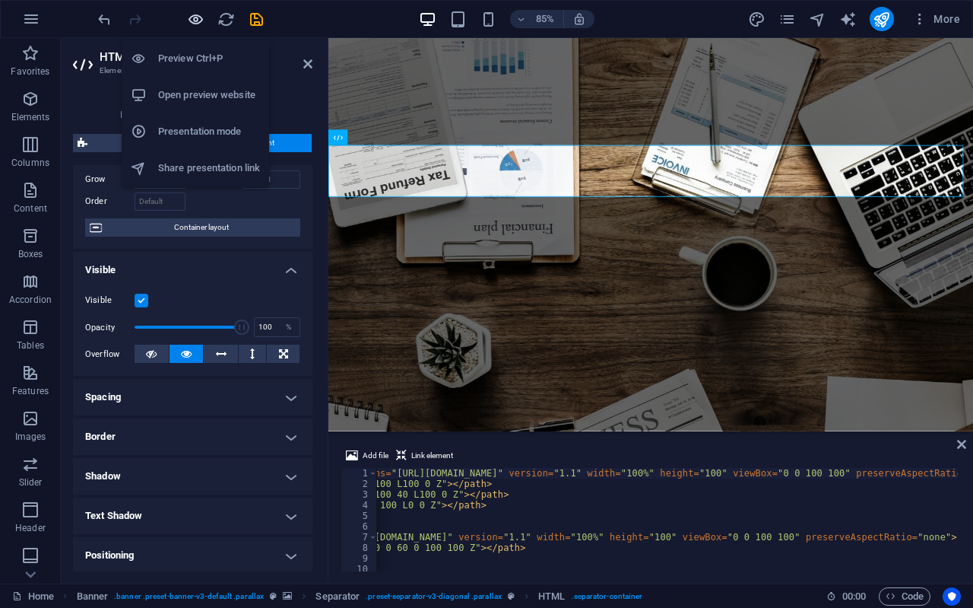
click at [193, 18] on icon "button" at bounding box center [195, 19] width 17 height 17
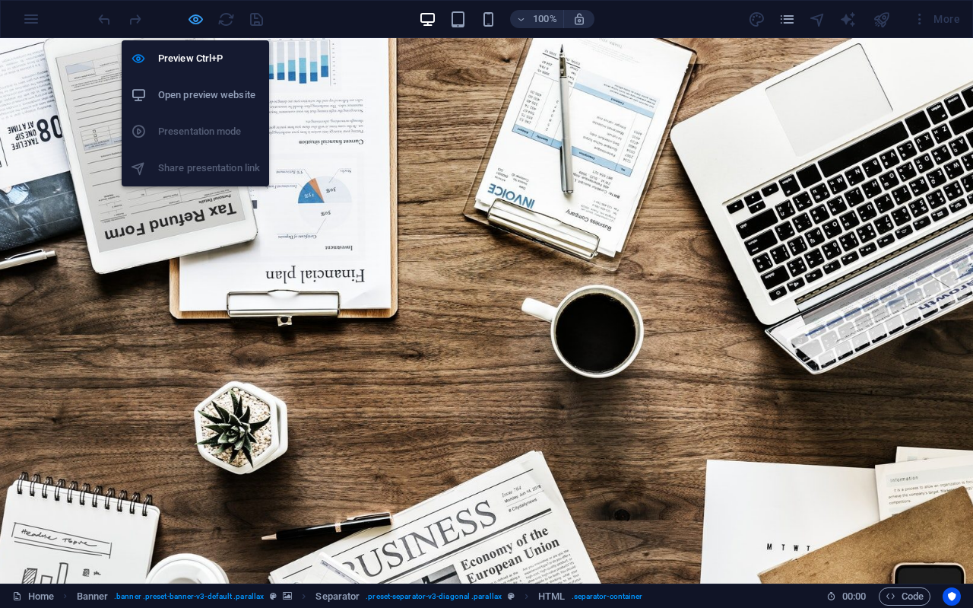
click at [201, 14] on icon "button" at bounding box center [195, 19] width 17 height 17
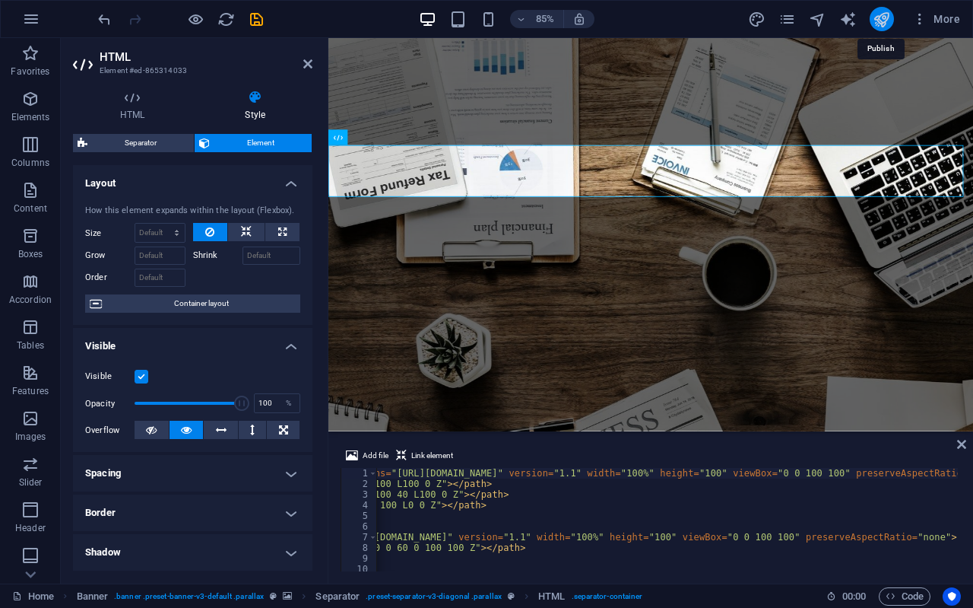
click at [880, 17] on icon "publish" at bounding box center [881, 19] width 17 height 17
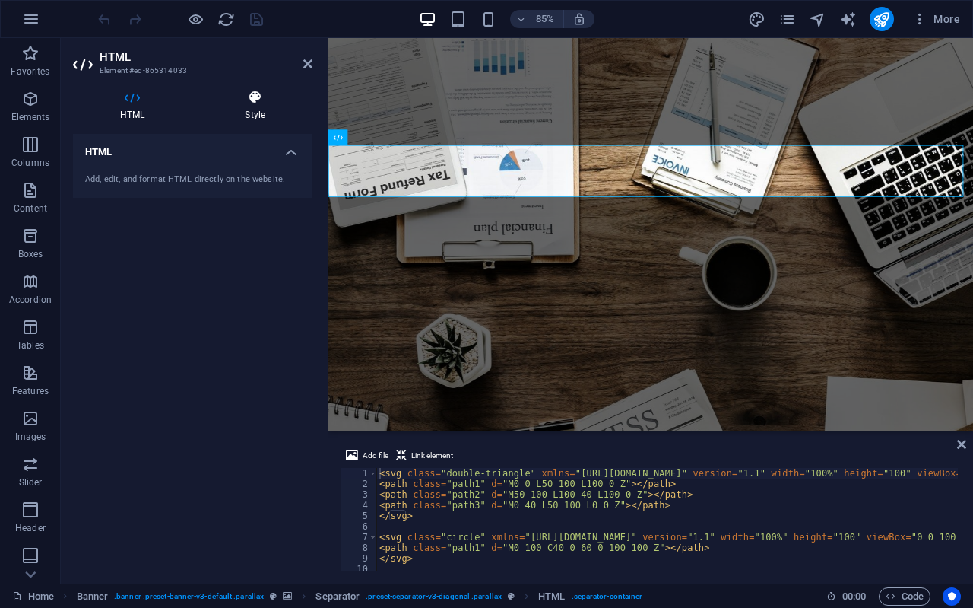
click at [243, 101] on icon at bounding box center [255, 97] width 115 height 15
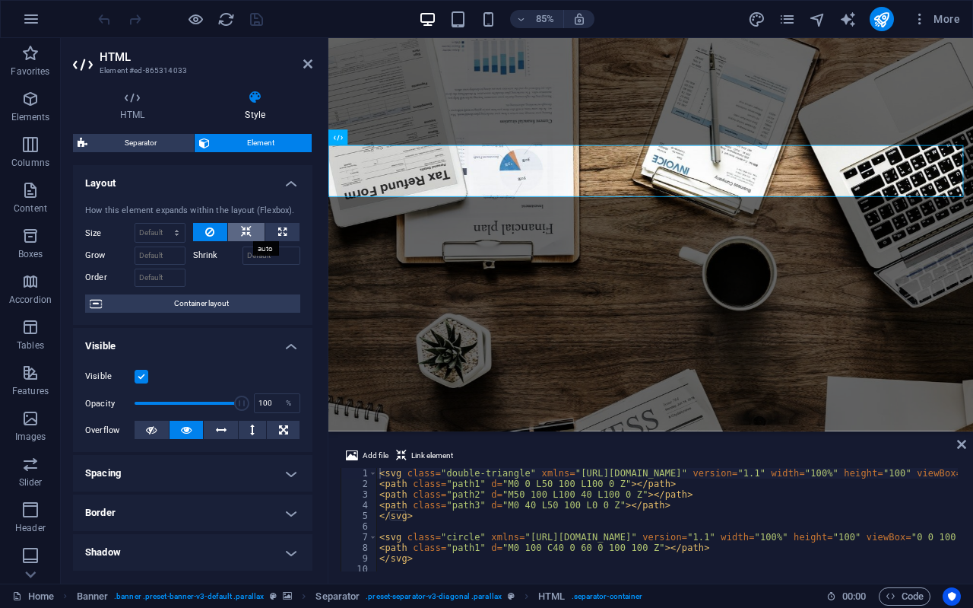
click at [249, 229] on icon at bounding box center [246, 232] width 11 height 18
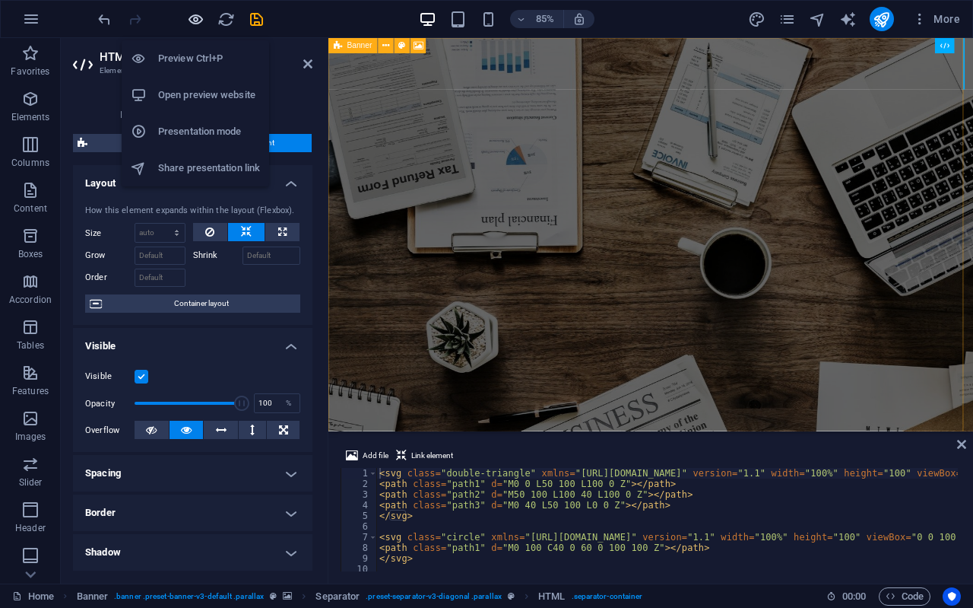
click at [193, 13] on icon "button" at bounding box center [195, 19] width 17 height 17
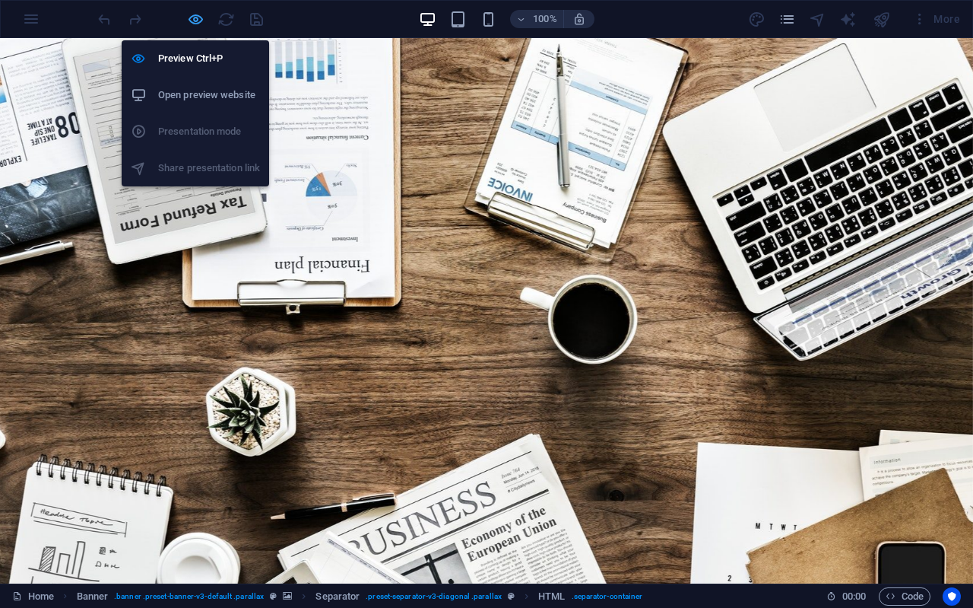
click at [199, 18] on icon "button" at bounding box center [195, 19] width 17 height 17
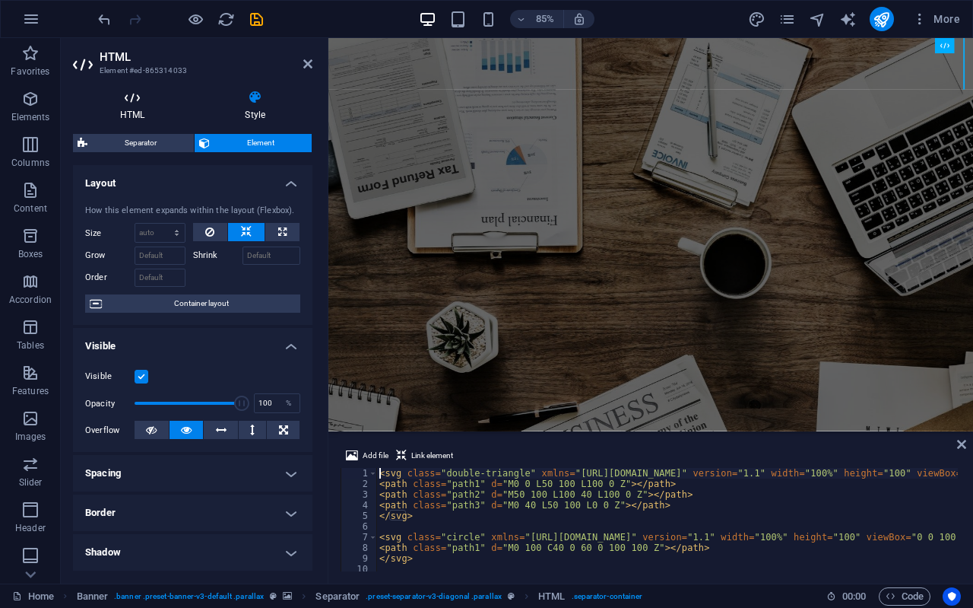
click at [141, 100] on icon at bounding box center [132, 97] width 119 height 15
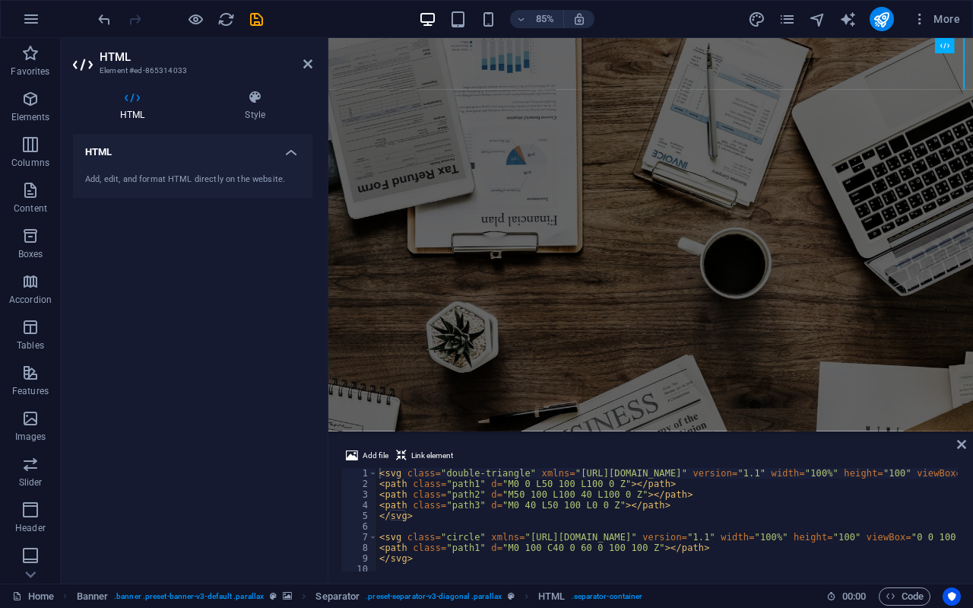
click at [133, 96] on icon at bounding box center [132, 97] width 119 height 15
click at [107, 15] on icon "undo" at bounding box center [104, 19] width 17 height 17
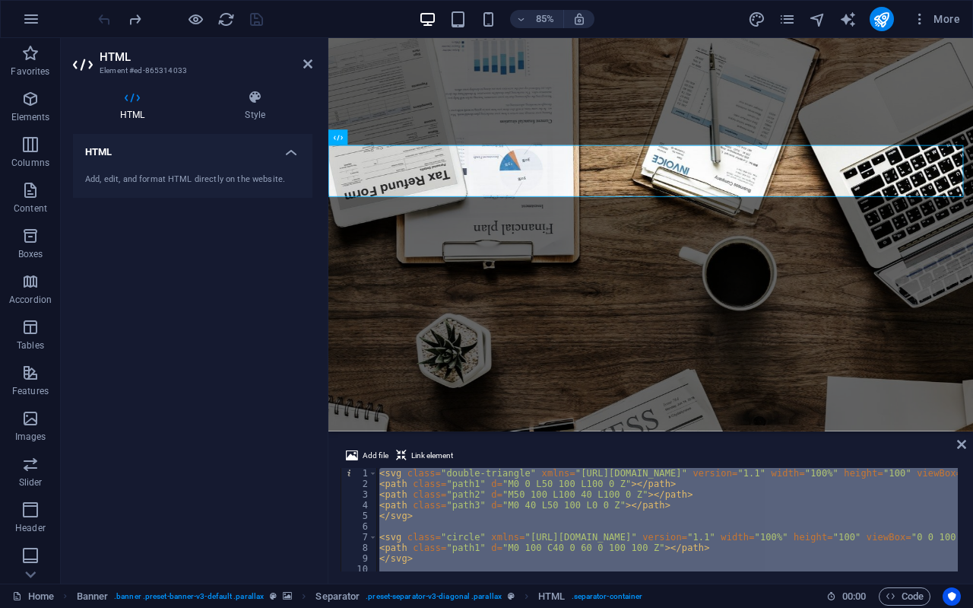
click at [739, 512] on div "< svg class = "double-triangle" xmlns = "http://www.w3.org/2000/svg" version = …" at bounding box center [667, 519] width 582 height 103
type textarea "</svg>"
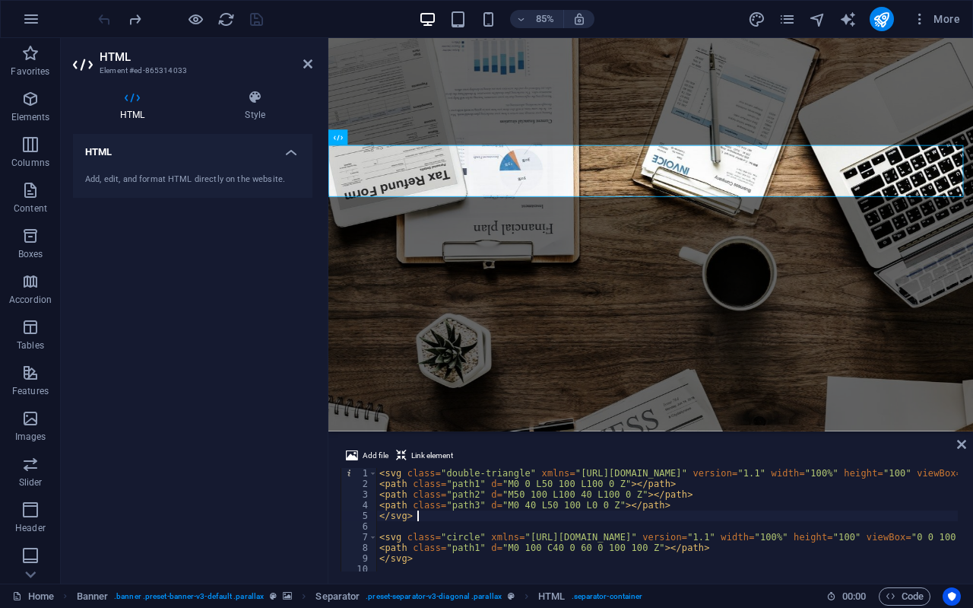
scroll to position [38, 0]
